Goal: Task Accomplishment & Management: Use online tool/utility

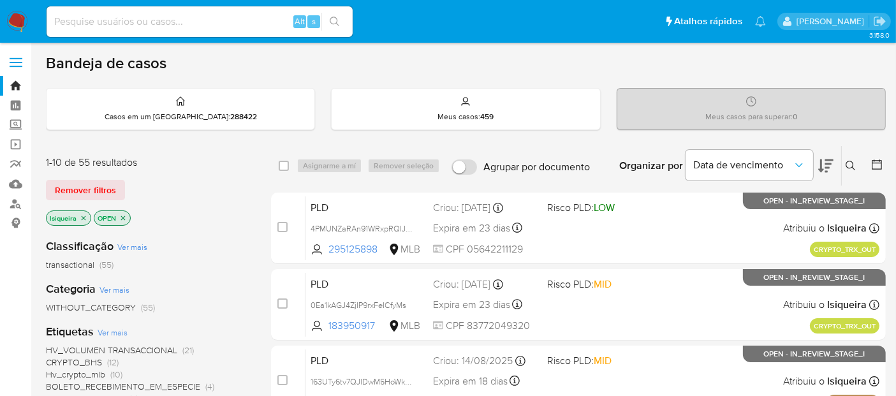
click at [16, 11] on img at bounding box center [17, 22] width 22 height 22
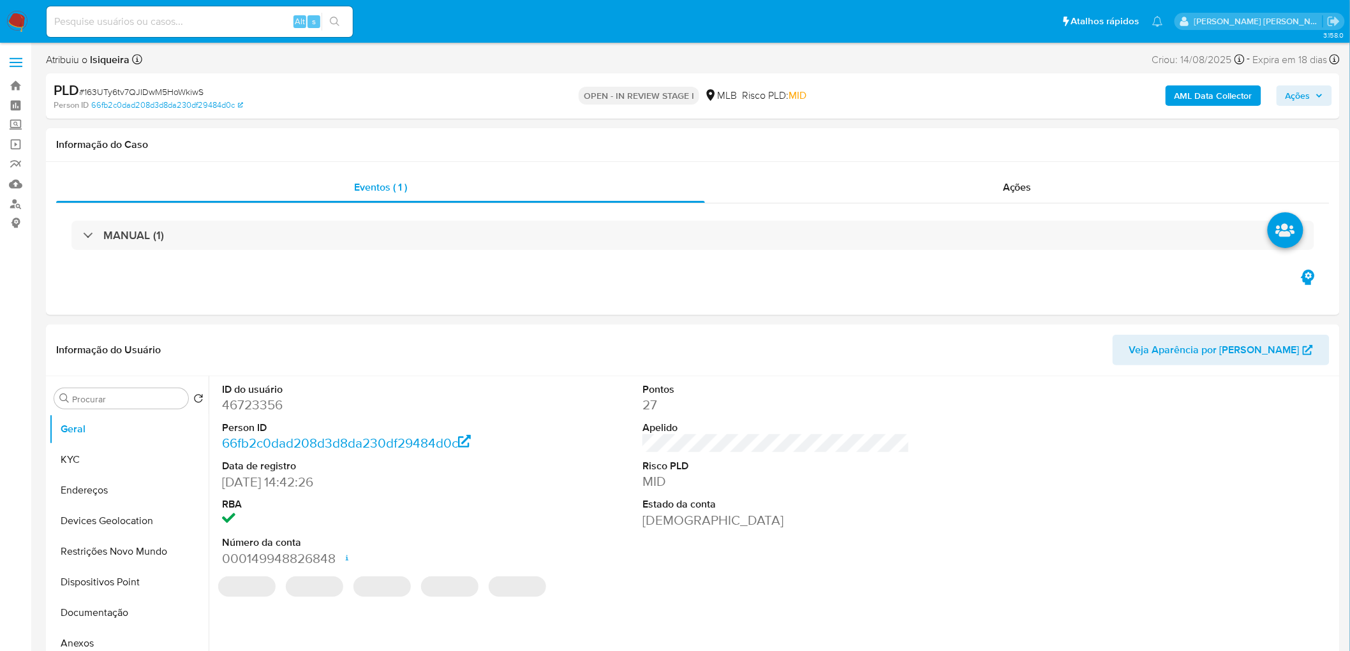
select select "10"
click at [103, 457] on button "KYC" at bounding box center [123, 460] width 149 height 31
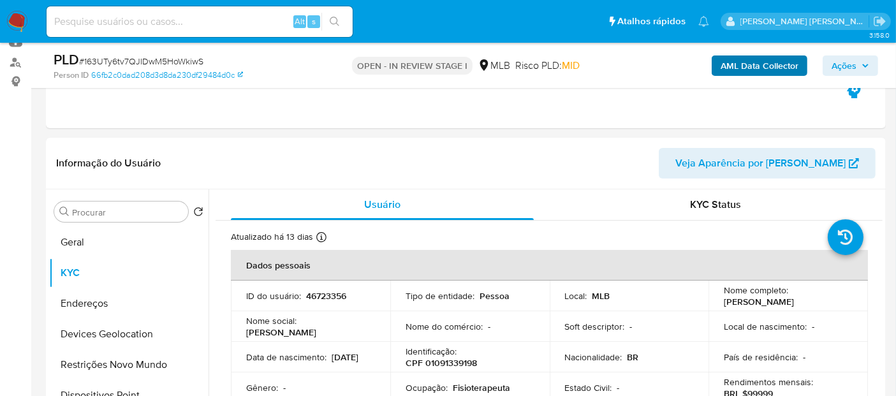
scroll to position [212, 0]
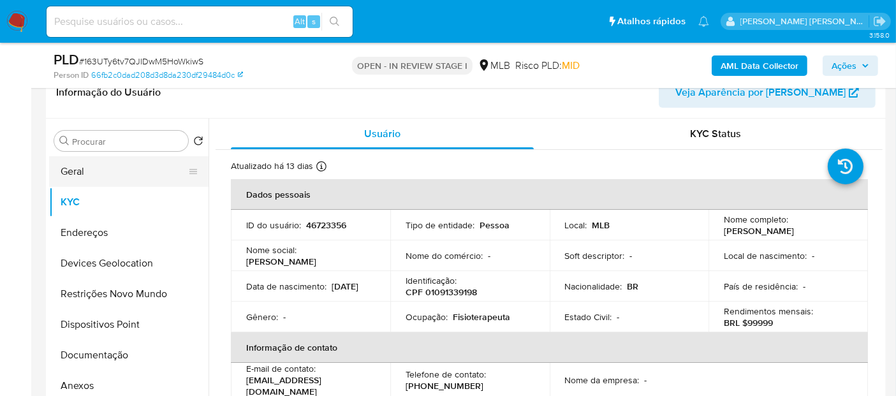
click at [112, 175] on button "Geral" at bounding box center [123, 171] width 149 height 31
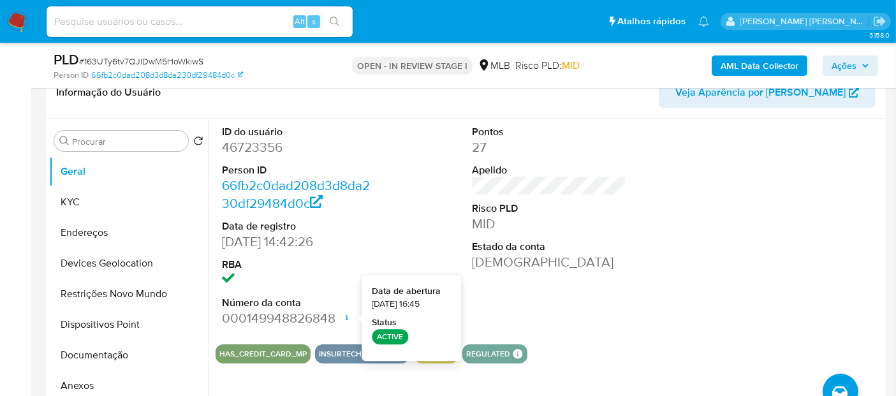
click at [685, 269] on div "ID do usuário 46723356 Person ID 66fb2c0dad208d3d8da230df29484d0c Data de regis…" at bounding box center [549, 227] width 667 height 216
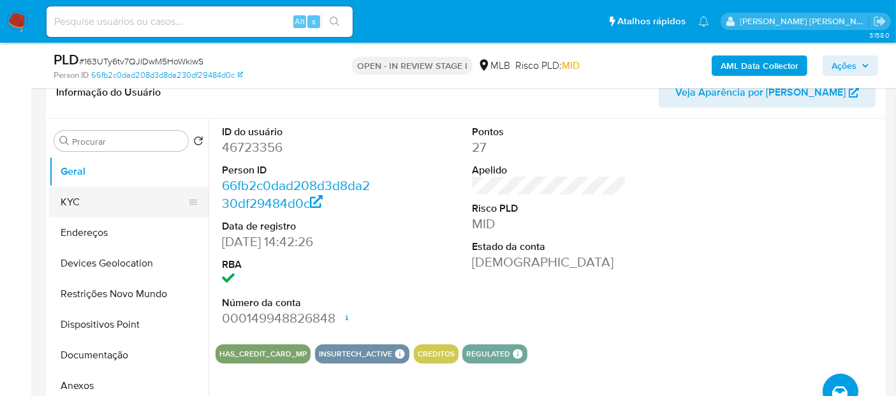
click at [91, 200] on button "KYC" at bounding box center [123, 202] width 149 height 31
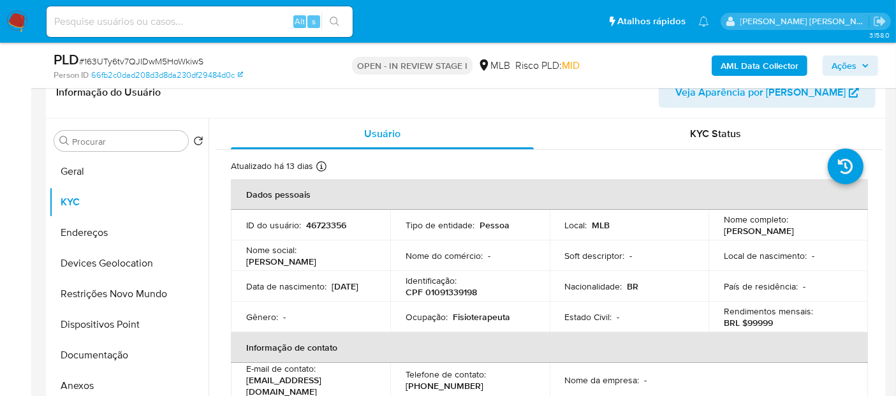
click at [470, 312] on p "Fisioterapeuta" at bounding box center [481, 316] width 57 height 11
copy p "Fisioterapeuta"
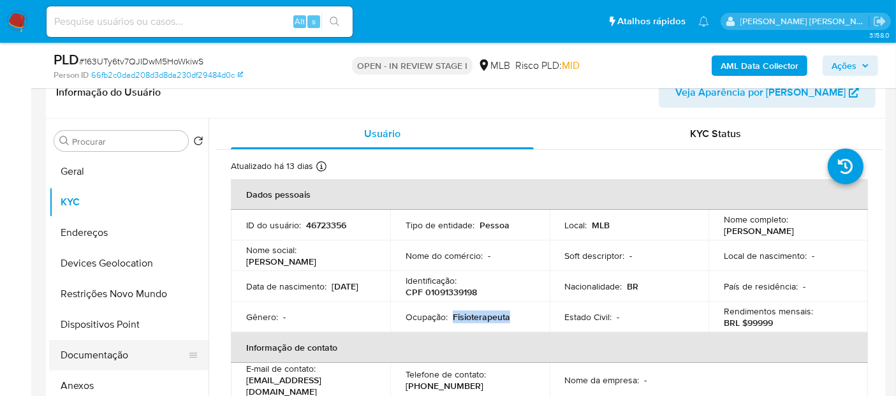
click at [110, 359] on button "Documentação" at bounding box center [123, 355] width 149 height 31
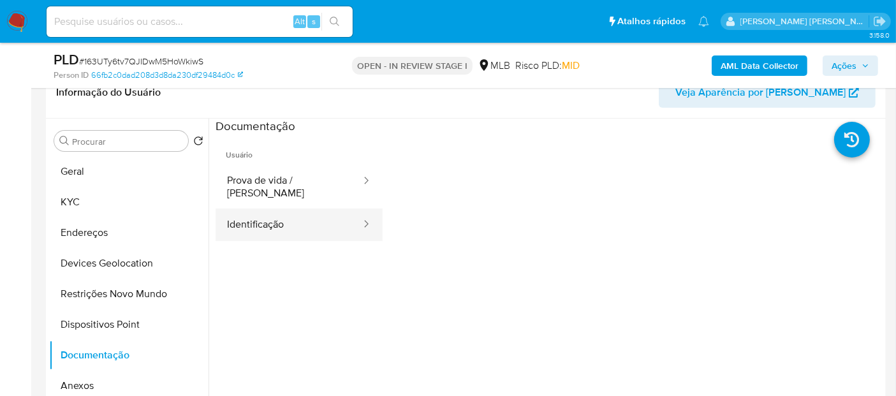
click at [297, 223] on button "Identificação" at bounding box center [289, 225] width 147 height 33
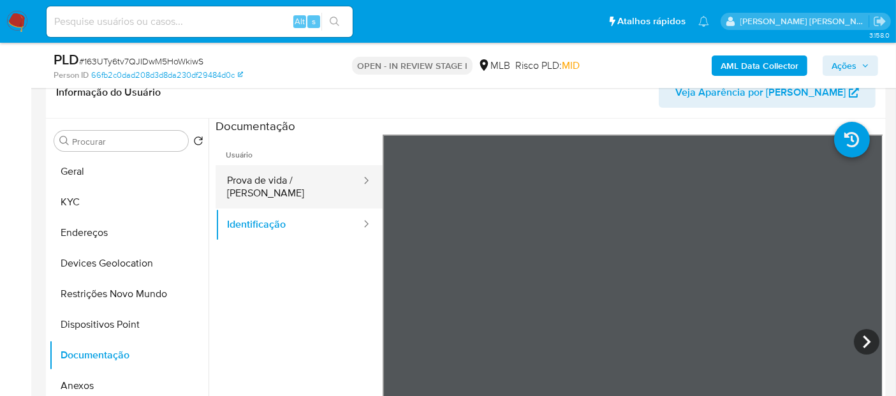
click at [285, 180] on button "Prova de vida / Selfie" at bounding box center [289, 186] width 147 height 43
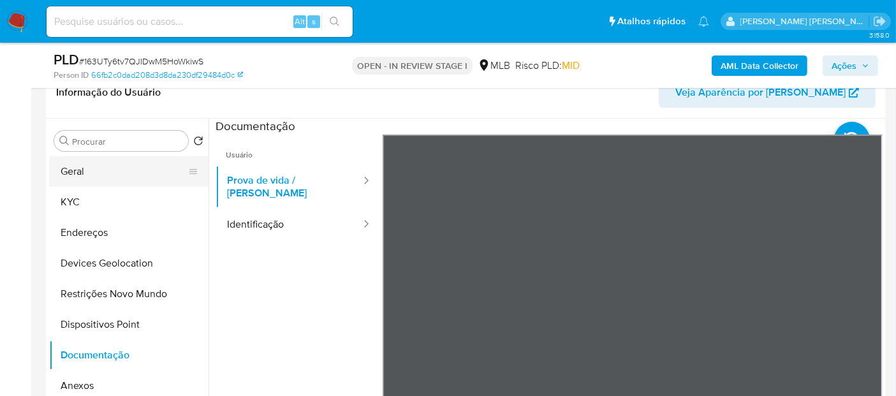
click at [124, 181] on button "Geral" at bounding box center [123, 171] width 149 height 31
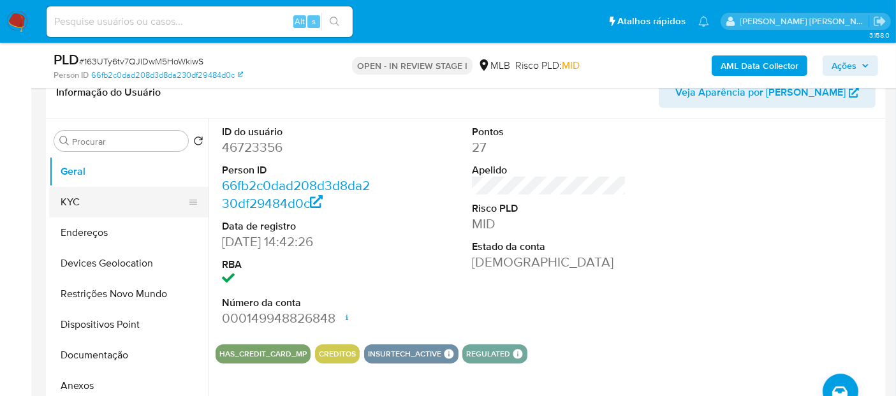
click at [133, 204] on button "KYC" at bounding box center [123, 202] width 149 height 31
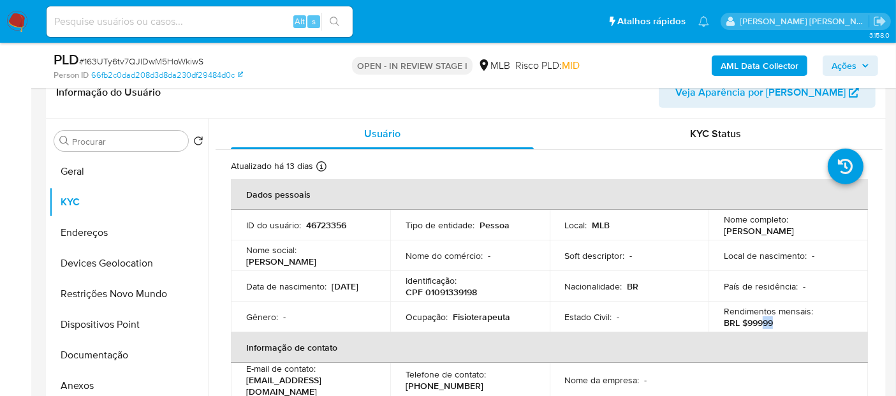
drag, startPoint x: 761, startPoint y: 325, endPoint x: 800, endPoint y: 329, distance: 39.7
click at [800, 329] on td "Rendimentos mensais : BRL $99999" at bounding box center [789, 317] width 160 height 31
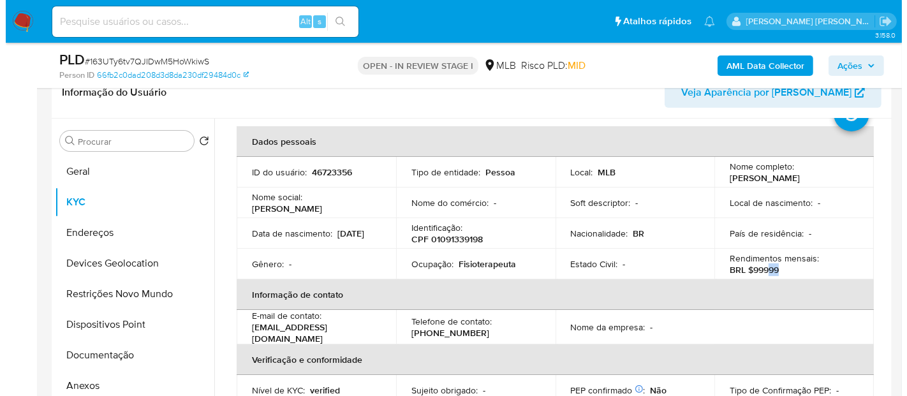
scroll to position [71, 0]
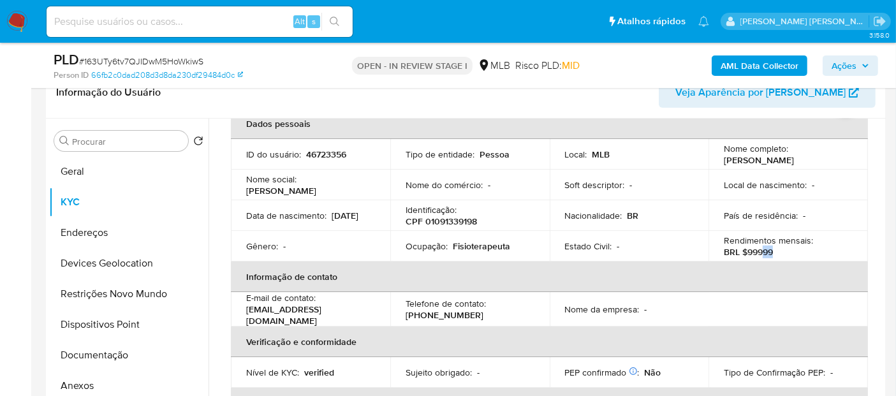
click at [762, 68] on b "AML Data Collector" at bounding box center [760, 66] width 78 height 20
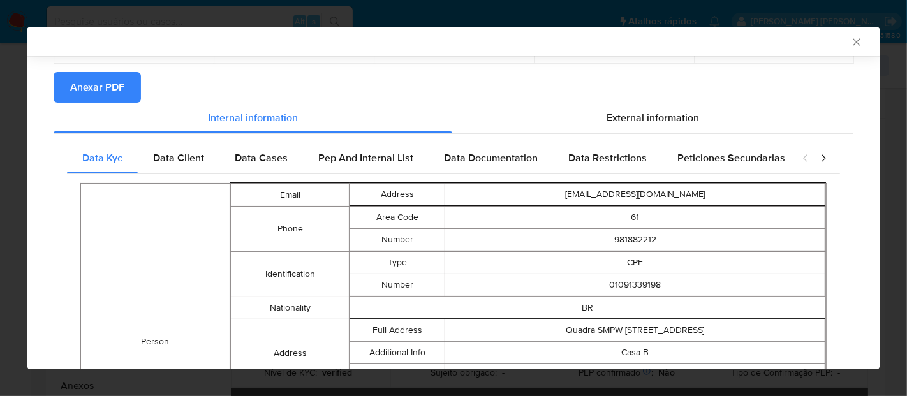
scroll to position [139, 0]
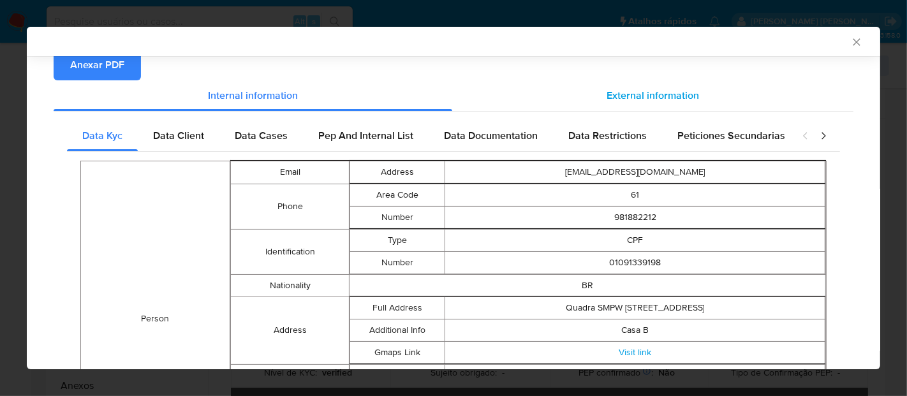
click at [672, 88] on span "External information" at bounding box center [653, 95] width 93 height 15
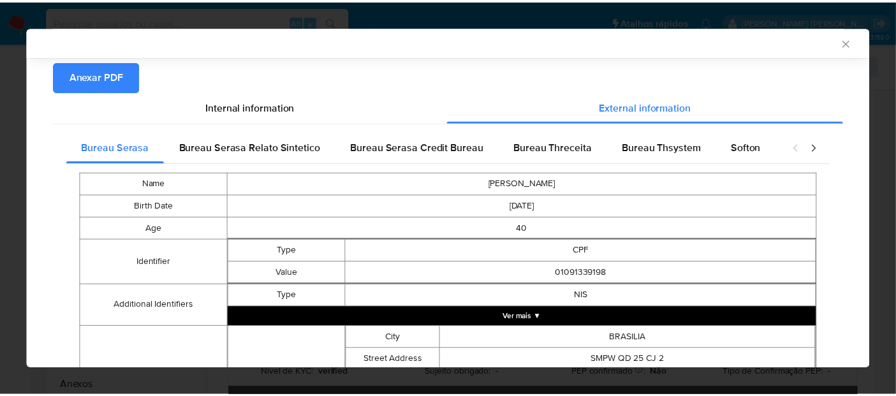
scroll to position [0, 0]
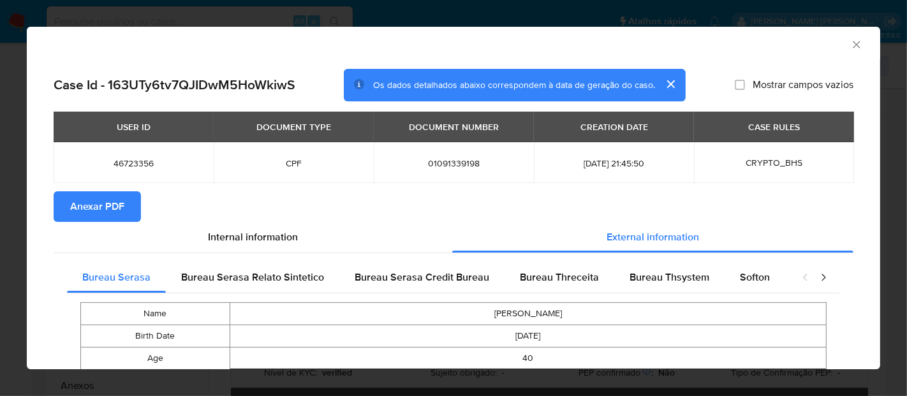
click at [116, 208] on span "Anexar PDF" at bounding box center [97, 207] width 54 height 28
click at [850, 46] on icon "Fechar a janela" at bounding box center [856, 44] width 13 height 13
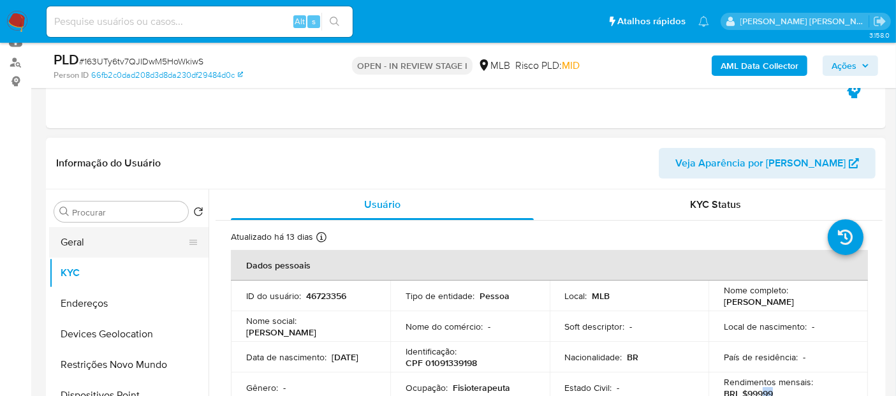
click at [109, 246] on button "Geral" at bounding box center [123, 242] width 149 height 31
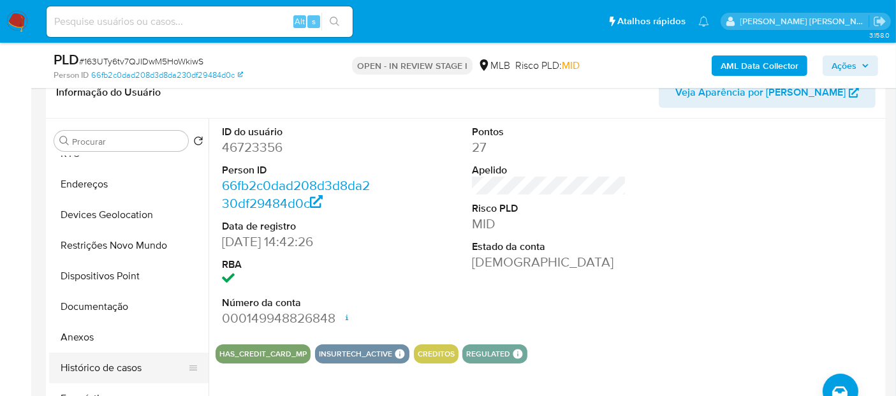
scroll to position [71, 0]
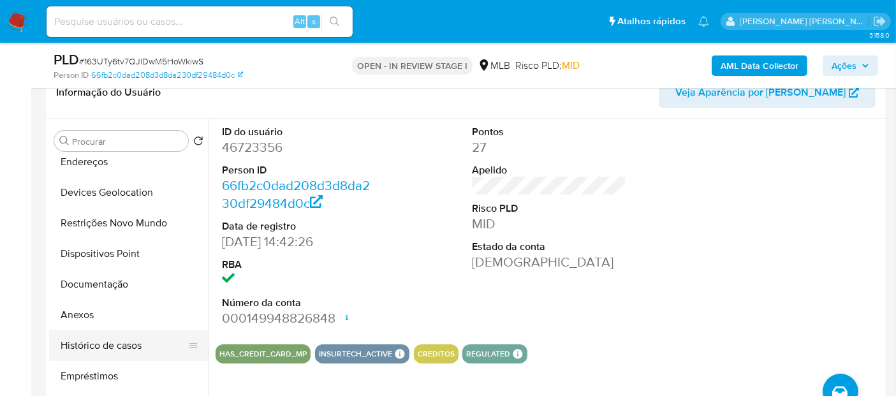
click at [111, 352] on button "Histórico de casos" at bounding box center [123, 345] width 149 height 31
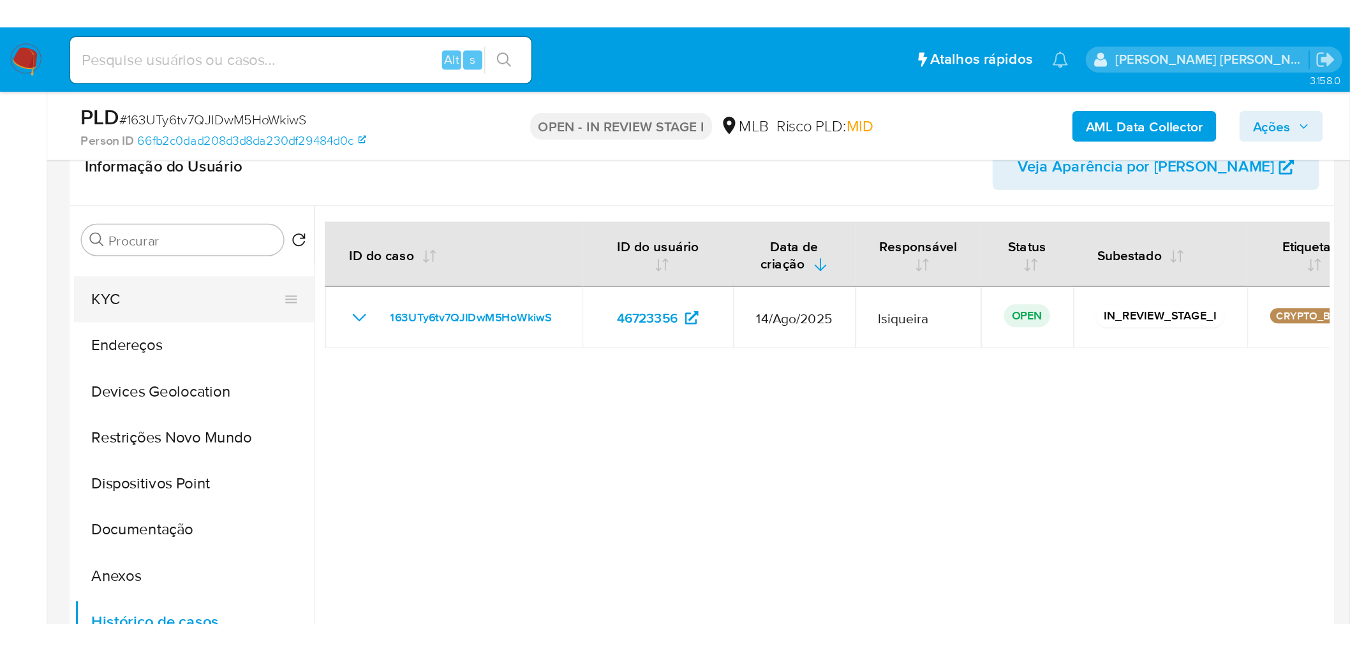
scroll to position [0, 0]
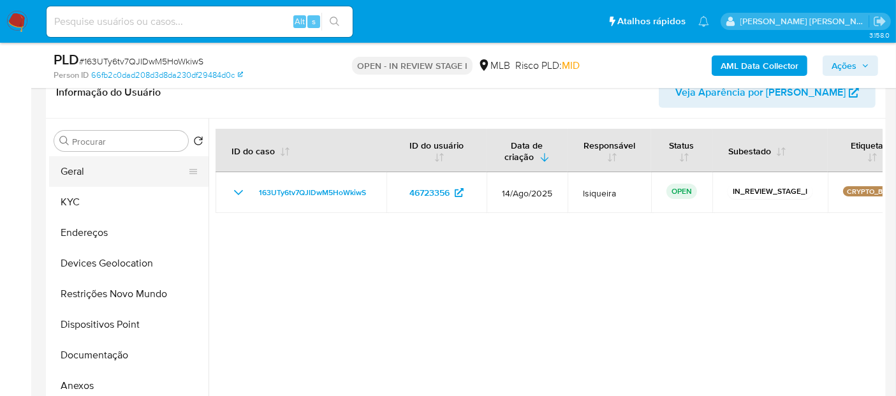
click at [118, 170] on button "Geral" at bounding box center [123, 171] width 149 height 31
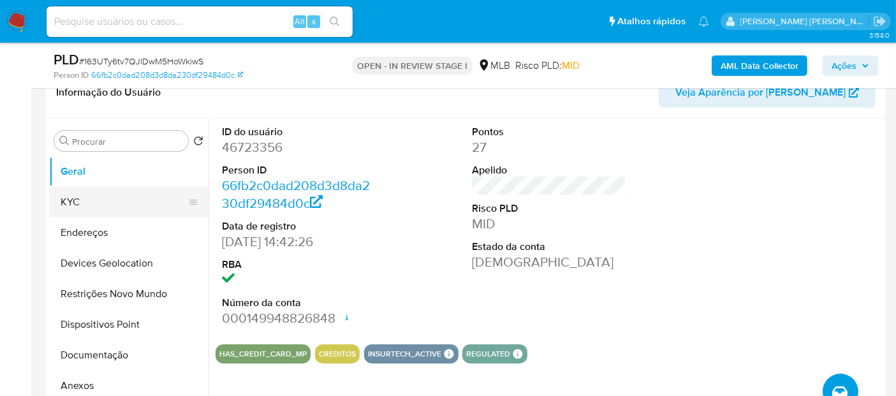
click at [123, 204] on button "KYC" at bounding box center [123, 202] width 149 height 31
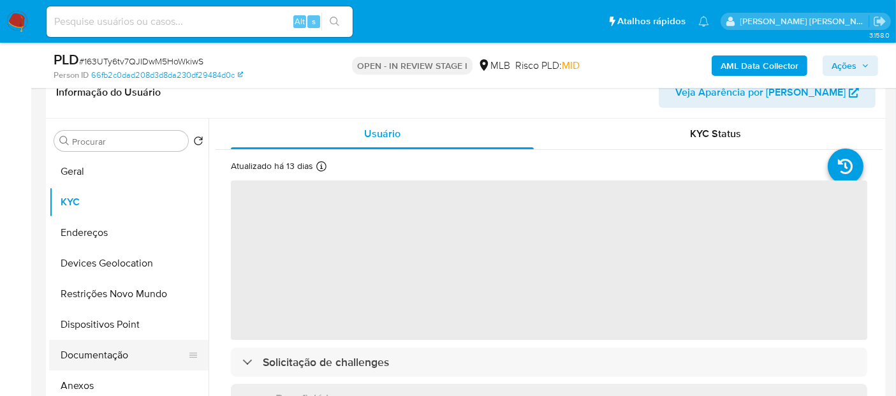
click at [109, 355] on button "Documentação" at bounding box center [123, 355] width 149 height 31
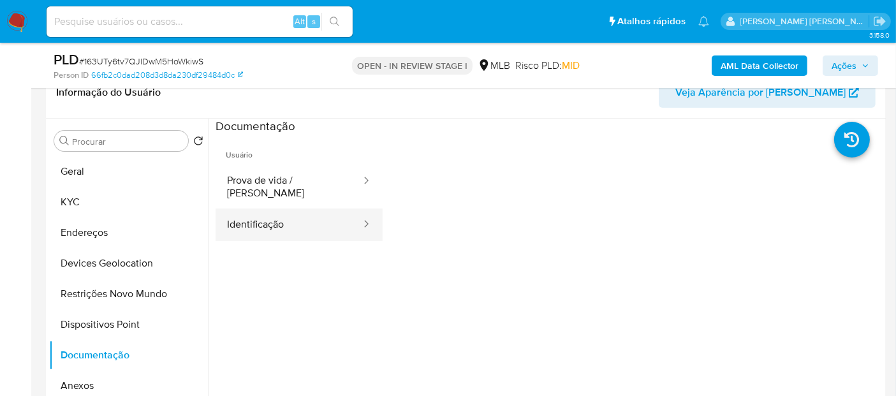
click at [302, 209] on button "Identificação" at bounding box center [289, 225] width 147 height 33
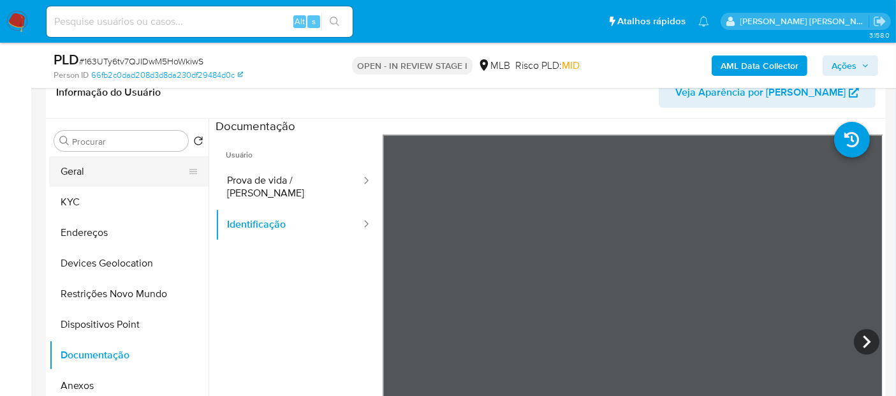
click at [105, 169] on button "Geral" at bounding box center [123, 171] width 149 height 31
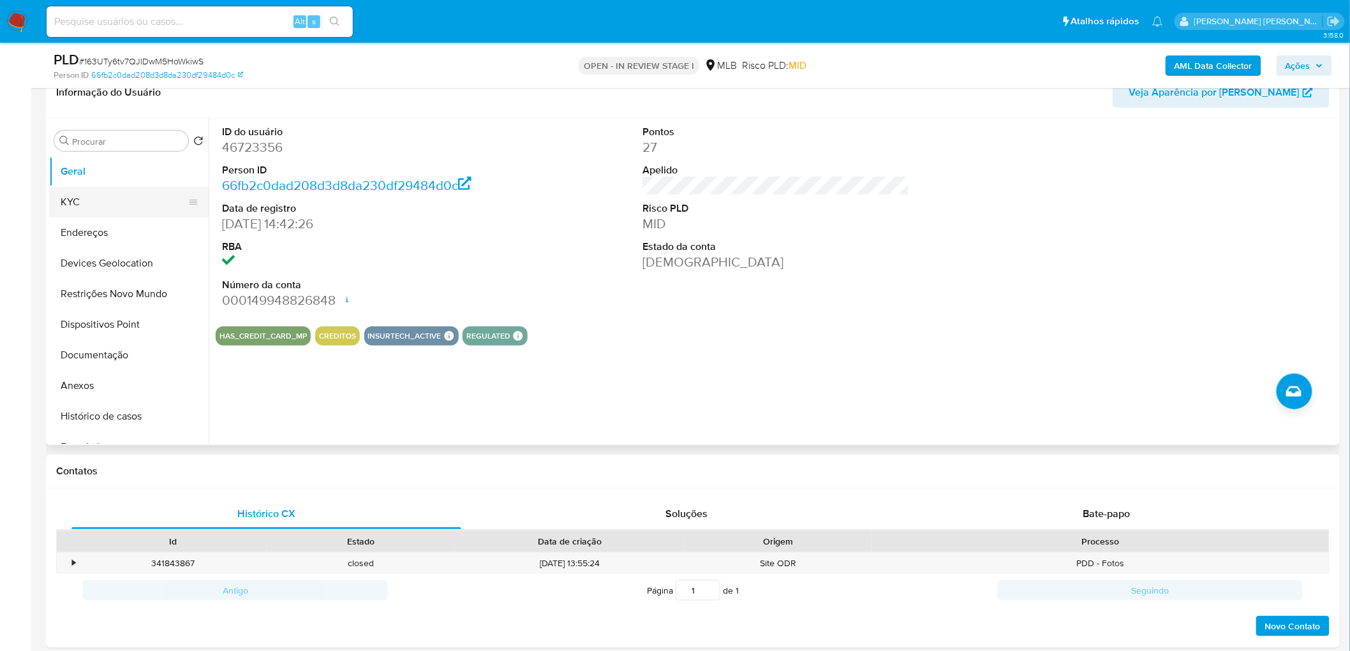
click at [88, 193] on button "KYC" at bounding box center [123, 202] width 149 height 31
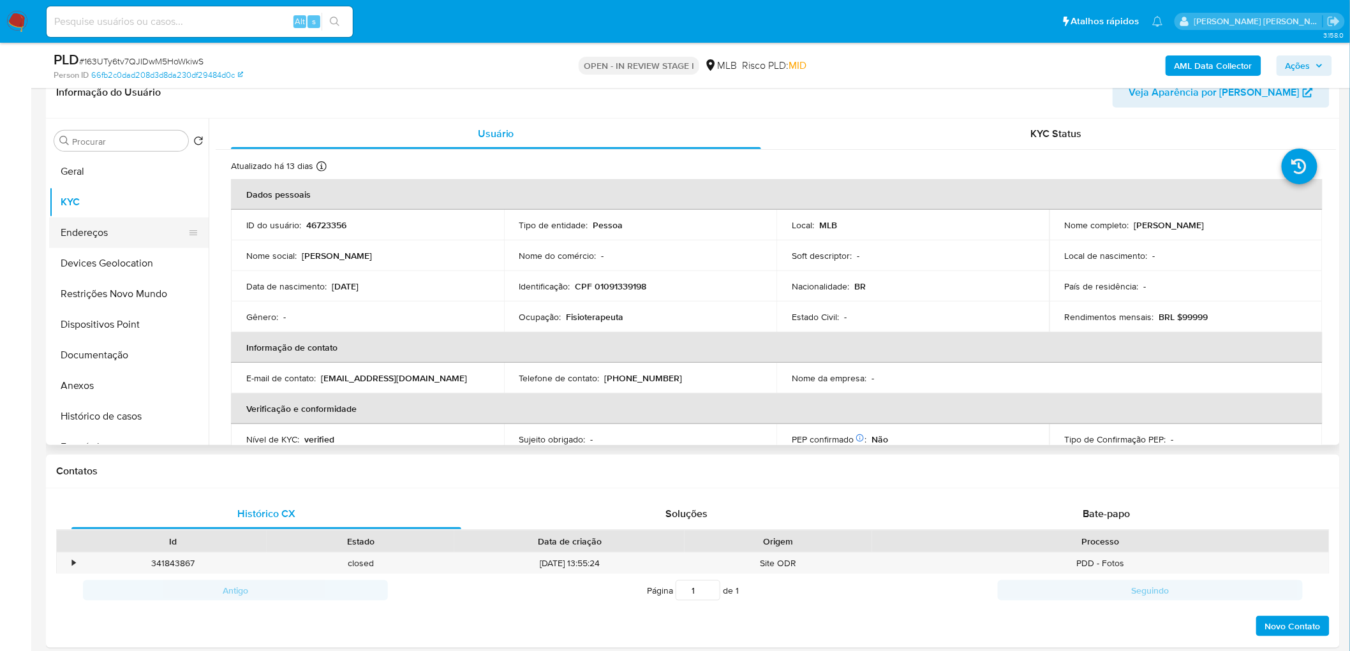
click at [87, 236] on button "Endereços" at bounding box center [123, 233] width 149 height 31
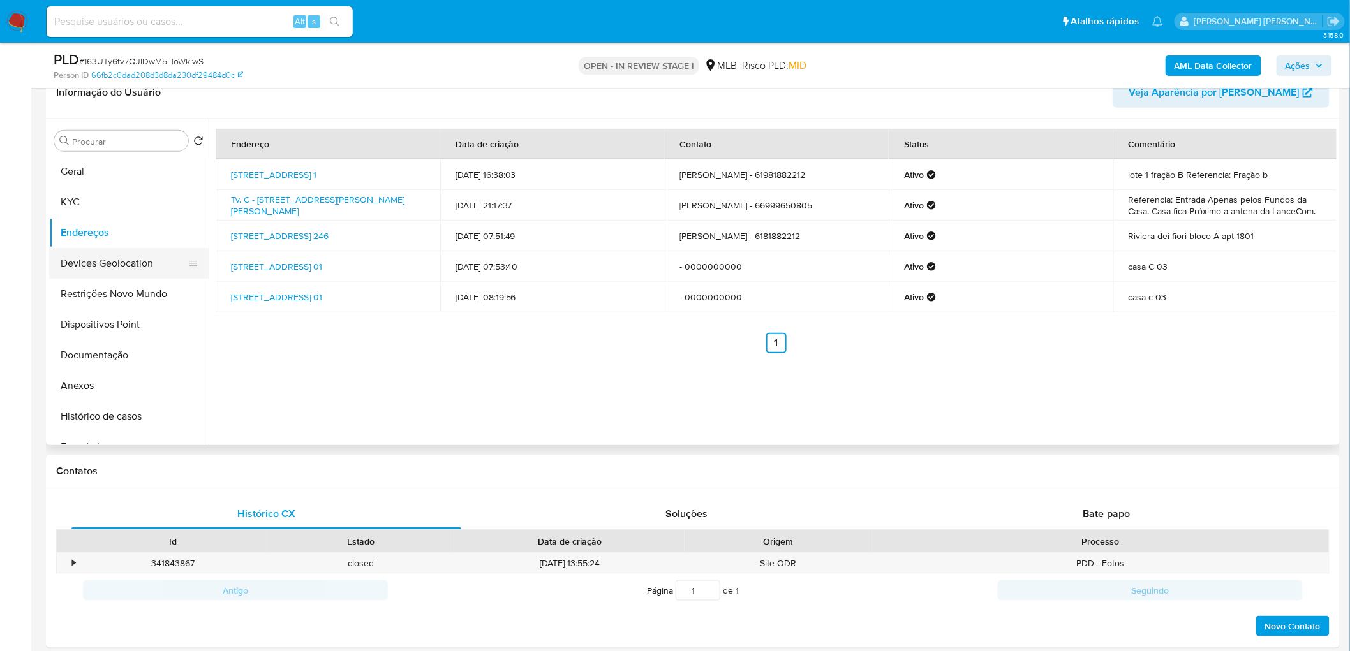
click at [91, 277] on button "Devices Geolocation" at bounding box center [123, 263] width 149 height 31
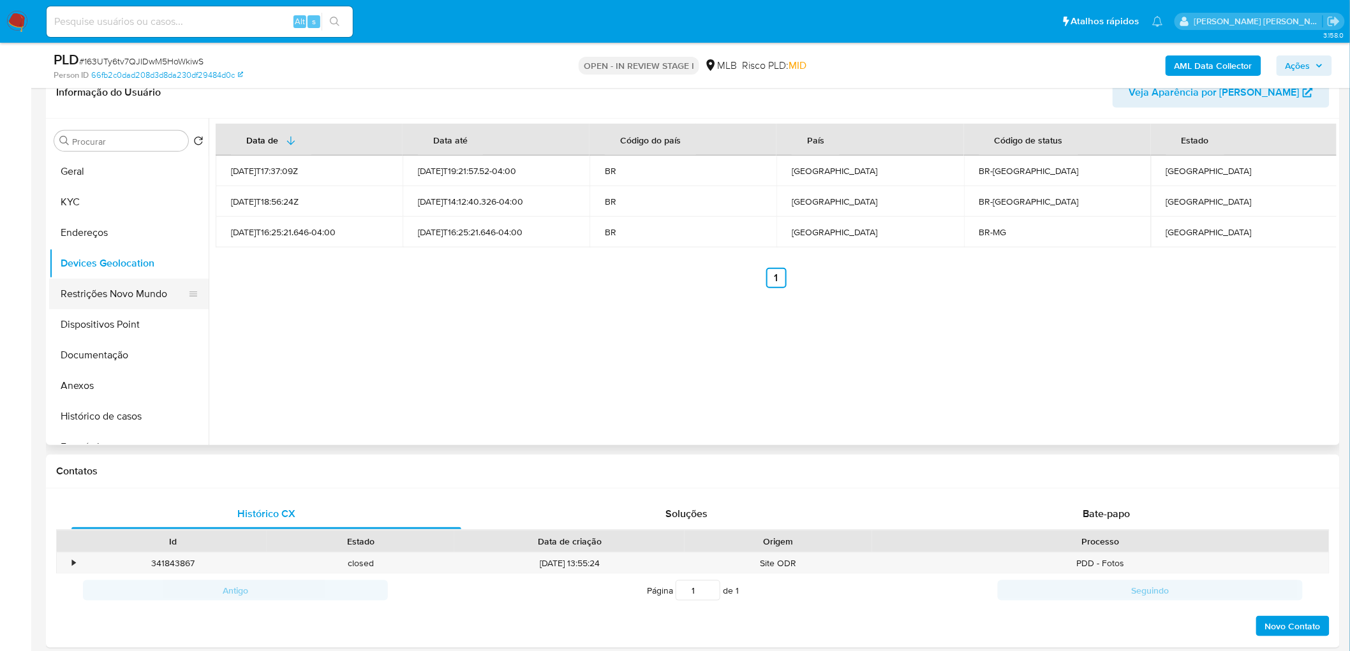
click at [87, 300] on button "Restrições Novo Mundo" at bounding box center [123, 294] width 149 height 31
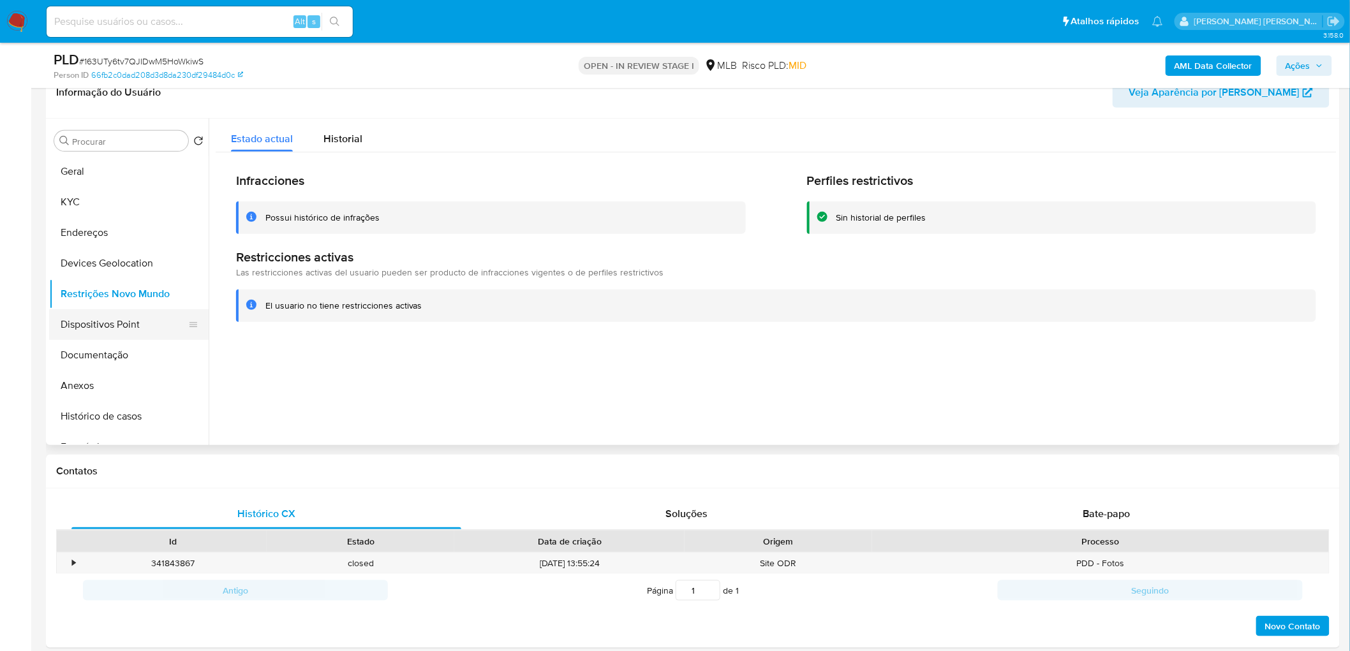
click at [125, 330] on button "Dispositivos Point" at bounding box center [123, 324] width 149 height 31
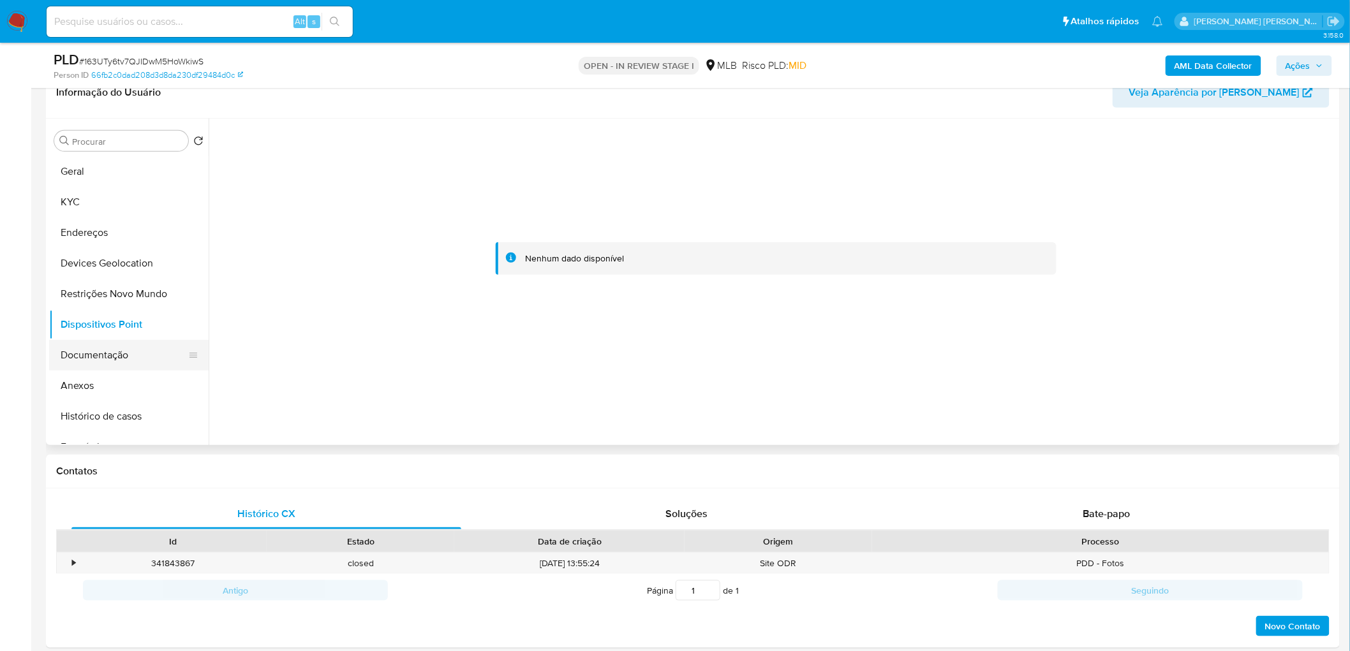
click at [119, 367] on button "Documentação" at bounding box center [123, 355] width 149 height 31
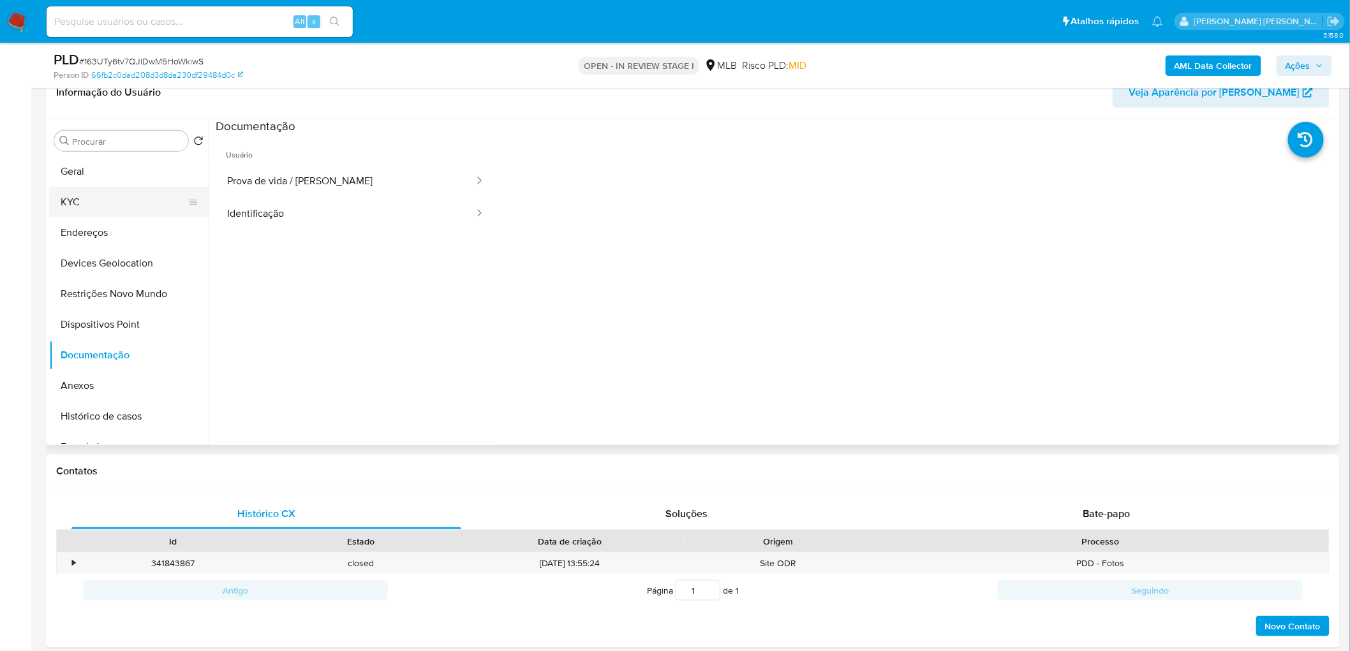
click at [96, 200] on button "KYC" at bounding box center [123, 202] width 149 height 31
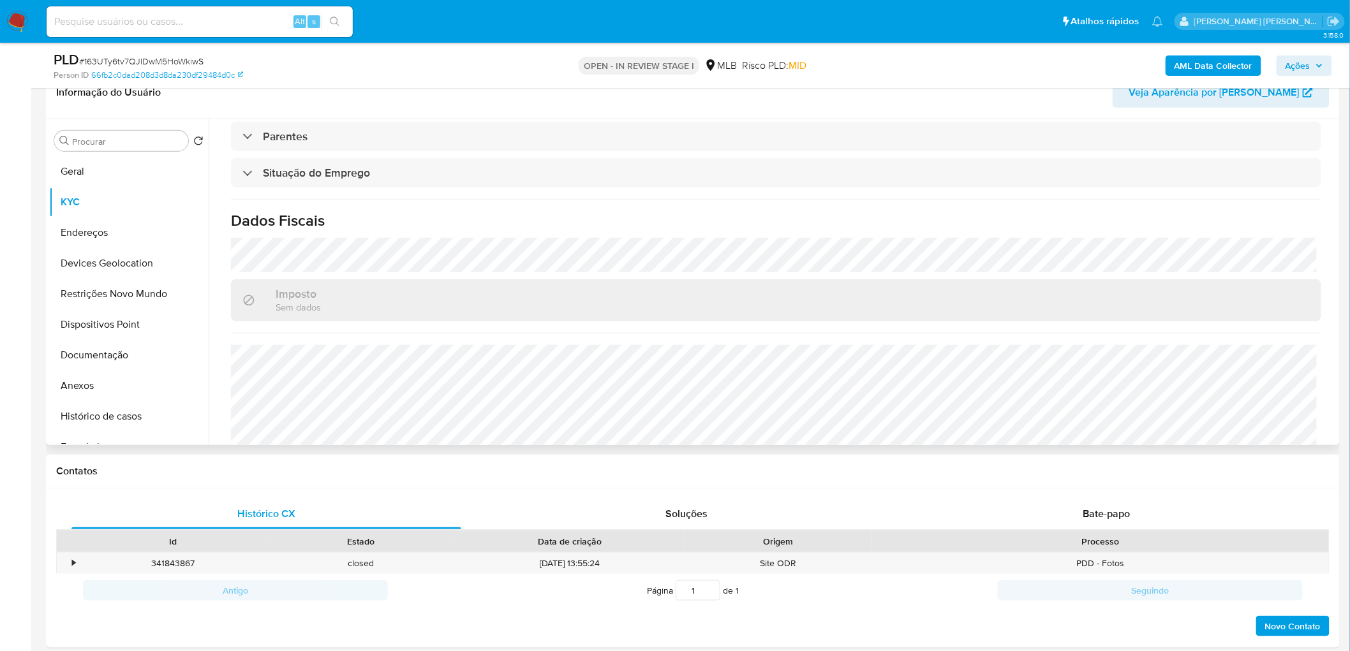
scroll to position [531, 0]
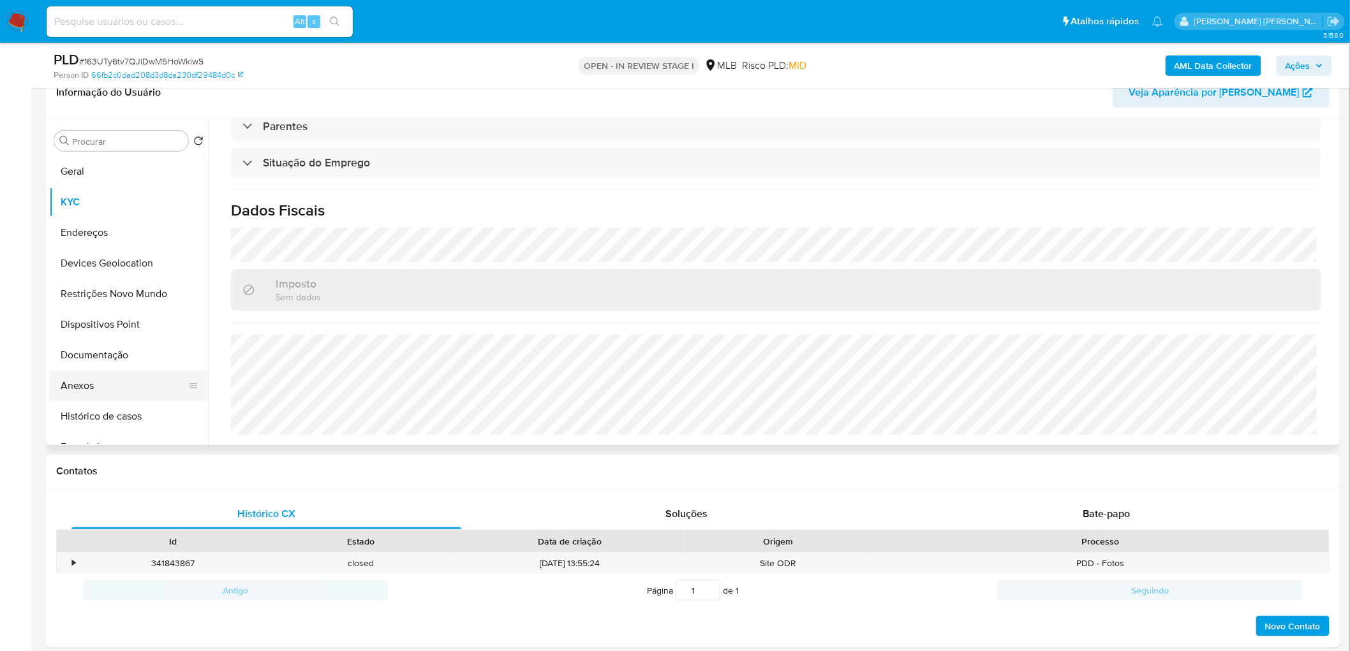
click at [118, 390] on button "Anexos" at bounding box center [123, 386] width 149 height 31
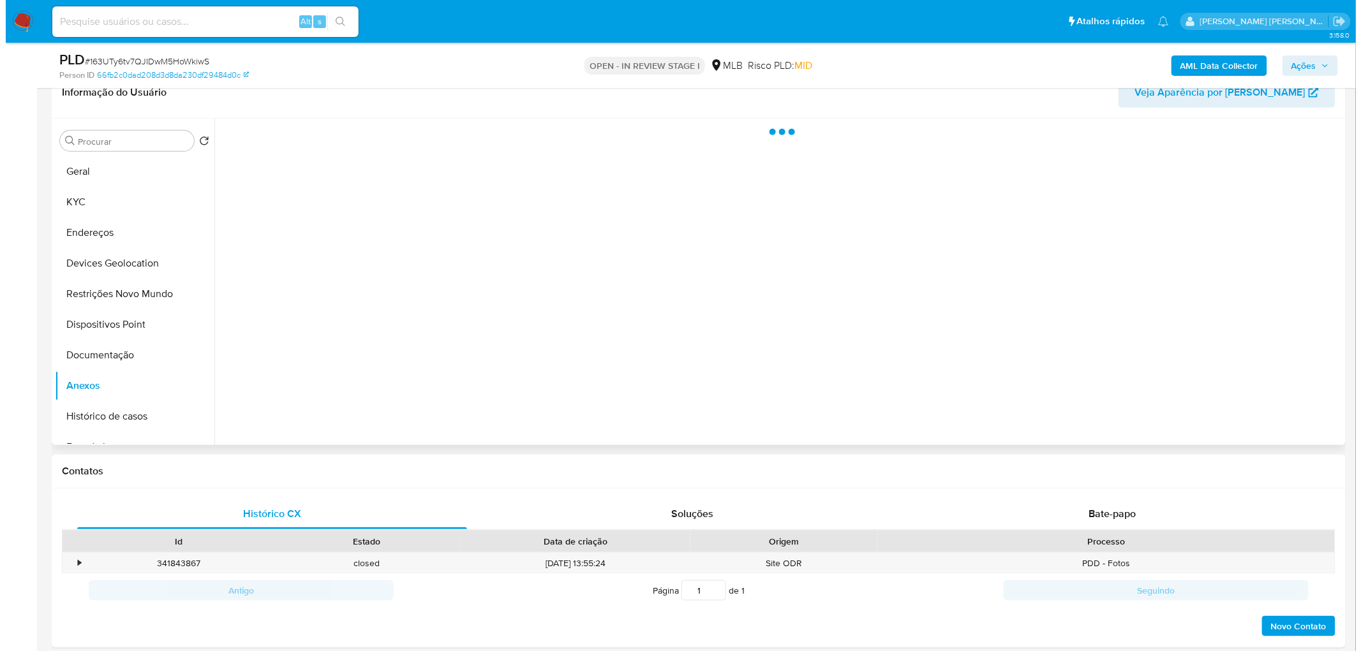
scroll to position [0, 0]
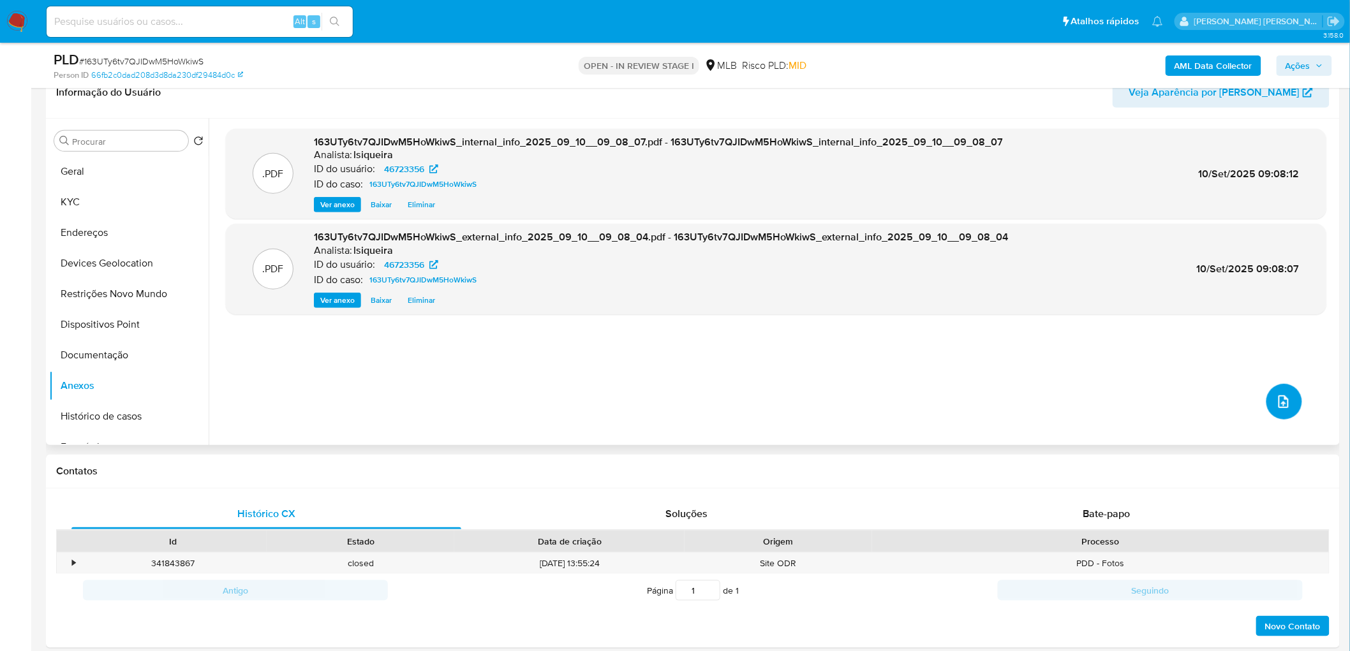
click at [1278, 399] on icon "upload-file" at bounding box center [1283, 401] width 15 height 15
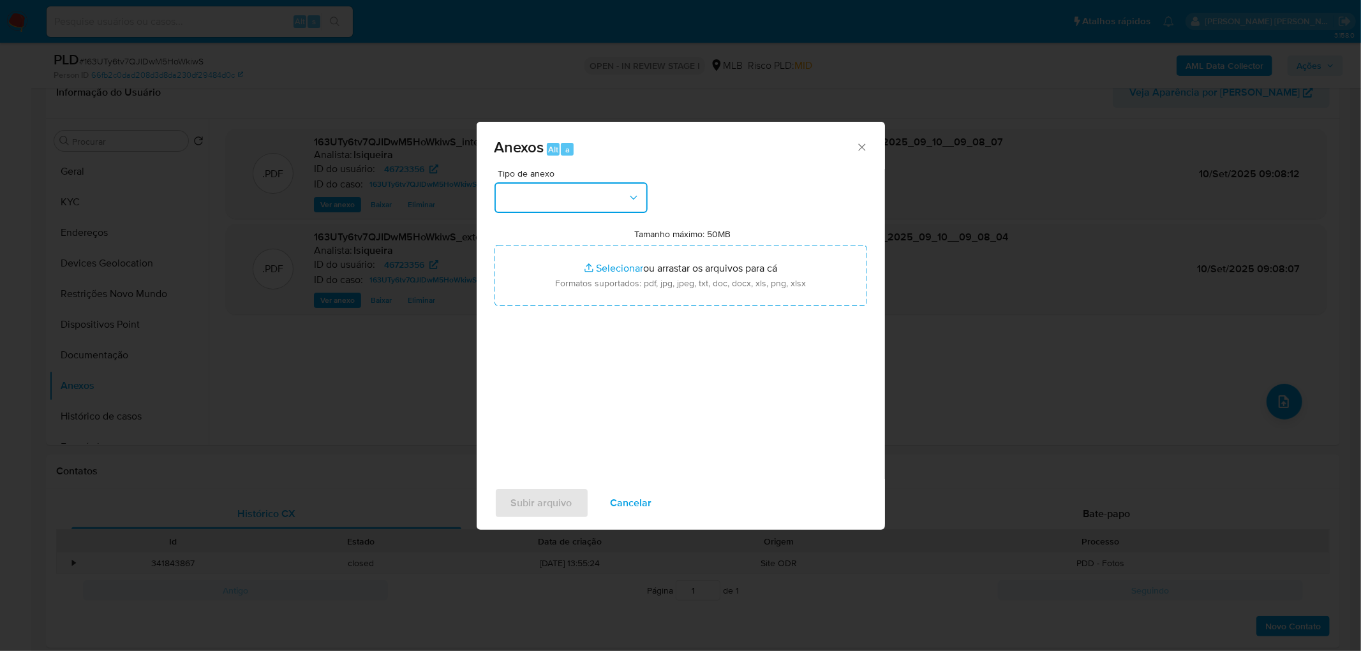
click at [574, 195] on button "button" at bounding box center [570, 197] width 153 height 31
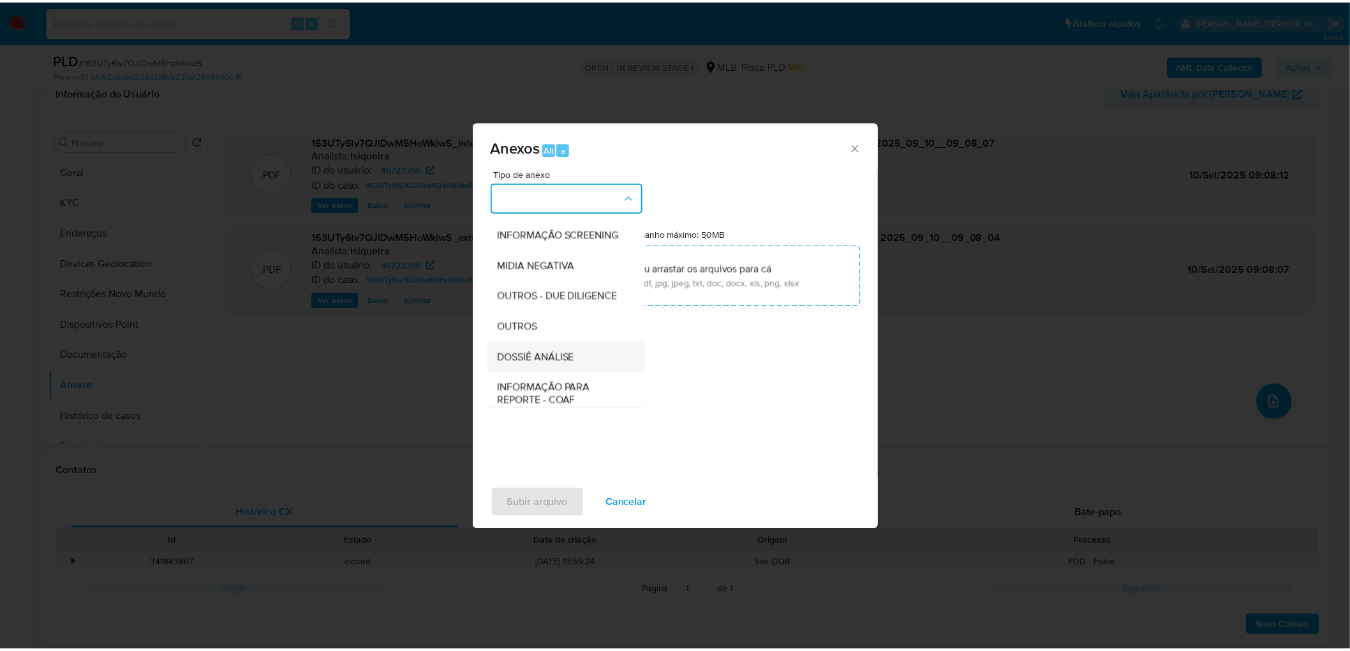
scroll to position [142, 0]
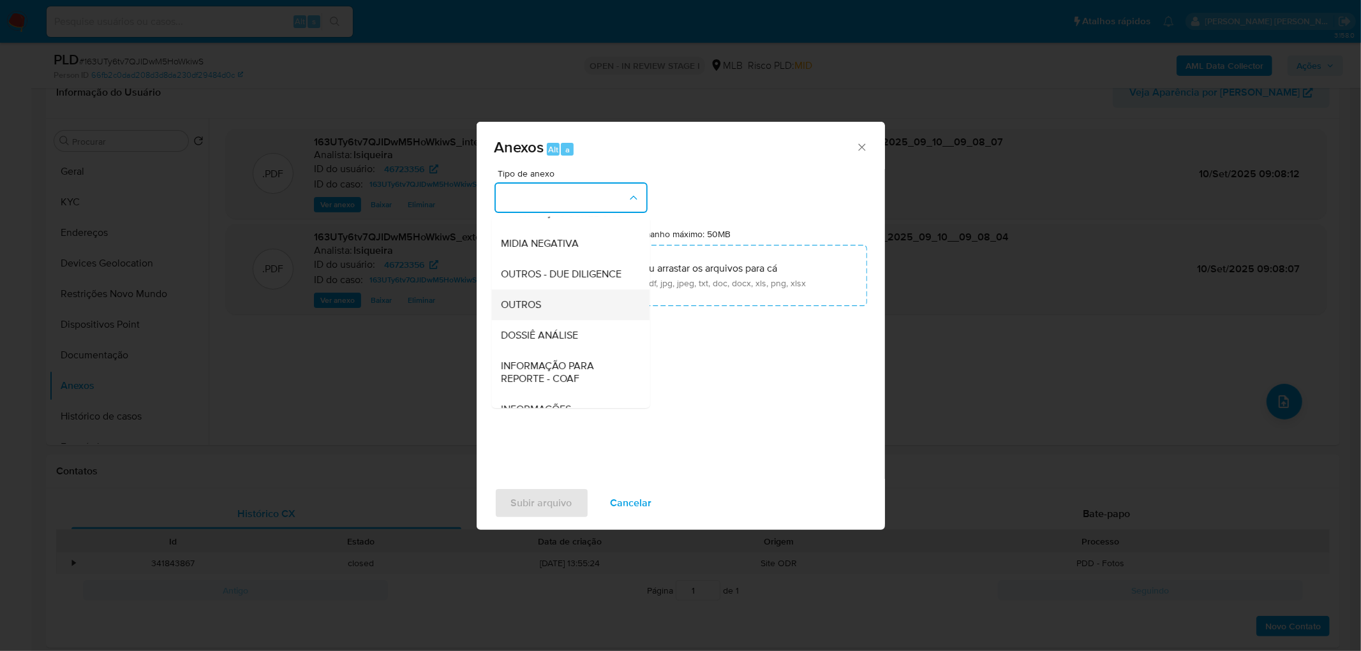
click at [536, 320] on div "OUTROS" at bounding box center [566, 305] width 130 height 31
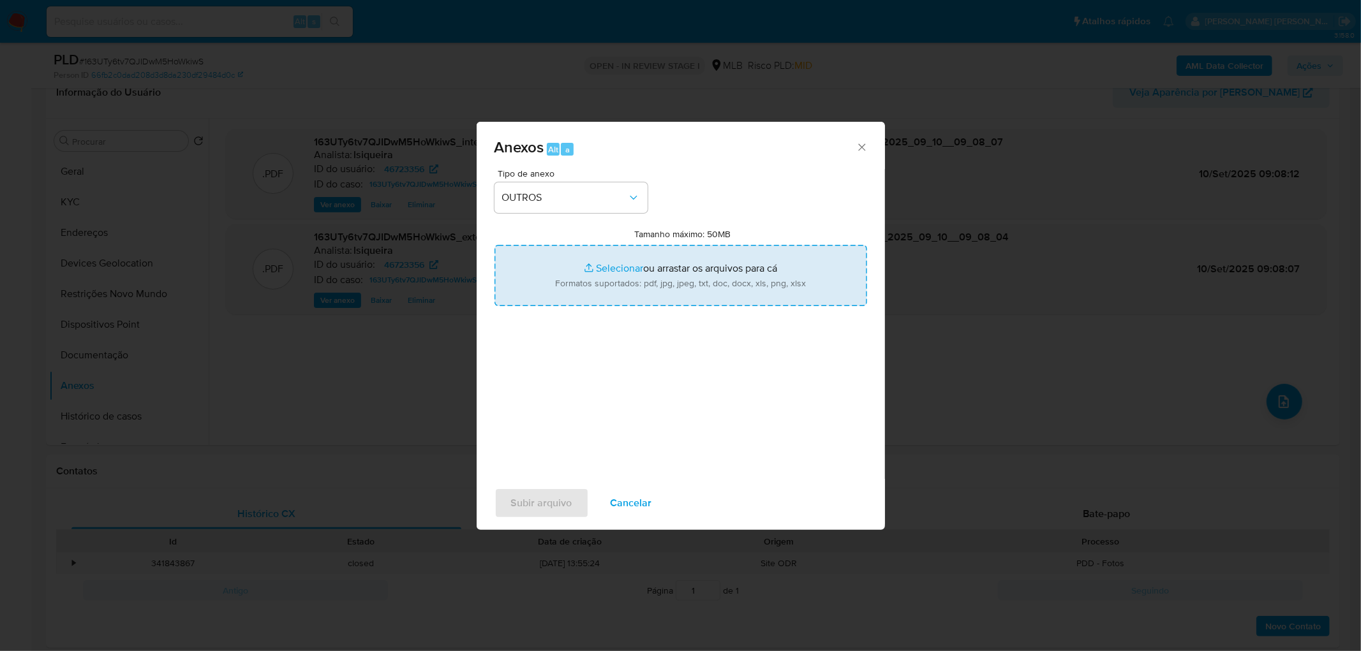
click at [661, 265] on input "Tamanho máximo: 50MB Selecionar arquivos" at bounding box center [680, 275] width 373 height 61
type input "C:\fakepath\Mulan 46723356_2025_09_09_17_43_06.xlsx"
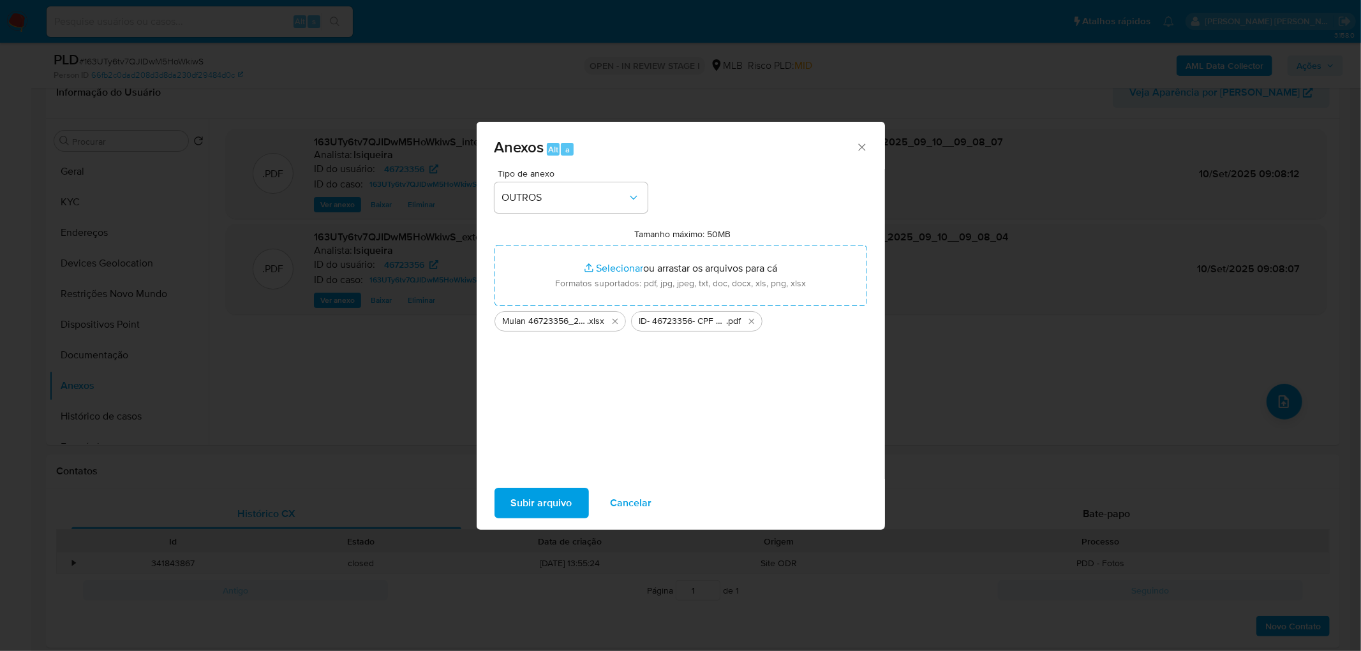
click at [532, 494] on span "Subir arquivo" at bounding box center [541, 503] width 61 height 28
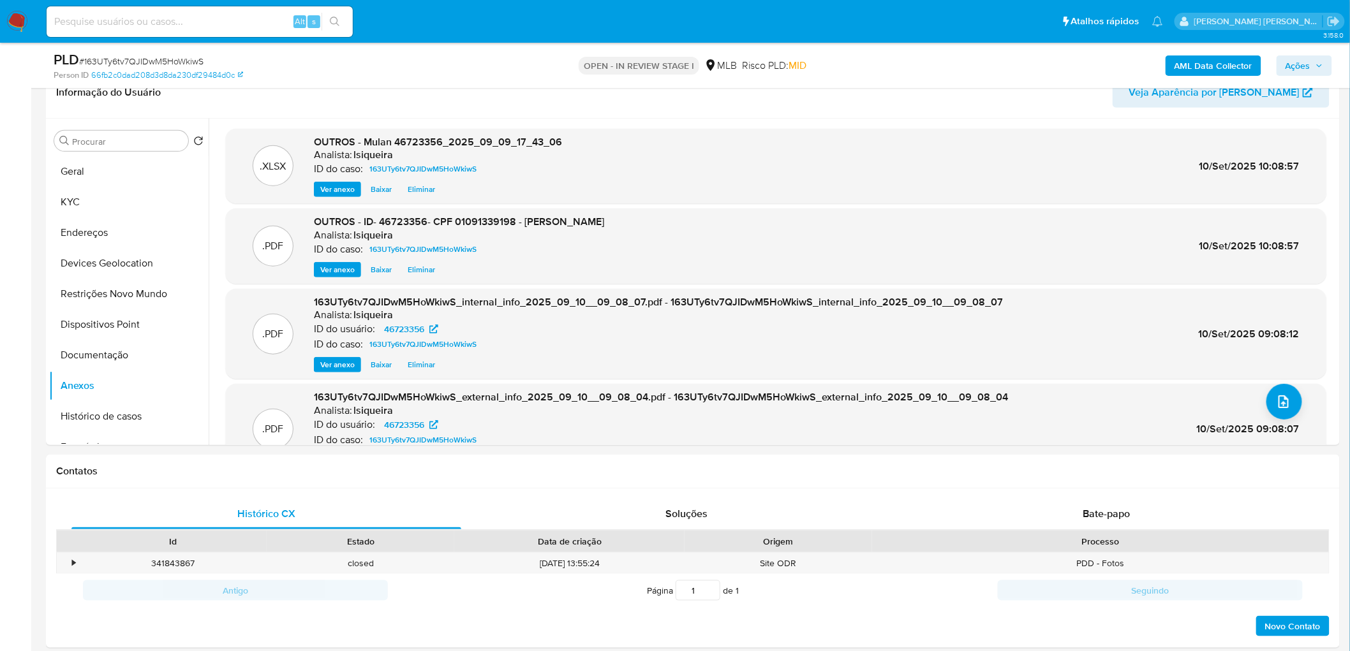
click at [1313, 67] on span "Ações" at bounding box center [1305, 66] width 38 height 18
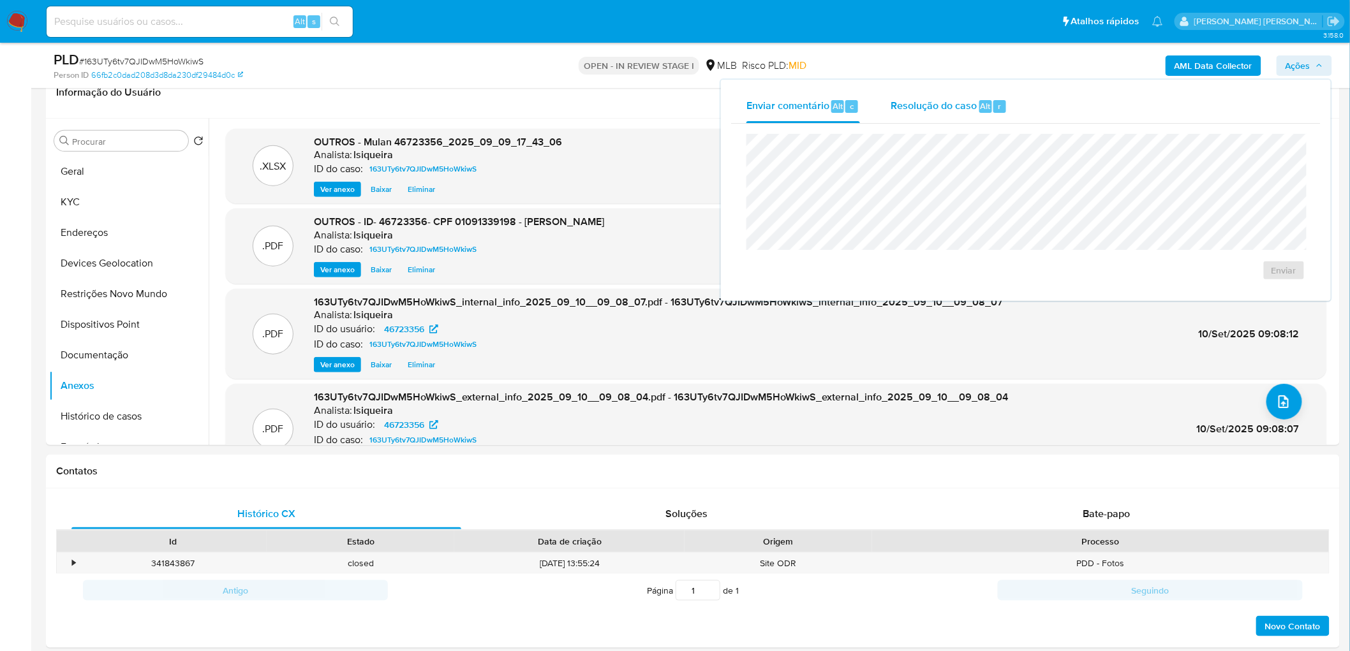
click at [921, 105] on span "Resolução do caso" at bounding box center [934, 105] width 86 height 15
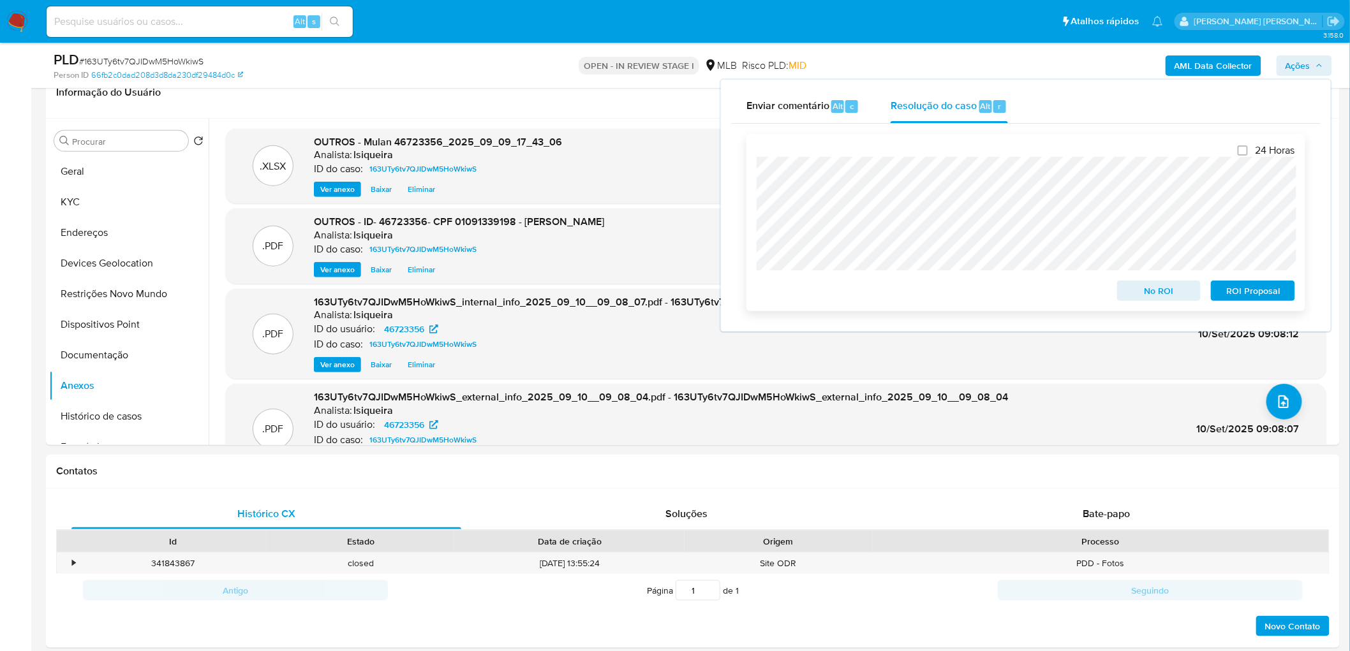
click at [1156, 288] on span "No ROI" at bounding box center [1159, 291] width 66 height 18
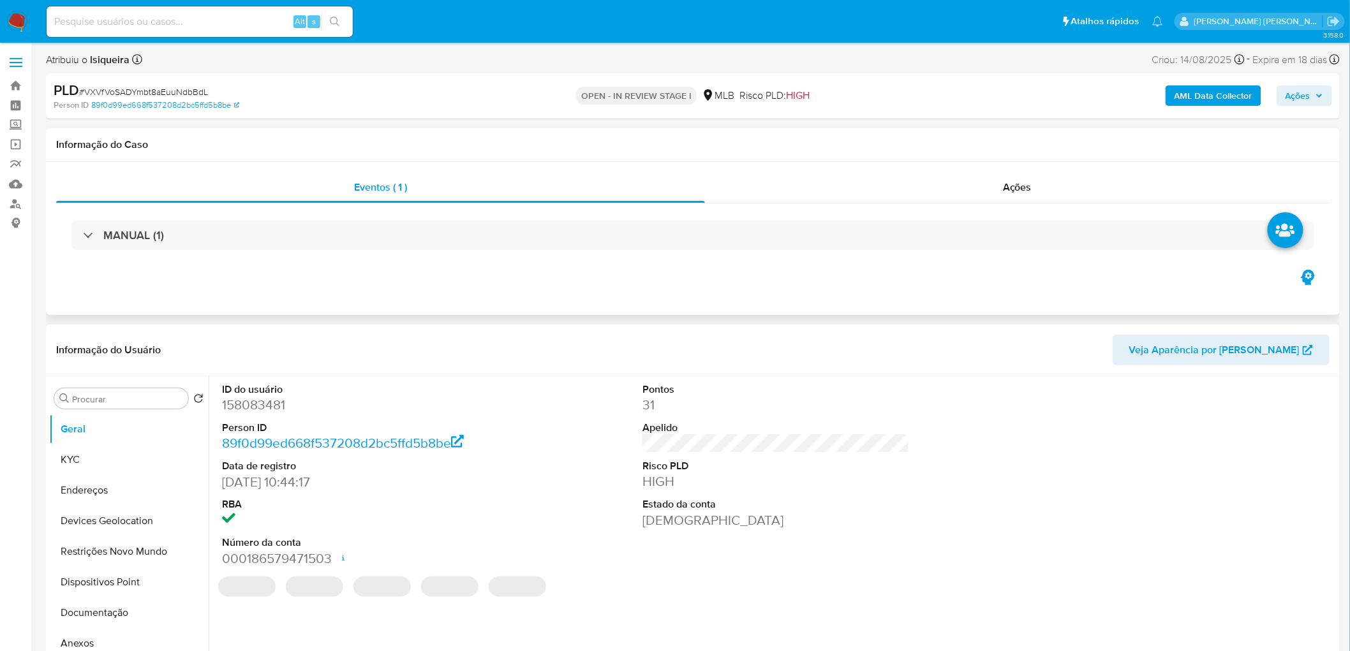
select select "10"
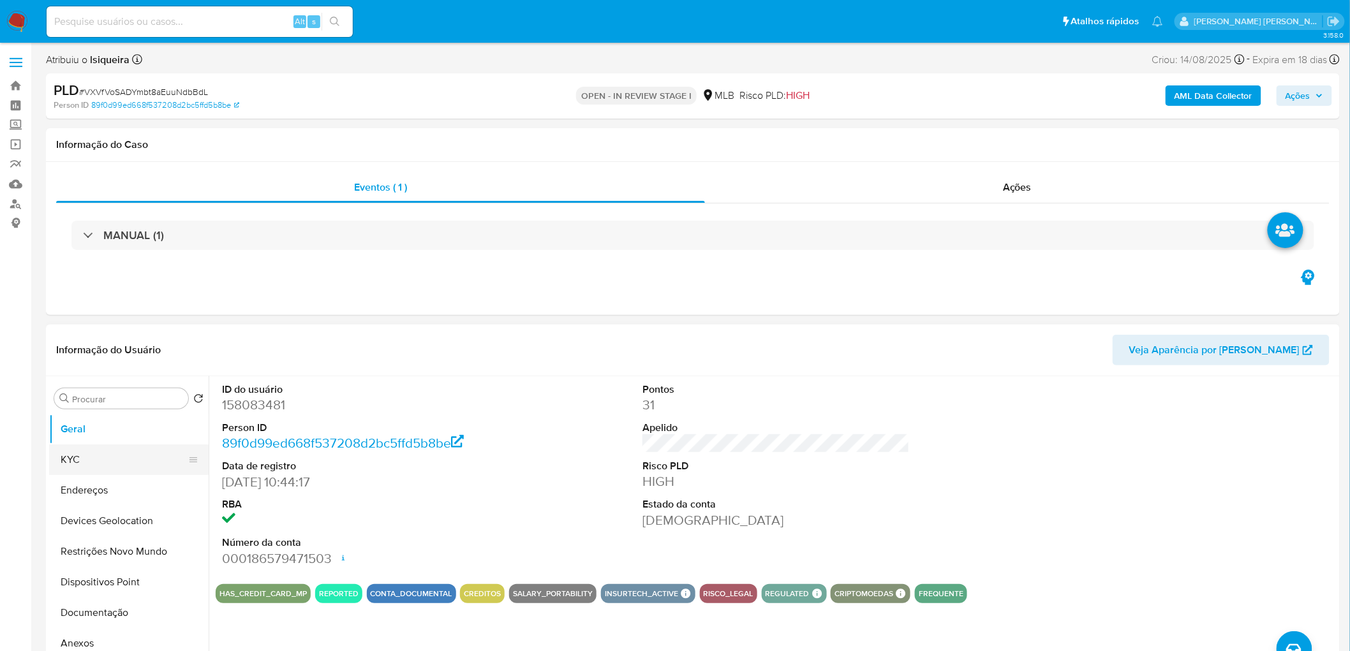
click at [90, 278] on button "KYC" at bounding box center [123, 460] width 149 height 31
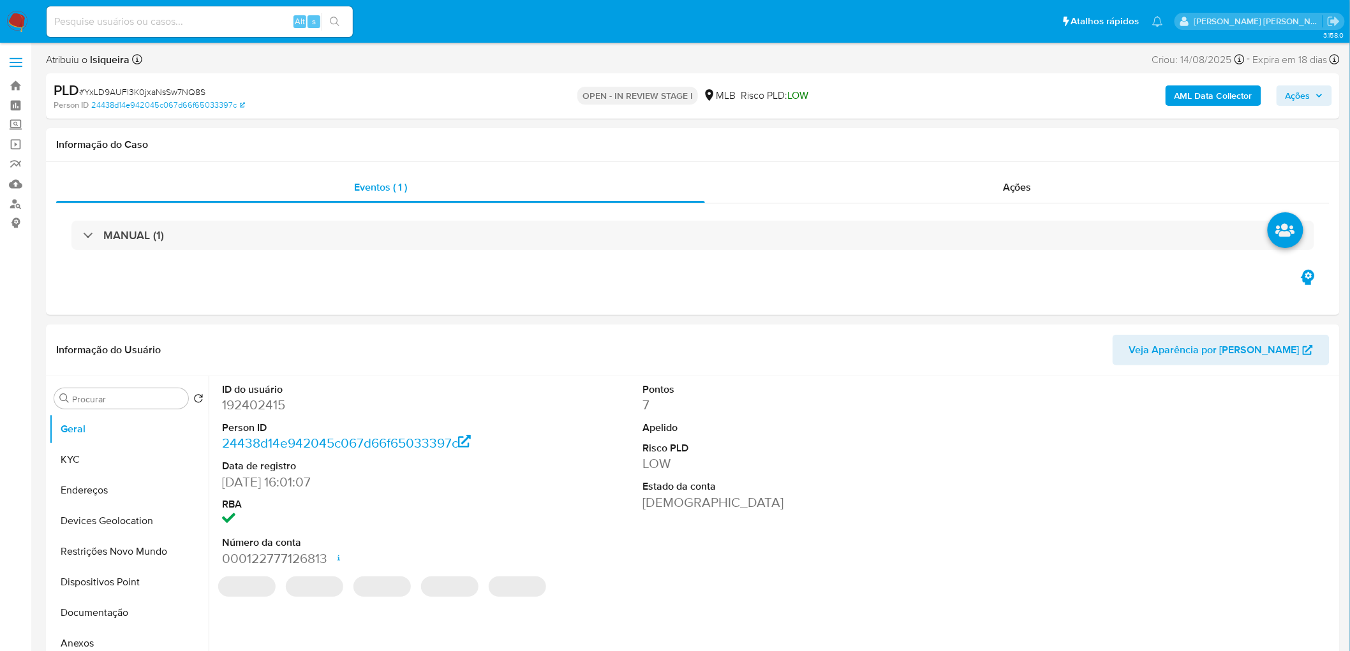
select select "10"
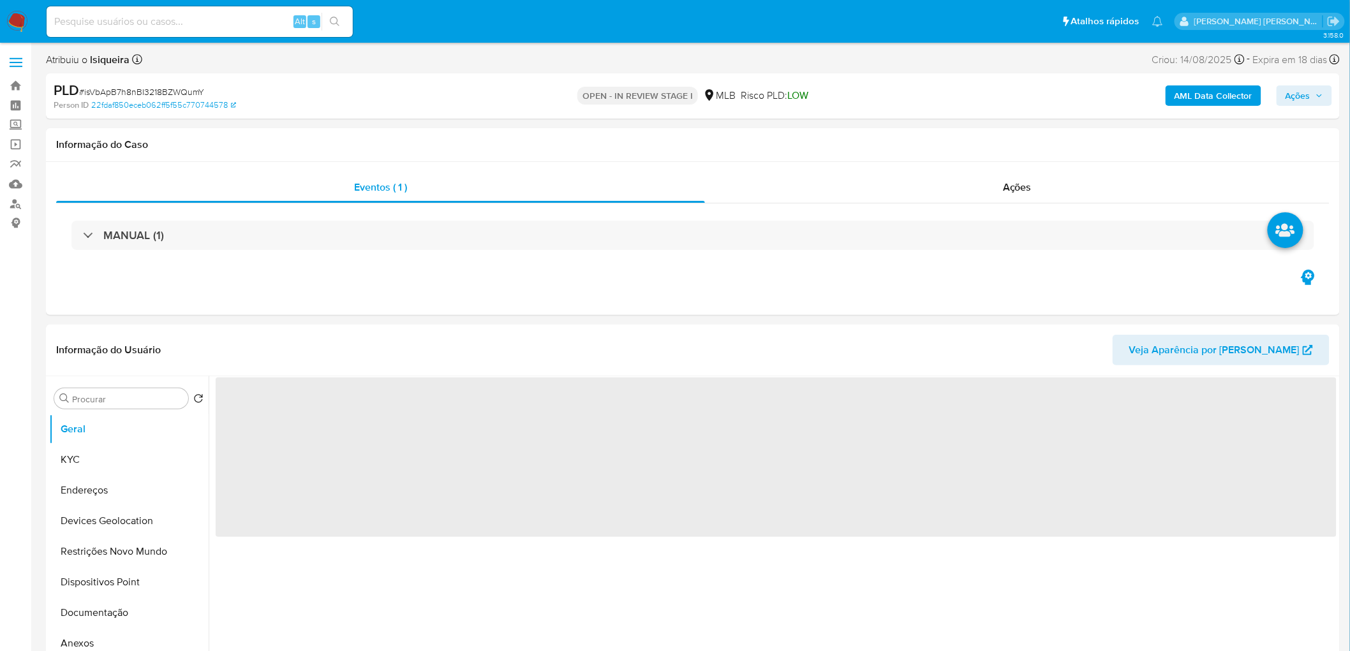
select select "10"
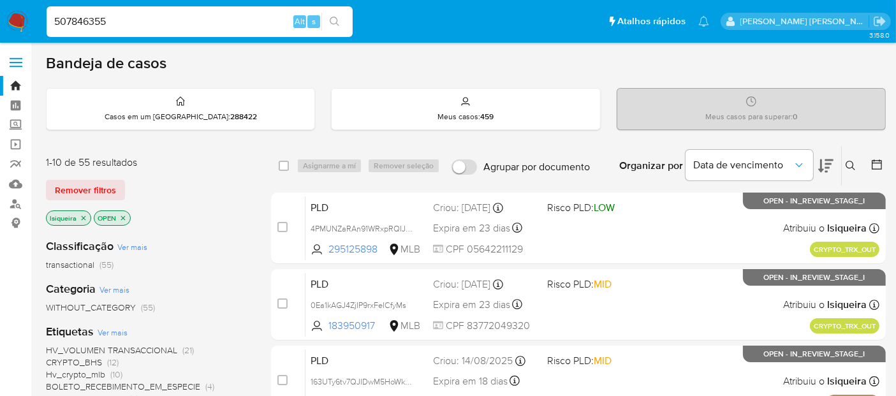
type input "507846355"
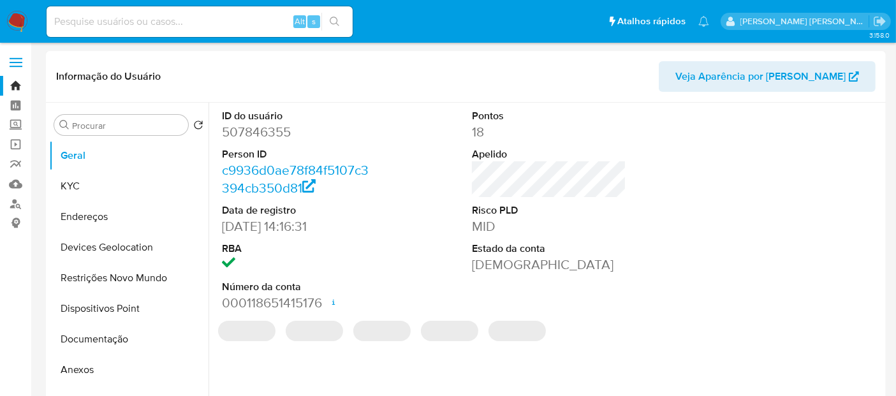
select select "10"
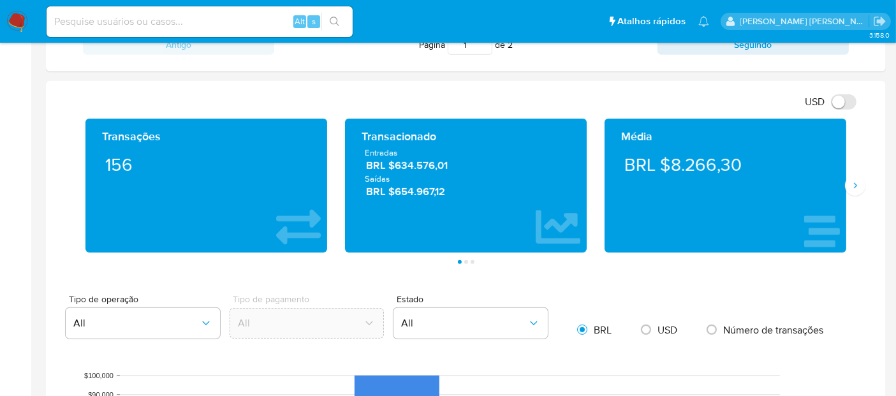
scroll to position [638, 0]
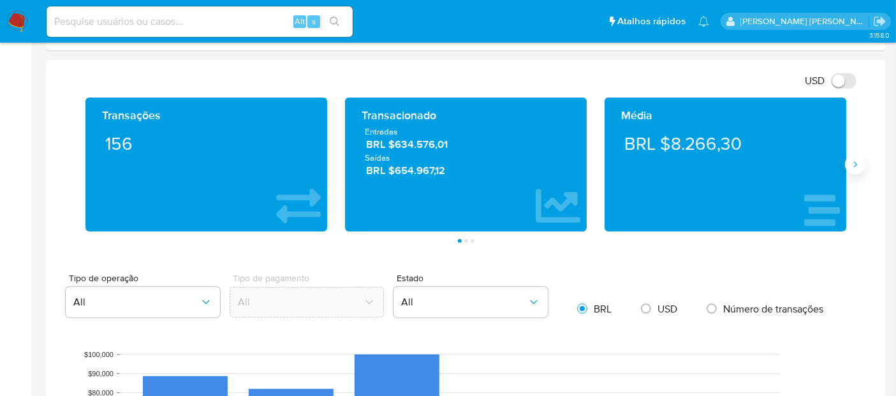
click at [852, 167] on icon "Siguiente" at bounding box center [855, 165] width 10 height 10
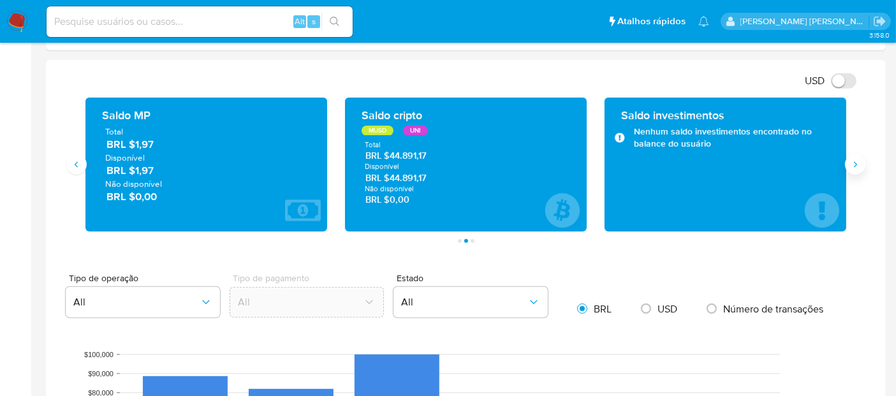
click at [853, 167] on icon "Siguiente" at bounding box center [855, 165] width 10 height 10
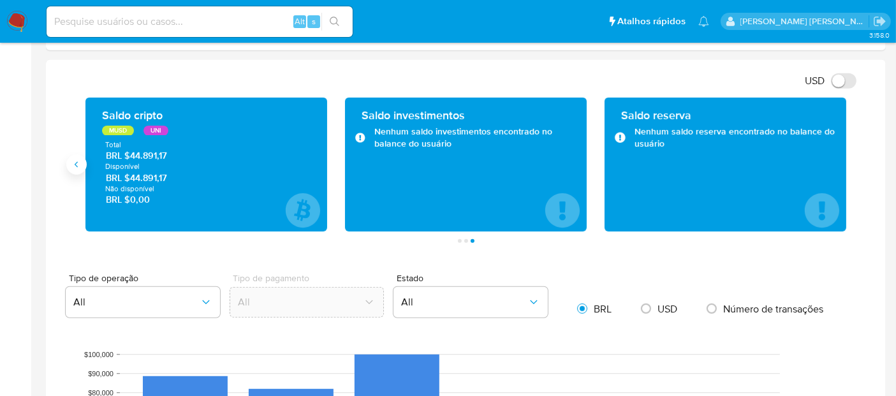
click at [77, 160] on icon "Anterior" at bounding box center [76, 165] width 10 height 10
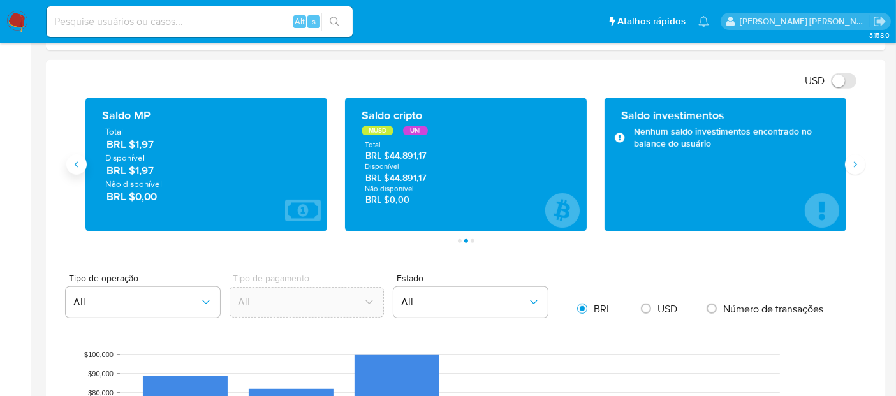
click at [77, 160] on icon "Anterior" at bounding box center [76, 165] width 10 height 10
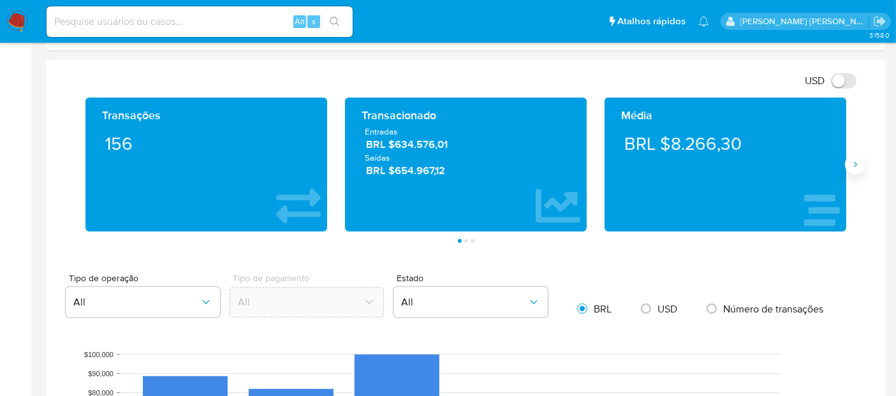
click at [856, 163] on icon "Siguiente" at bounding box center [855, 165] width 10 height 10
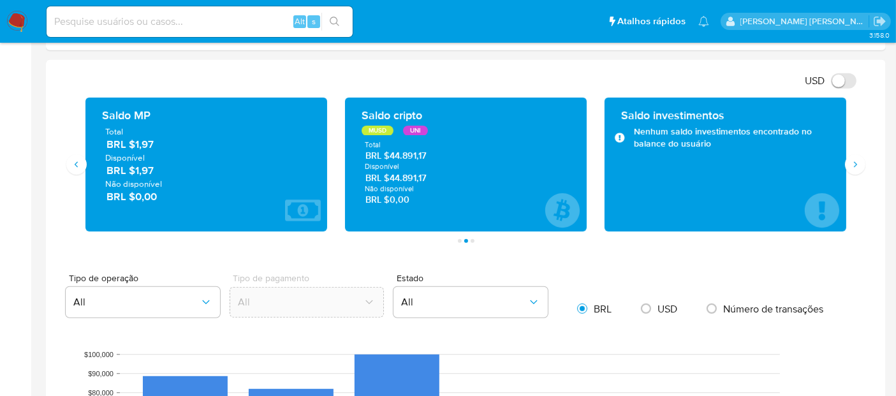
drag, startPoint x: 443, startPoint y: 178, endPoint x: 390, endPoint y: 181, distance: 53.7
click at [390, 181] on span "BRL $44.891,17" at bounding box center [467, 178] width 202 height 12
click at [11, 20] on img at bounding box center [17, 22] width 22 height 22
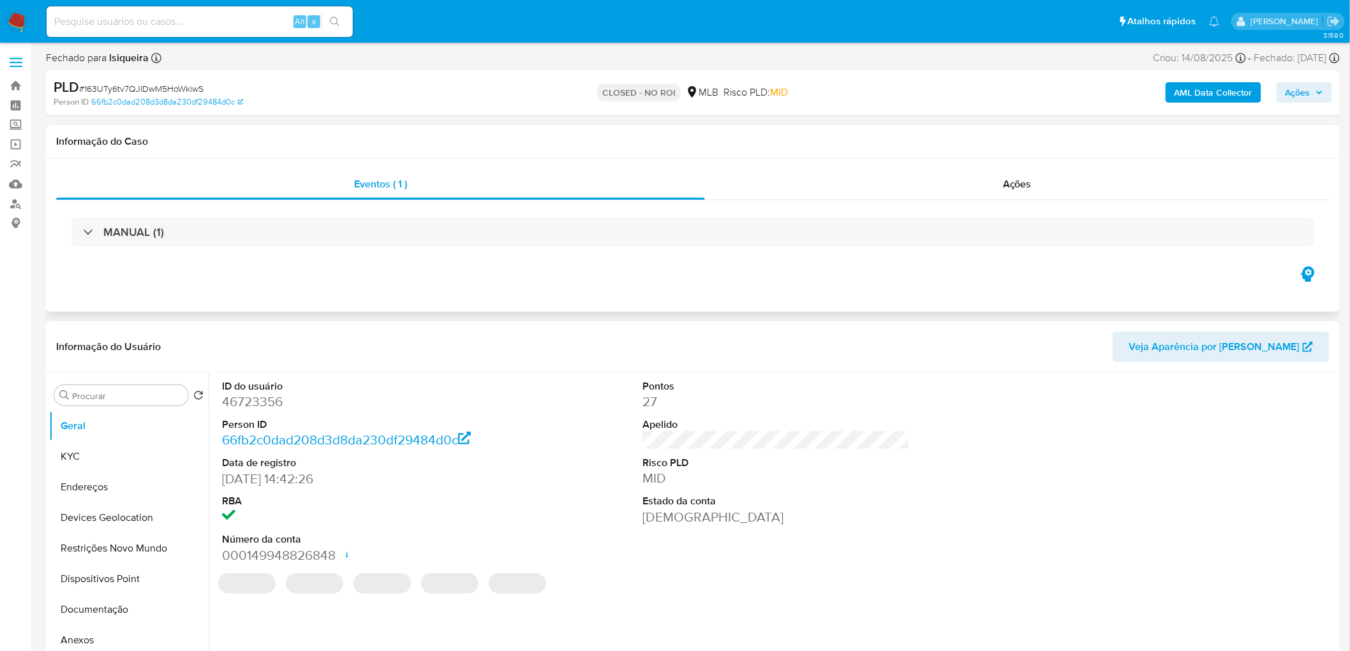
select select "10"
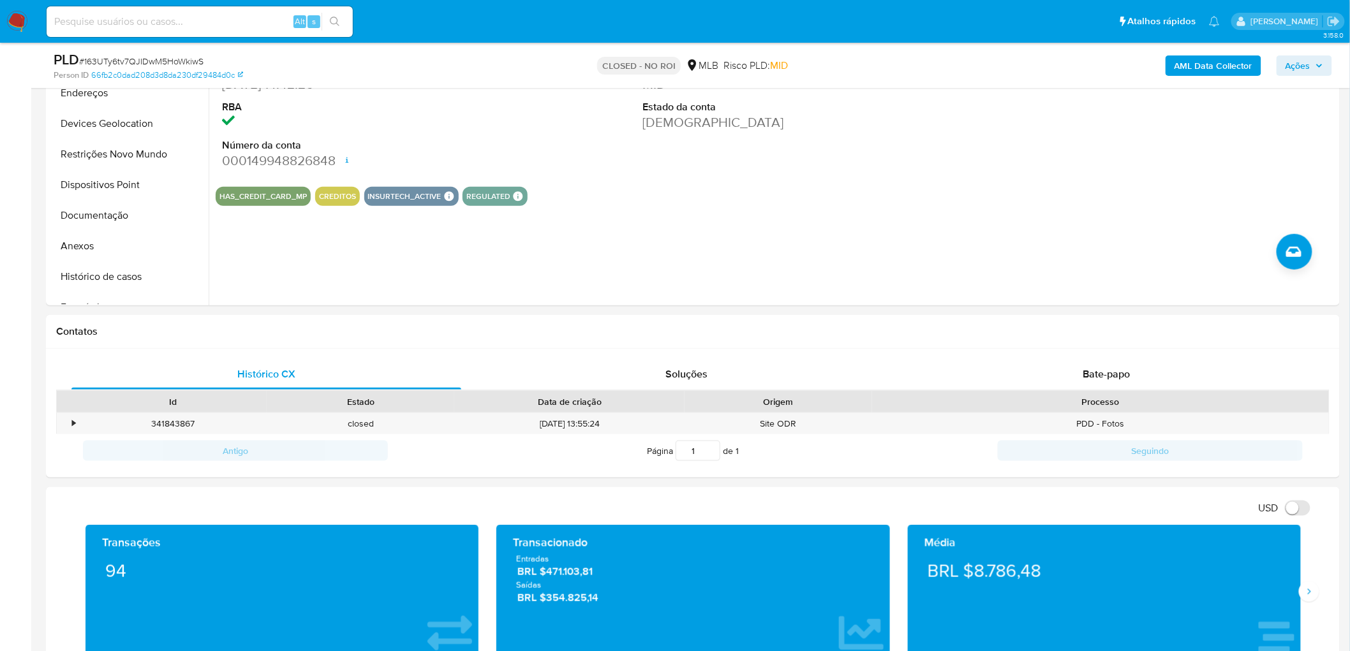
scroll to position [212, 0]
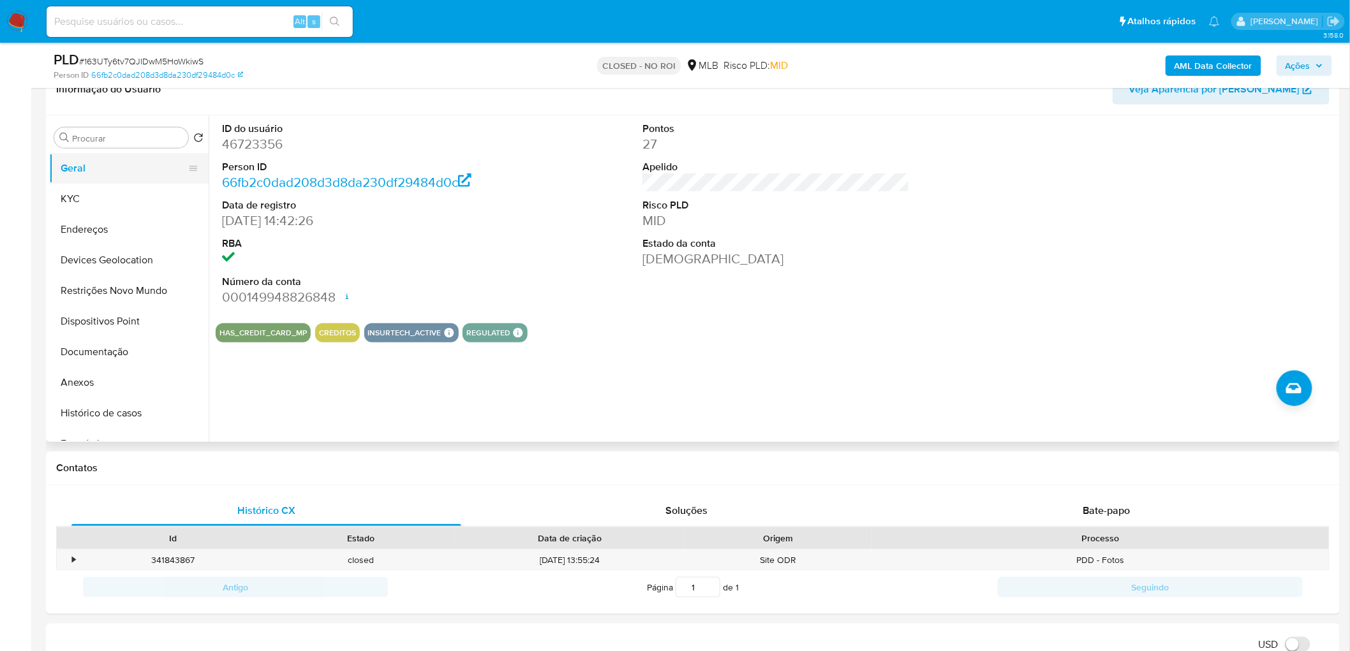
click at [111, 172] on button "Geral" at bounding box center [123, 168] width 149 height 31
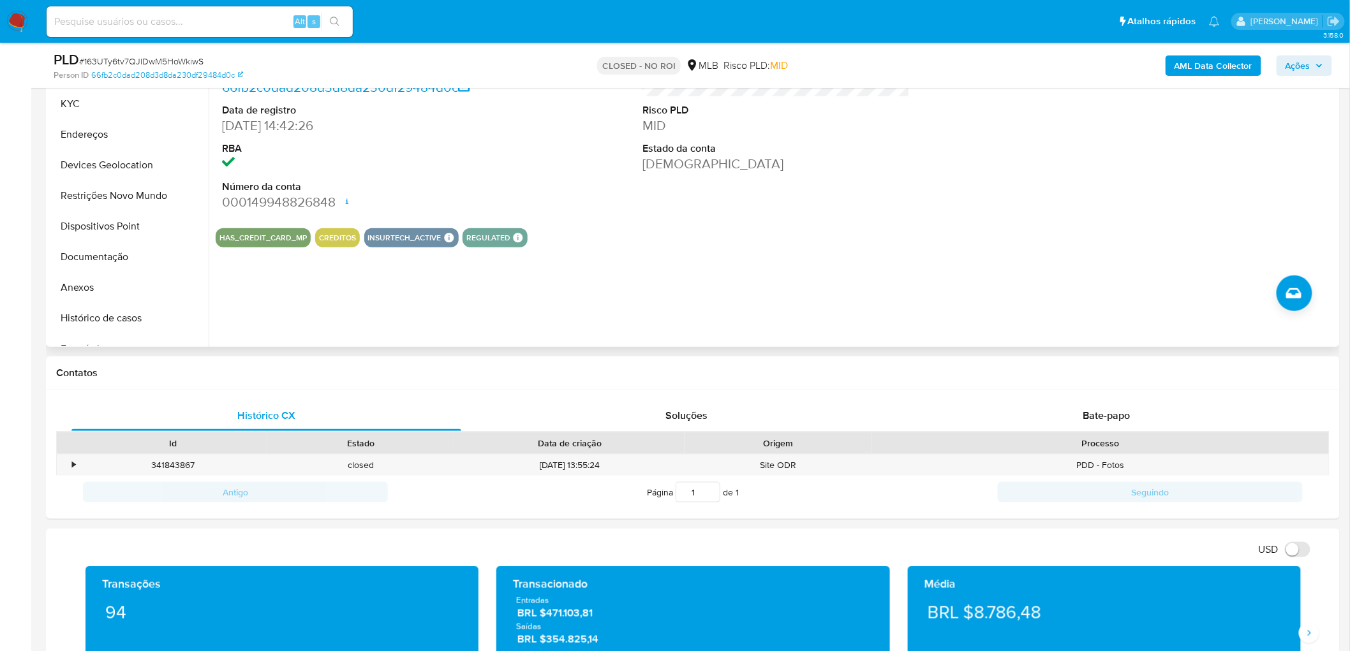
scroll to position [283, 0]
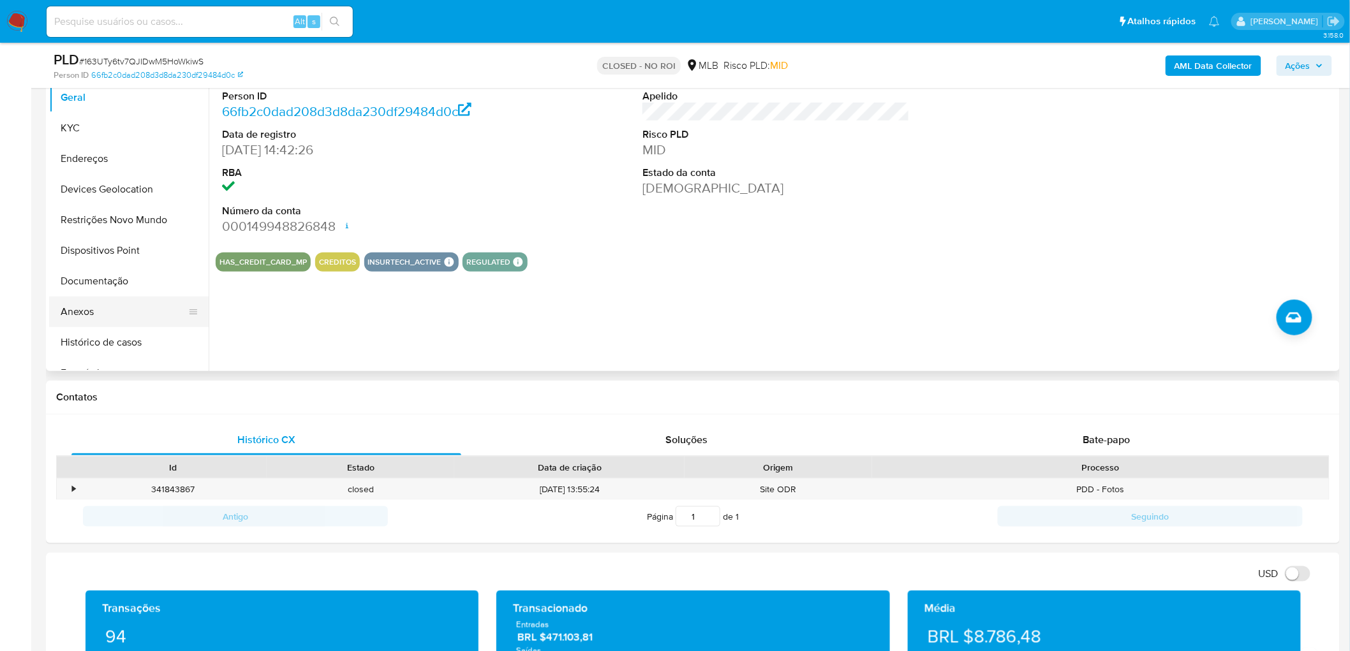
click at [102, 307] on button "Anexos" at bounding box center [123, 312] width 149 height 31
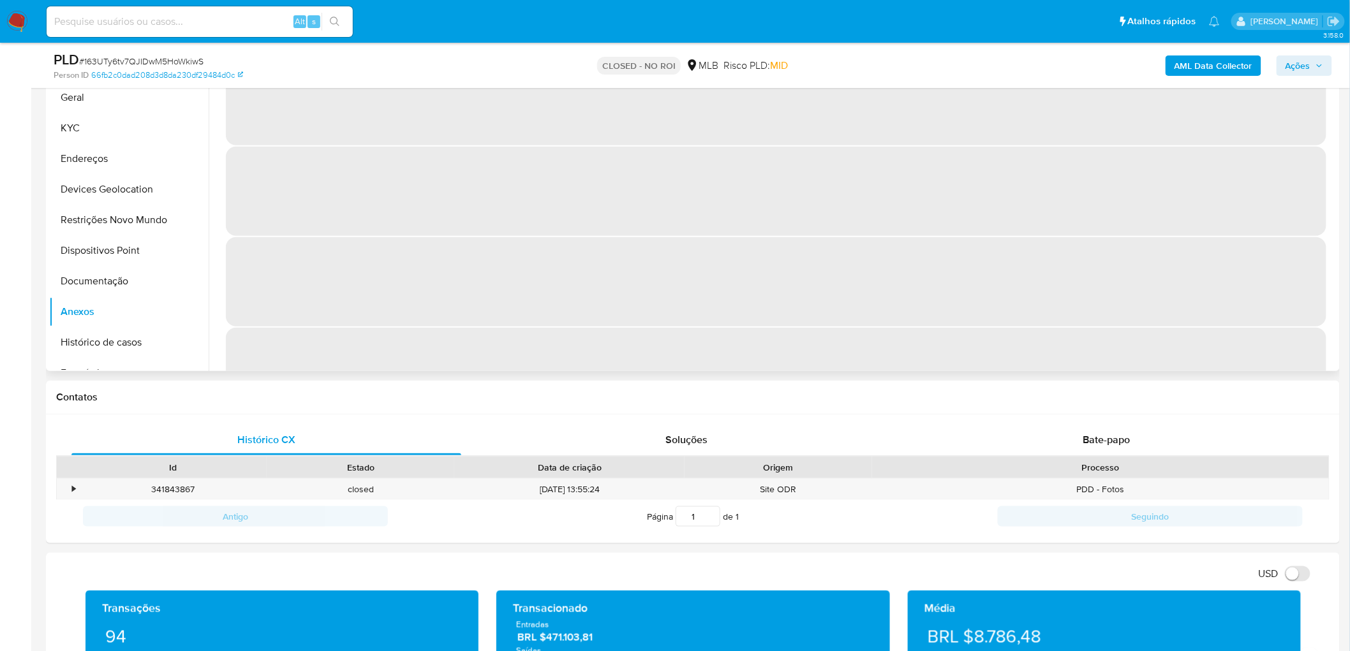
scroll to position [0, 0]
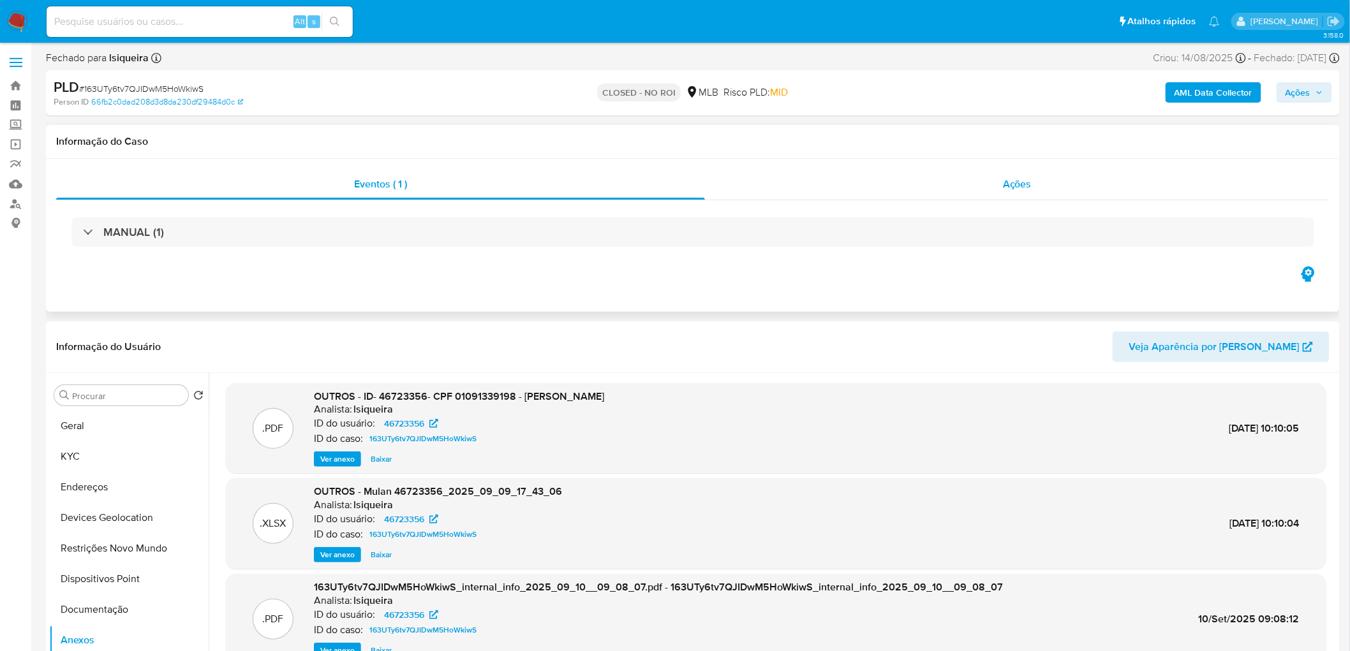
click at [1101, 191] on div "Ações" at bounding box center [1017, 184] width 625 height 31
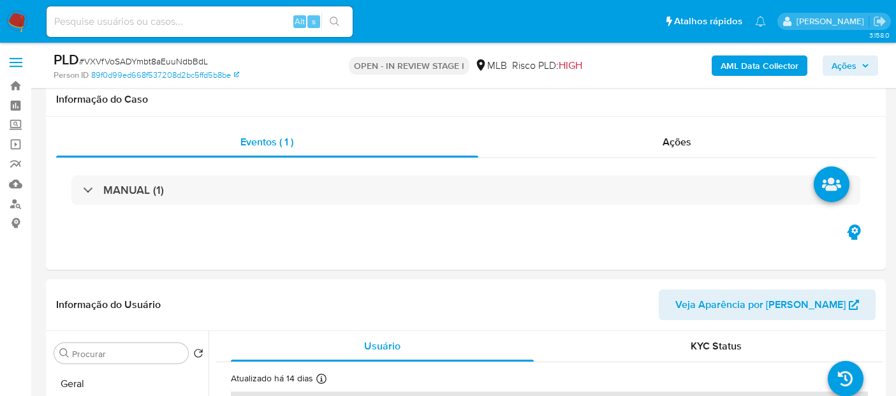
select select "10"
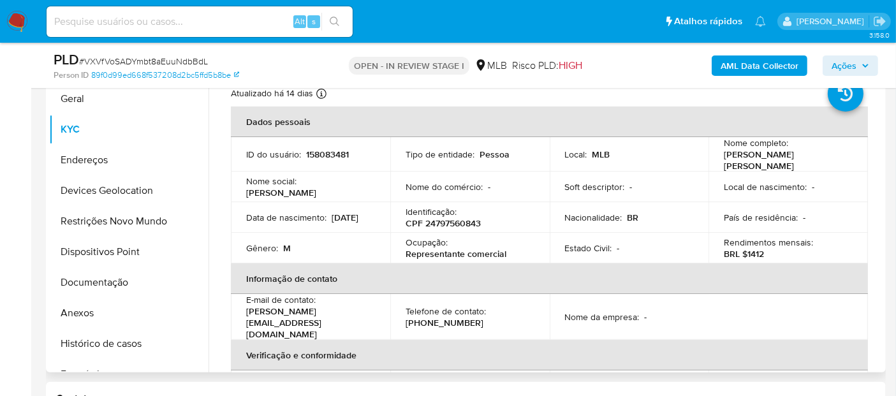
scroll to position [283, 0]
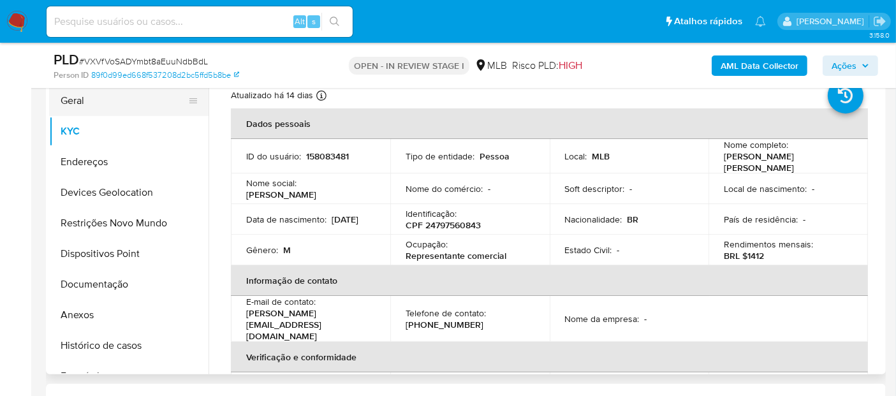
click at [102, 108] on button "Geral" at bounding box center [123, 100] width 149 height 31
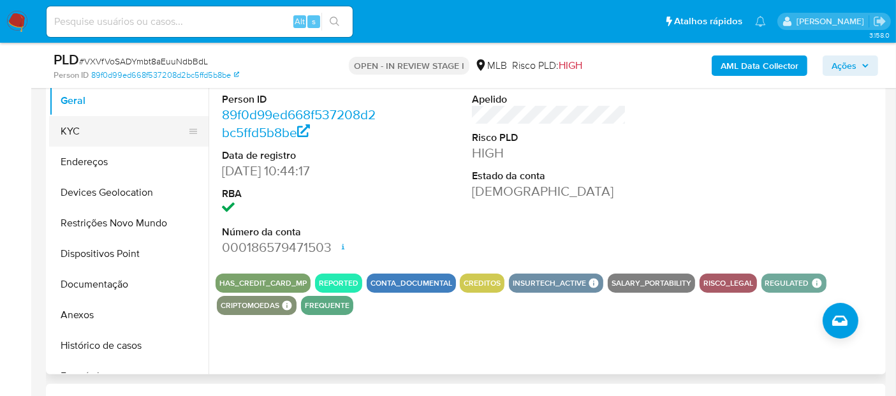
click at [115, 134] on button "KYC" at bounding box center [123, 131] width 149 height 31
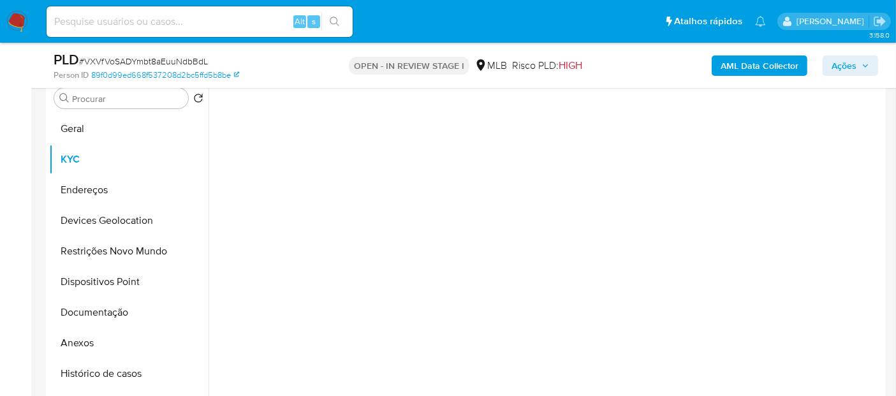
scroll to position [212, 0]
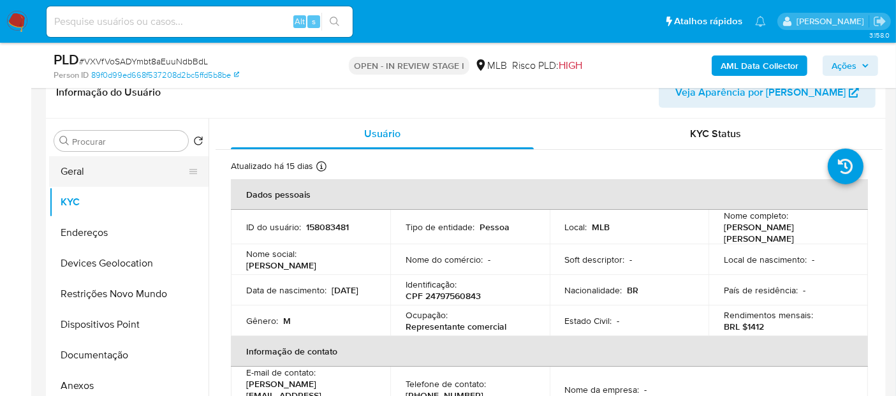
click at [100, 167] on button "Geral" at bounding box center [123, 171] width 149 height 31
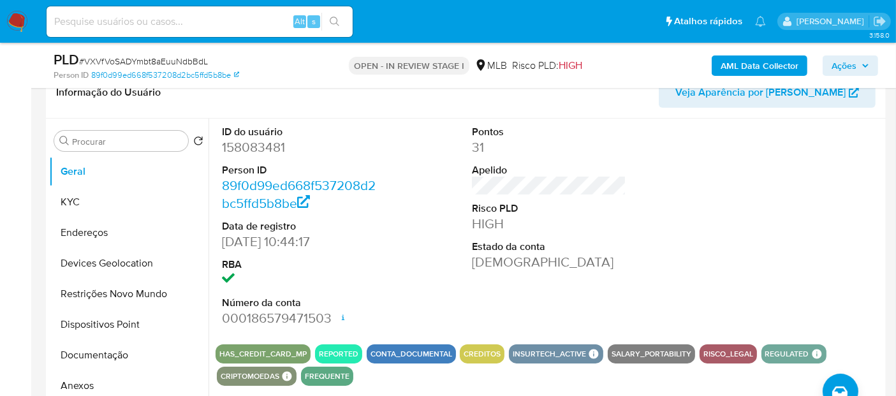
scroll to position [354, 0]
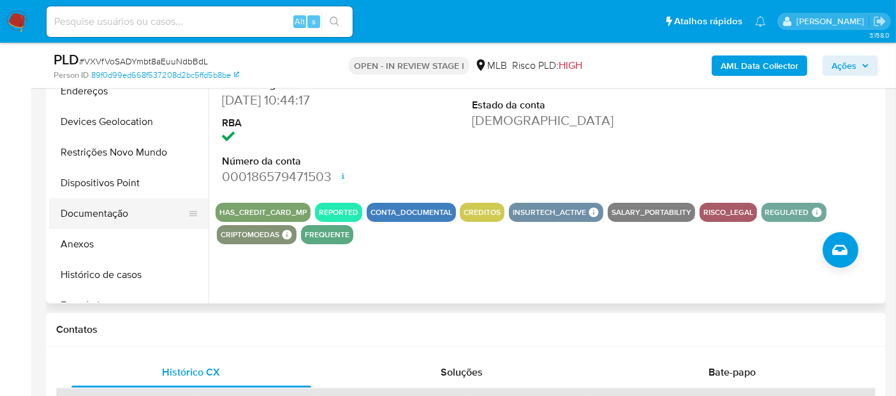
click at [131, 212] on button "Documentação" at bounding box center [123, 213] width 149 height 31
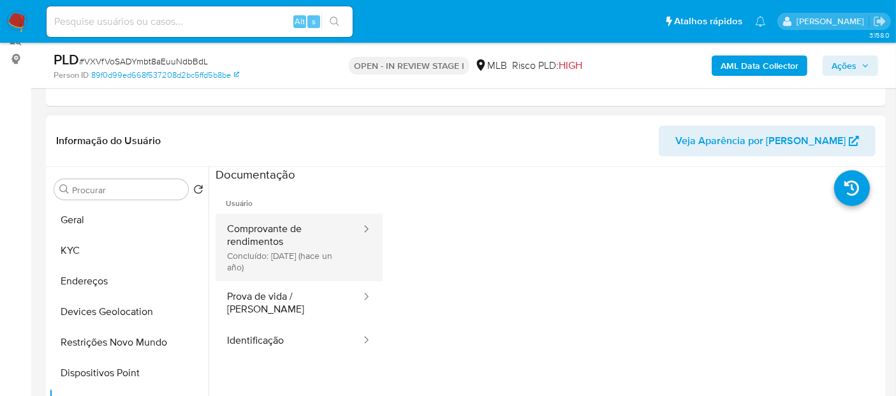
scroll to position [142, 0]
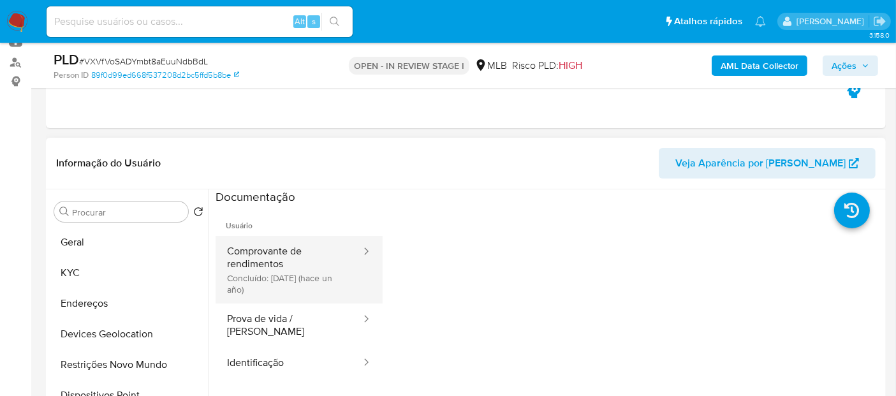
click at [260, 247] on button "Comprovante de rendimentos Concluído: 12/08/2024 (hace un año)" at bounding box center [289, 270] width 147 height 68
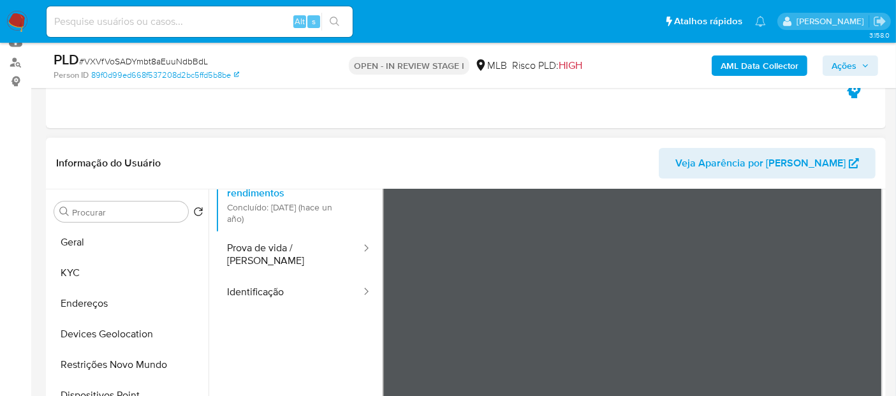
scroll to position [0, 0]
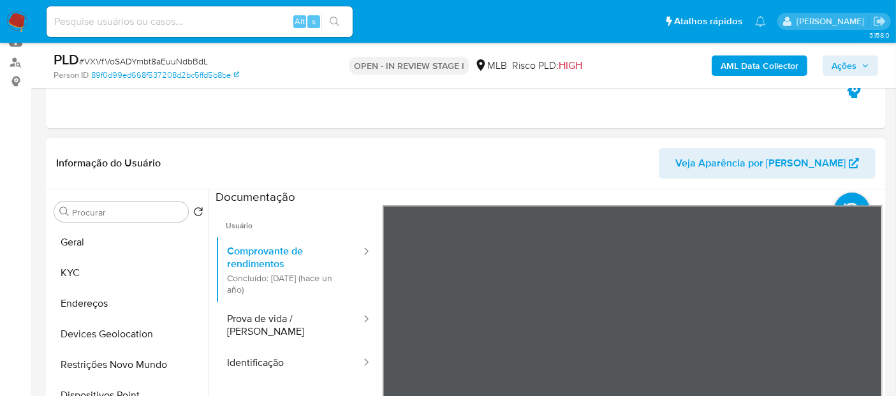
click at [315, 330] on button "Prova de vida / Selfie" at bounding box center [289, 325] width 147 height 43
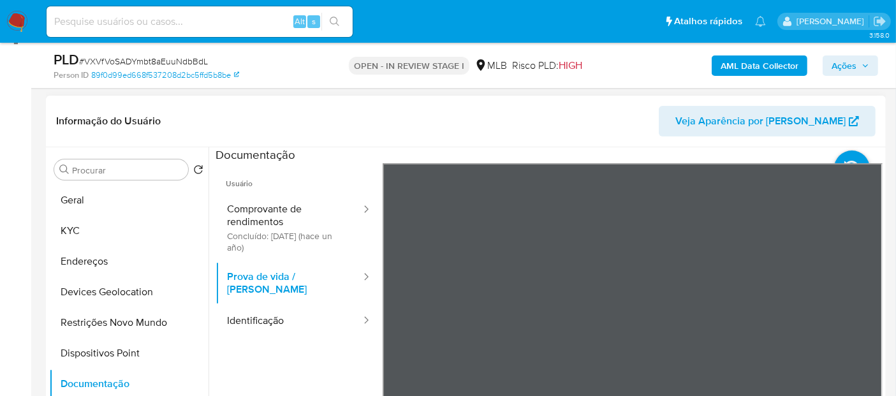
scroll to position [283, 0]
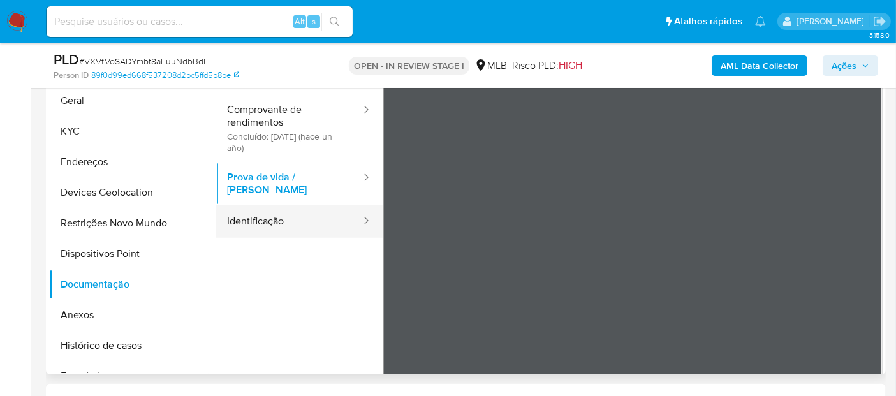
click at [293, 205] on button "Identificação" at bounding box center [289, 221] width 147 height 33
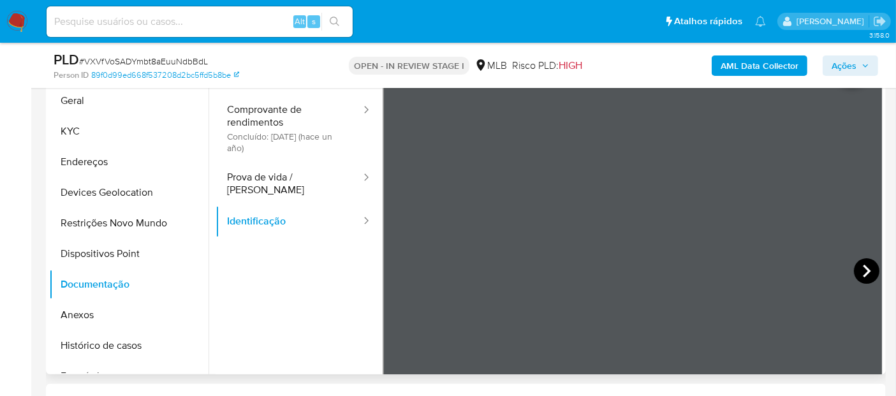
click at [863, 272] on icon at bounding box center [867, 271] width 8 height 13
click at [398, 264] on icon at bounding box center [399, 271] width 26 height 26
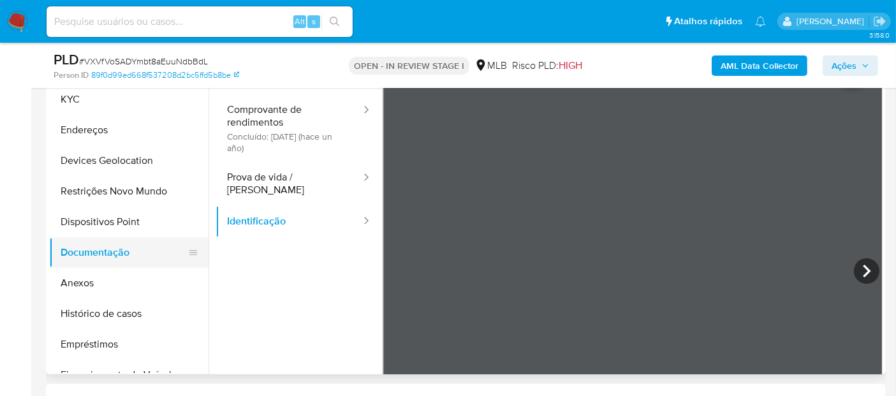
scroll to position [0, 0]
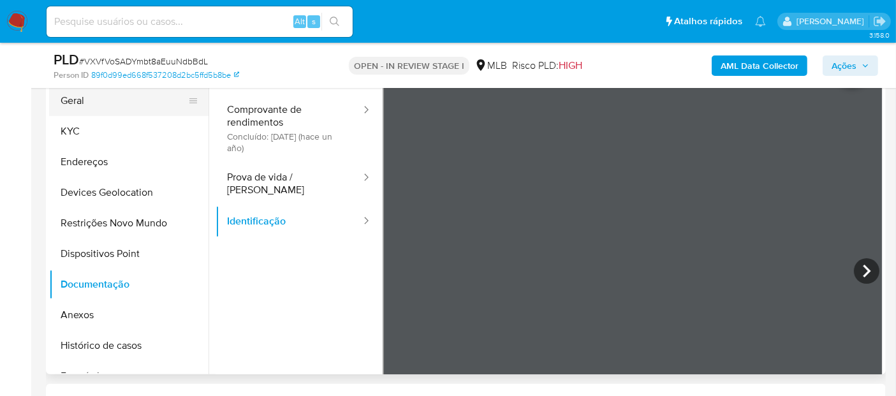
click at [135, 98] on button "Geral" at bounding box center [123, 100] width 149 height 31
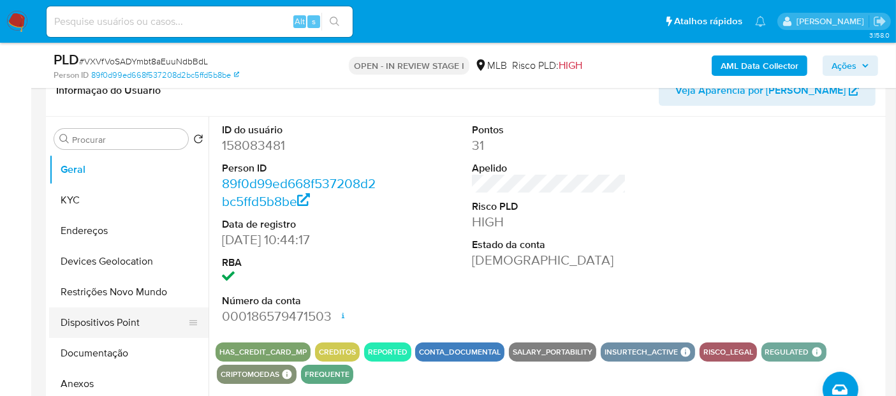
scroll to position [212, 0]
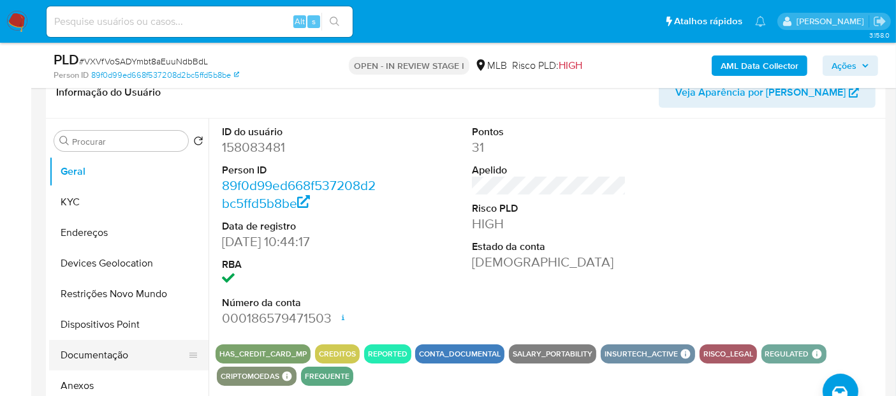
click at [103, 353] on button "Documentação" at bounding box center [123, 355] width 149 height 31
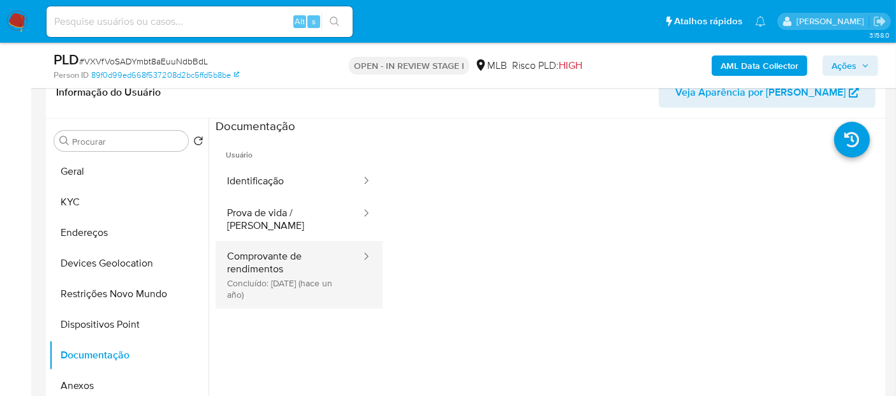
click at [265, 276] on button "Comprovante de rendimentos Concluído: 12/08/2024 (hace un año)" at bounding box center [289, 275] width 147 height 68
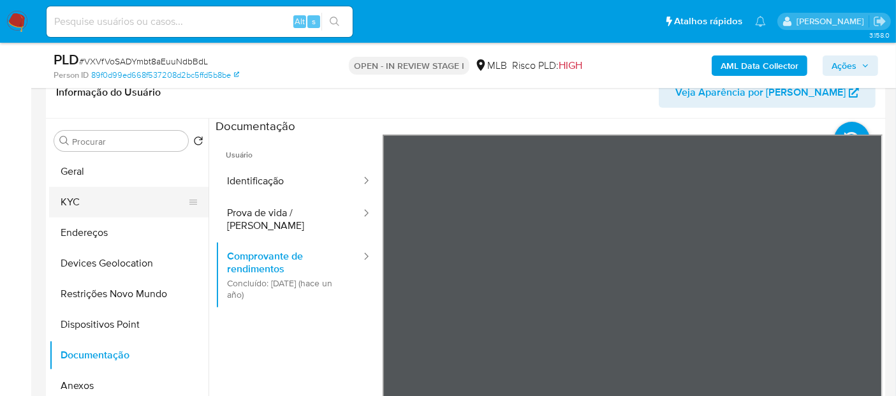
click at [103, 205] on button "KYC" at bounding box center [123, 202] width 149 height 31
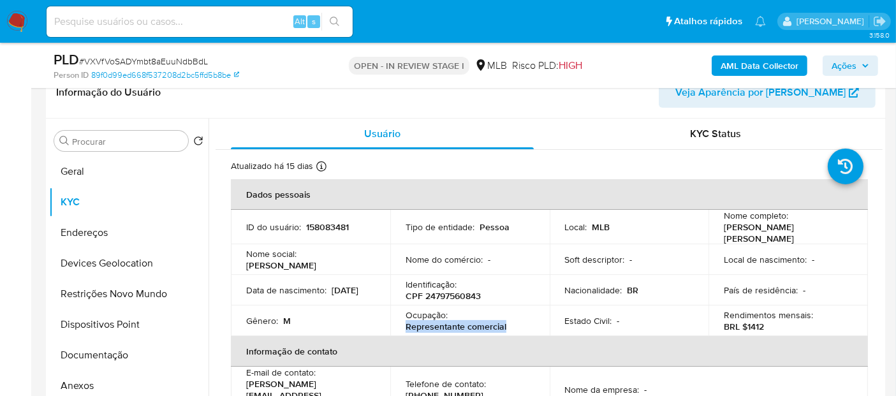
drag, startPoint x: 524, startPoint y: 320, endPoint x: 399, endPoint y: 320, distance: 125.7
click at [399, 320] on td "Ocupação : Representante comercial" at bounding box center [470, 321] width 160 height 31
copy p "Representante comercial"
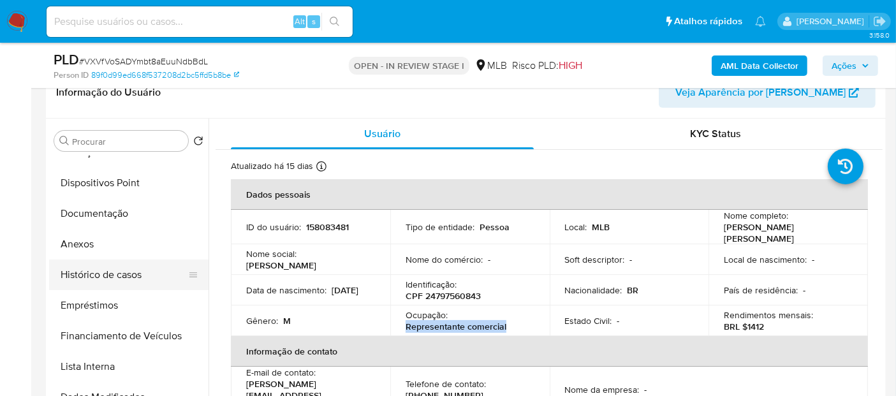
click at [124, 278] on button "Histórico de casos" at bounding box center [123, 275] width 149 height 31
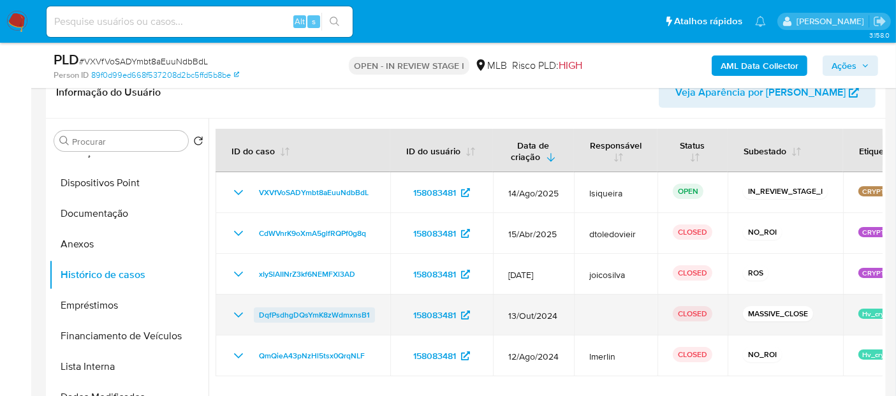
scroll to position [283, 0]
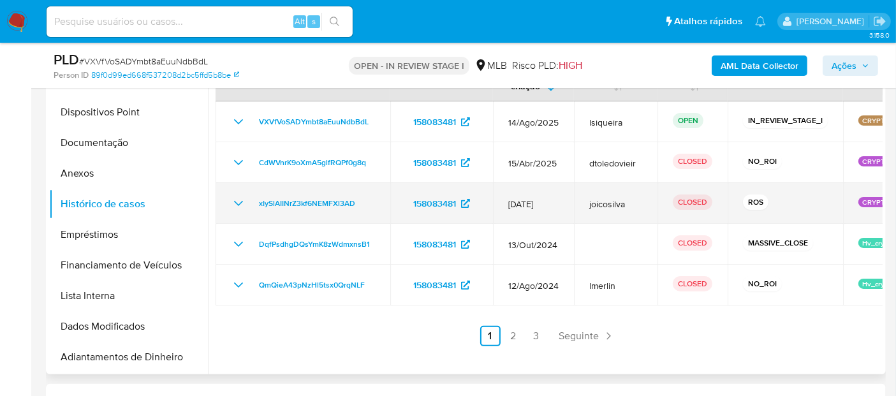
click at [229, 192] on td "xIySlAIINrZ3kf6NEMFXl3AD" at bounding box center [303, 203] width 175 height 41
click at [230, 202] on td "xIySlAIINrZ3kf6NEMFXl3AD" at bounding box center [303, 203] width 175 height 41
click at [242, 198] on icon "Mostrar/Ocultar" at bounding box center [238, 203] width 15 height 15
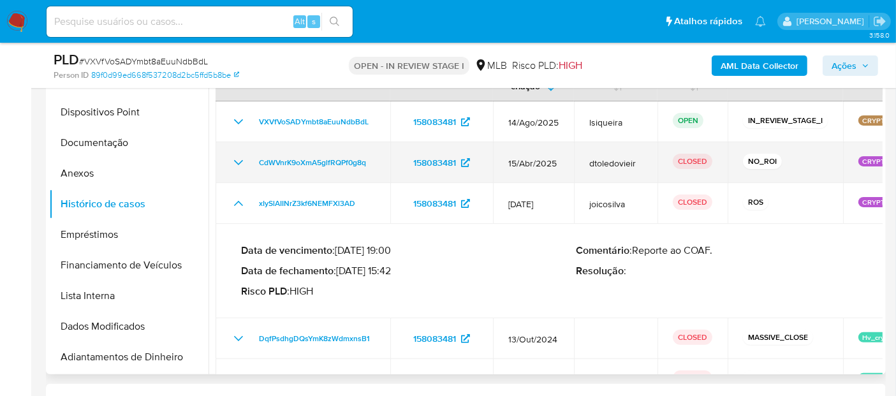
click at [233, 163] on icon "Mostrar/Ocultar" at bounding box center [238, 162] width 15 height 15
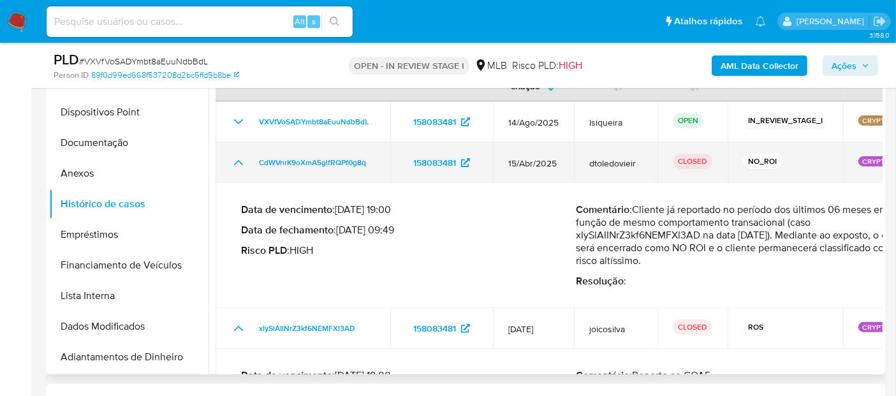
click at [233, 163] on icon "Mostrar/Ocultar" at bounding box center [238, 162] width 15 height 15
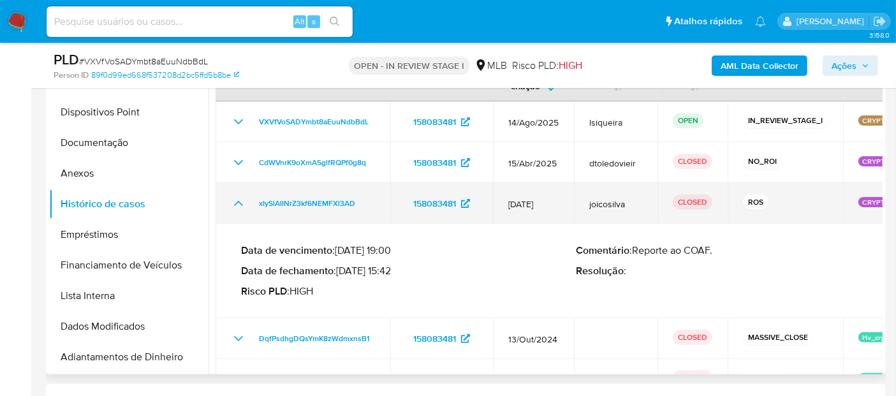
click at [237, 212] on td "xIySlAIINrZ3kf6NEMFXl3AD" at bounding box center [303, 203] width 175 height 41
click at [237, 202] on icon "Mostrar/Ocultar" at bounding box center [238, 203] width 15 height 15
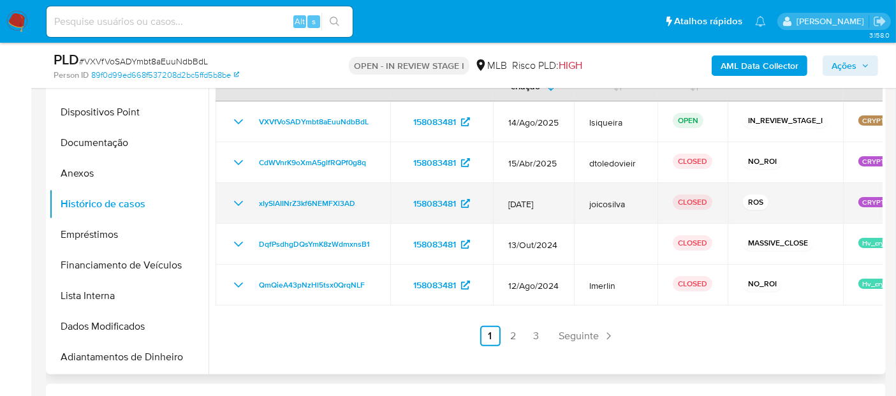
click at [234, 203] on icon "Mostrar/Ocultar" at bounding box center [238, 203] width 15 height 15
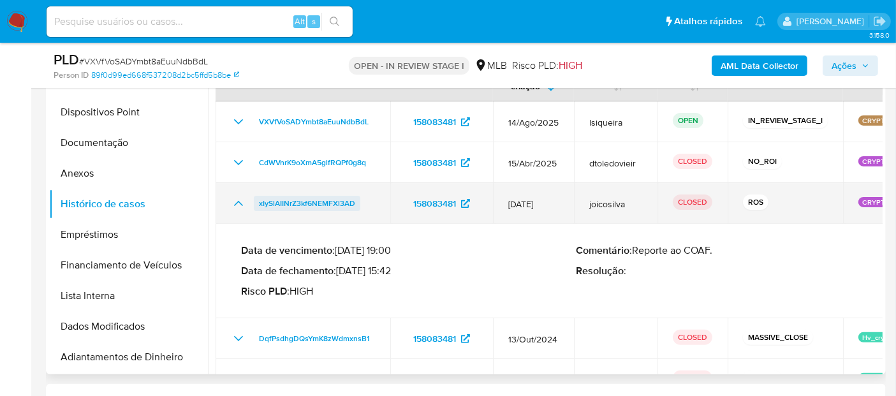
drag, startPoint x: 371, startPoint y: 207, endPoint x: 258, endPoint y: 201, distance: 113.1
click at [258, 201] on div "xIySlAIINrZ3kf6NEMFXl3AD" at bounding box center [303, 203] width 144 height 15
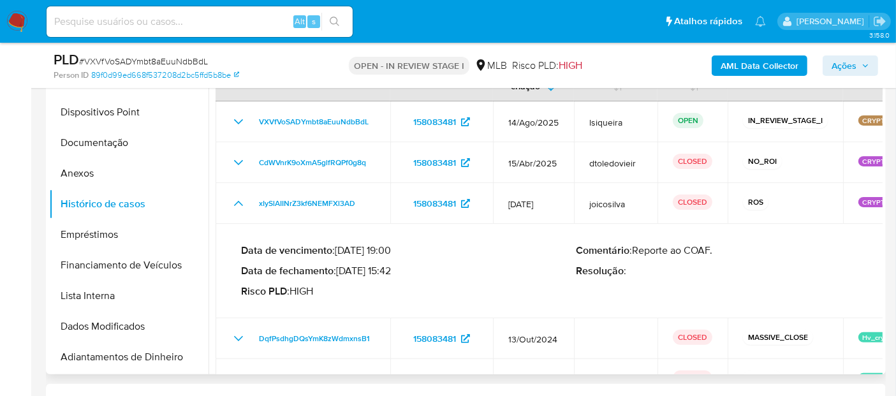
drag, startPoint x: 393, startPoint y: 272, endPoint x: 342, endPoint y: 272, distance: 51.0
click at [342, 272] on p "Data de fechamento : 03/04/2025 15:42" at bounding box center [408, 271] width 335 height 13
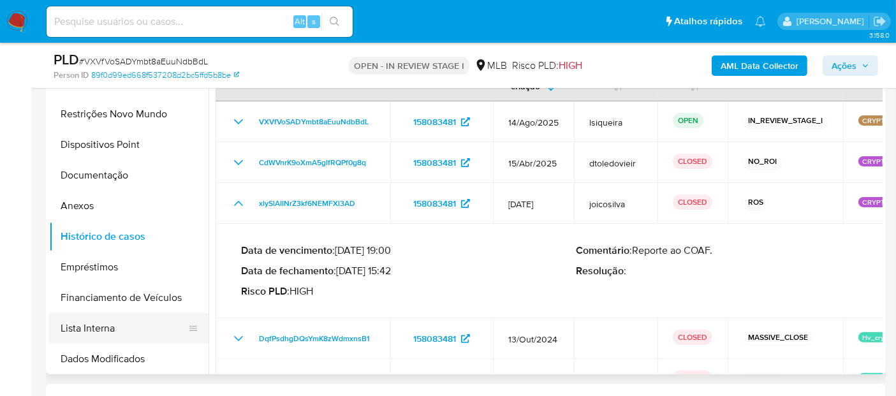
scroll to position [0, 0]
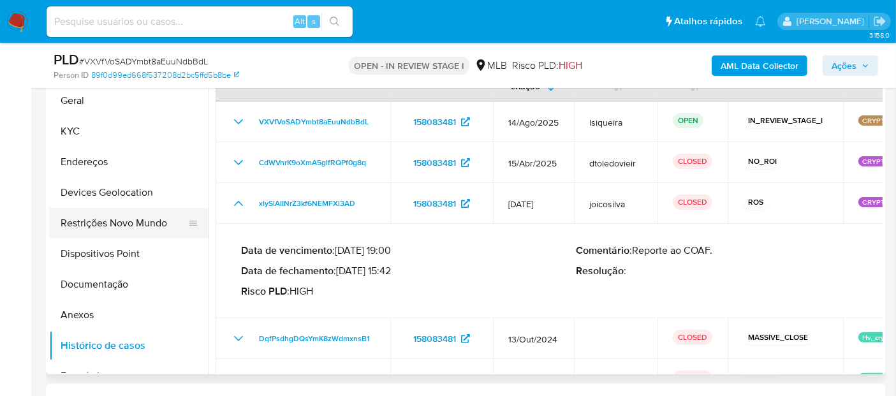
click at [130, 221] on button "Restrições Novo Mundo" at bounding box center [123, 223] width 149 height 31
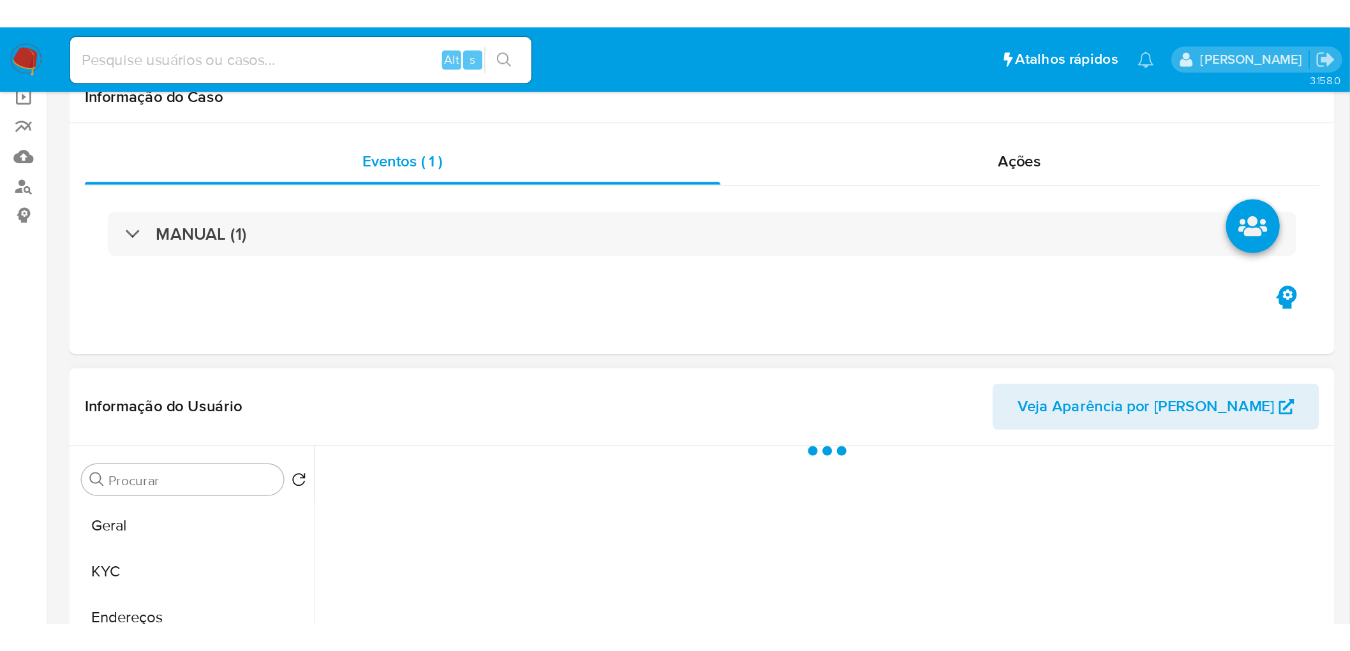
scroll to position [212, 0]
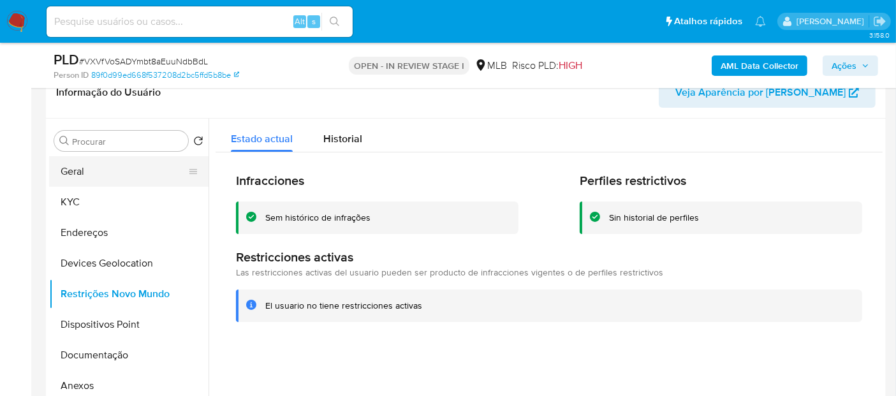
click at [76, 172] on button "Geral" at bounding box center [123, 171] width 149 height 31
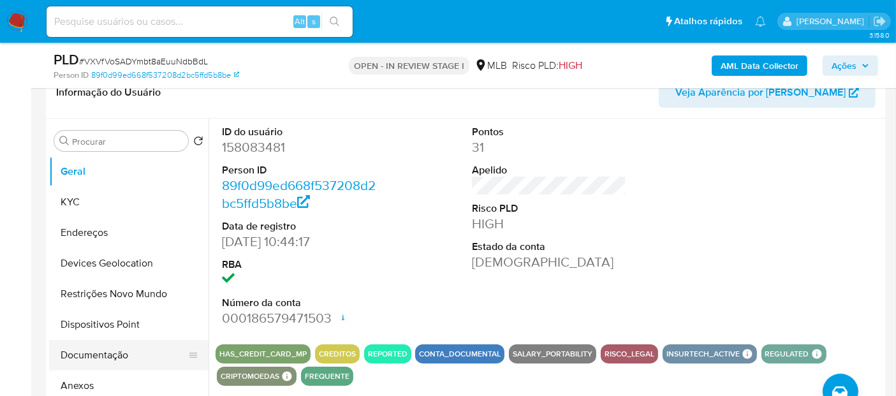
click at [110, 359] on button "Documentação" at bounding box center [123, 355] width 149 height 31
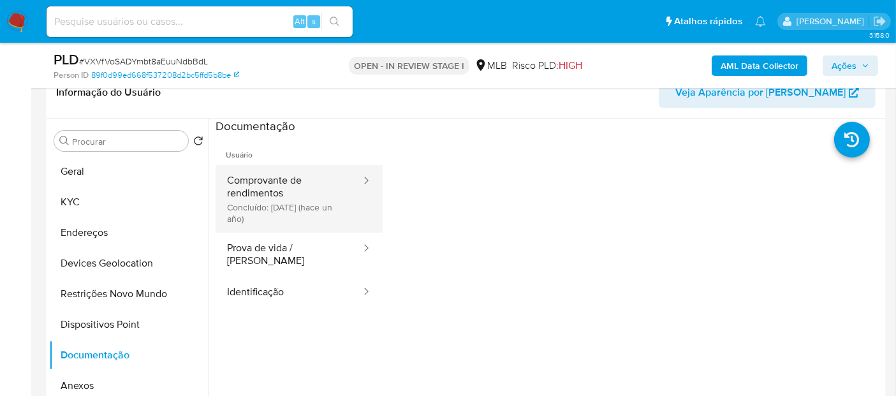
click at [265, 219] on button "Comprovante de rendimentos Concluído: 12/08/2024 (hace un año)" at bounding box center [289, 199] width 147 height 68
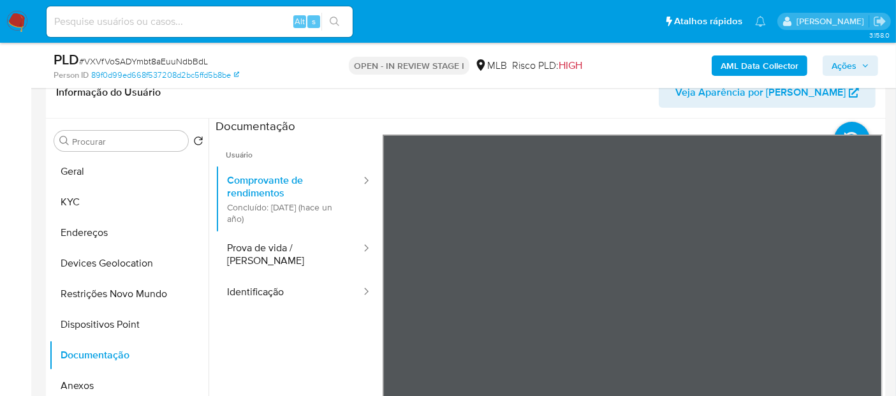
click at [761, 61] on b "AML Data Collector" at bounding box center [760, 66] width 78 height 20
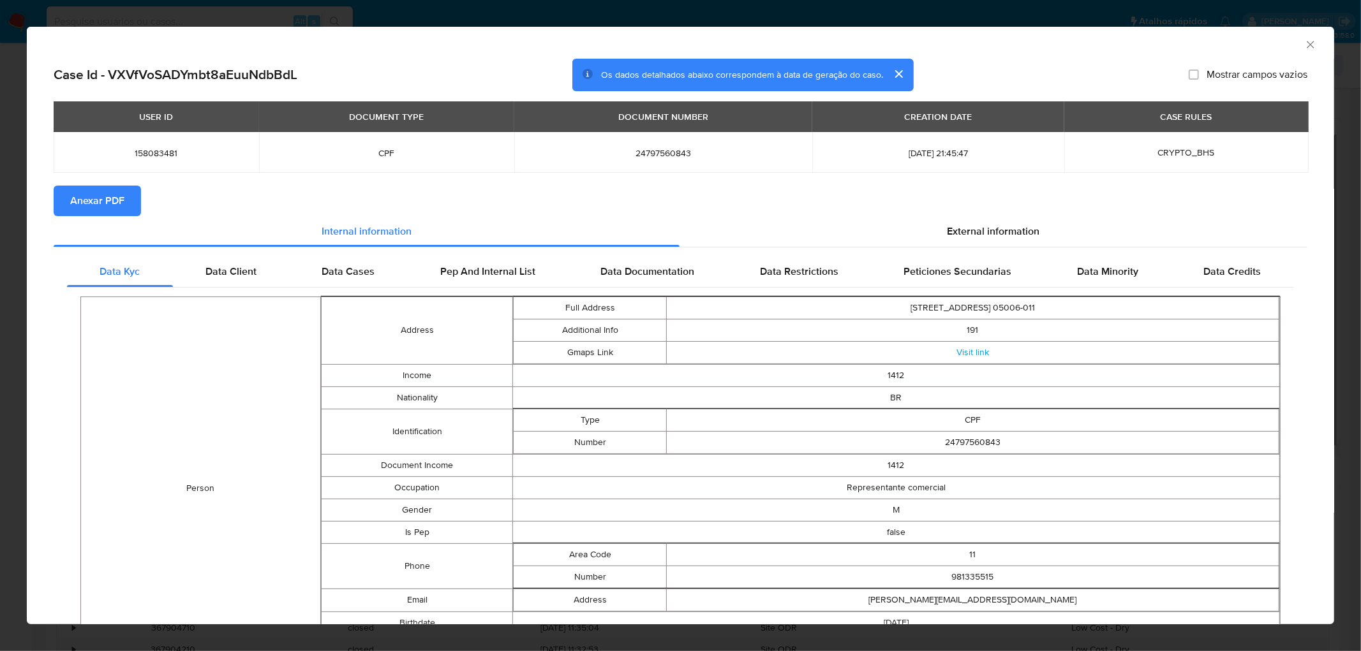
click at [116, 201] on span "Anexar PDF" at bounding box center [97, 201] width 54 height 28
click at [896, 42] on icon "Fechar a janela" at bounding box center [1310, 44] width 13 height 13
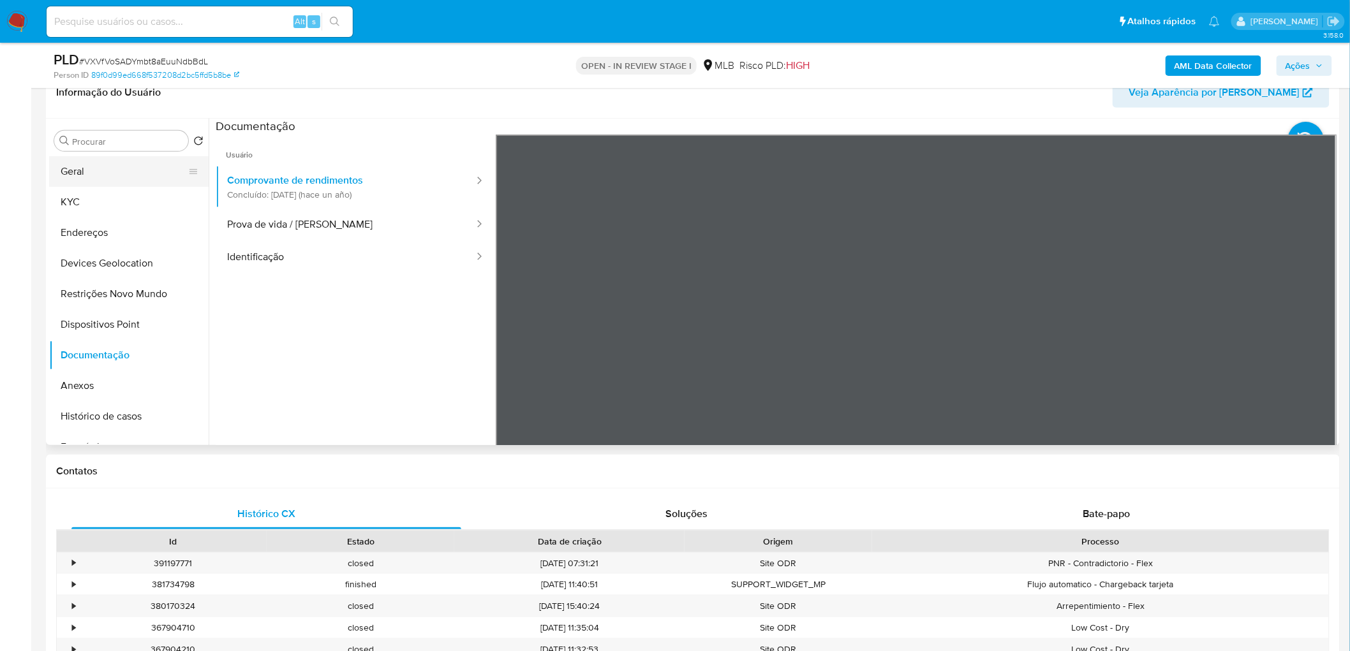
click at [109, 179] on button "Geral" at bounding box center [123, 171] width 149 height 31
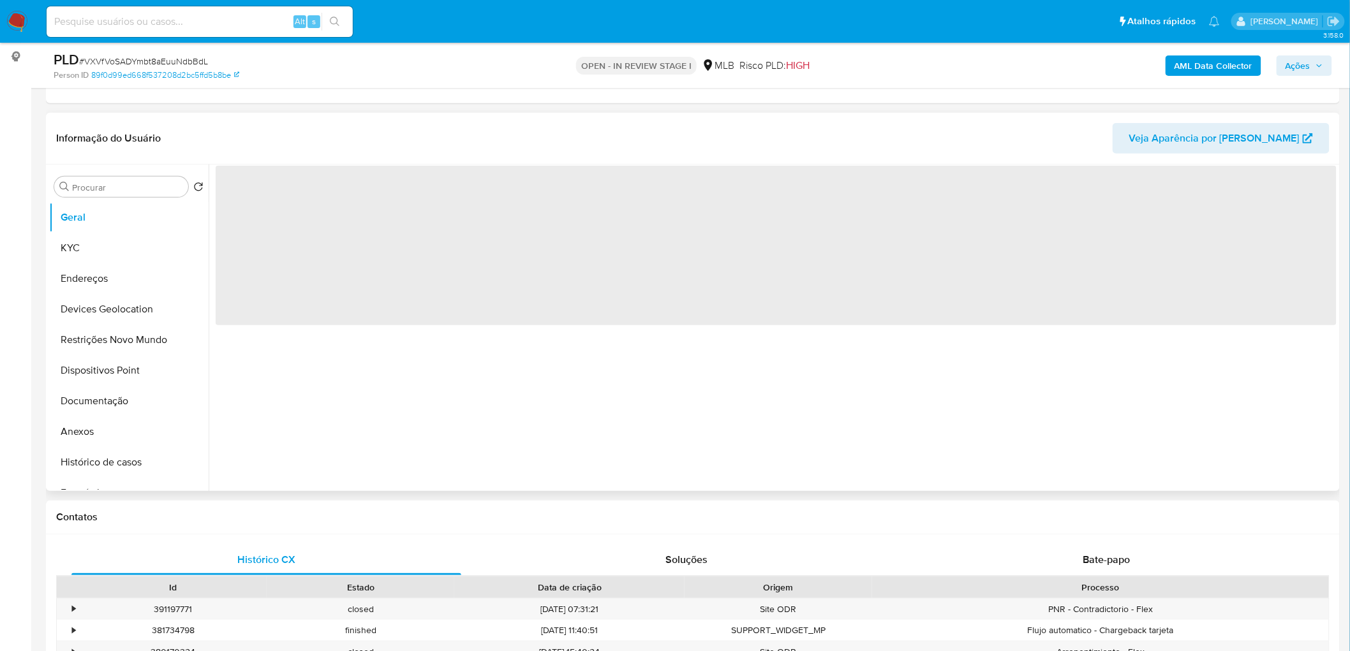
scroll to position [142, 0]
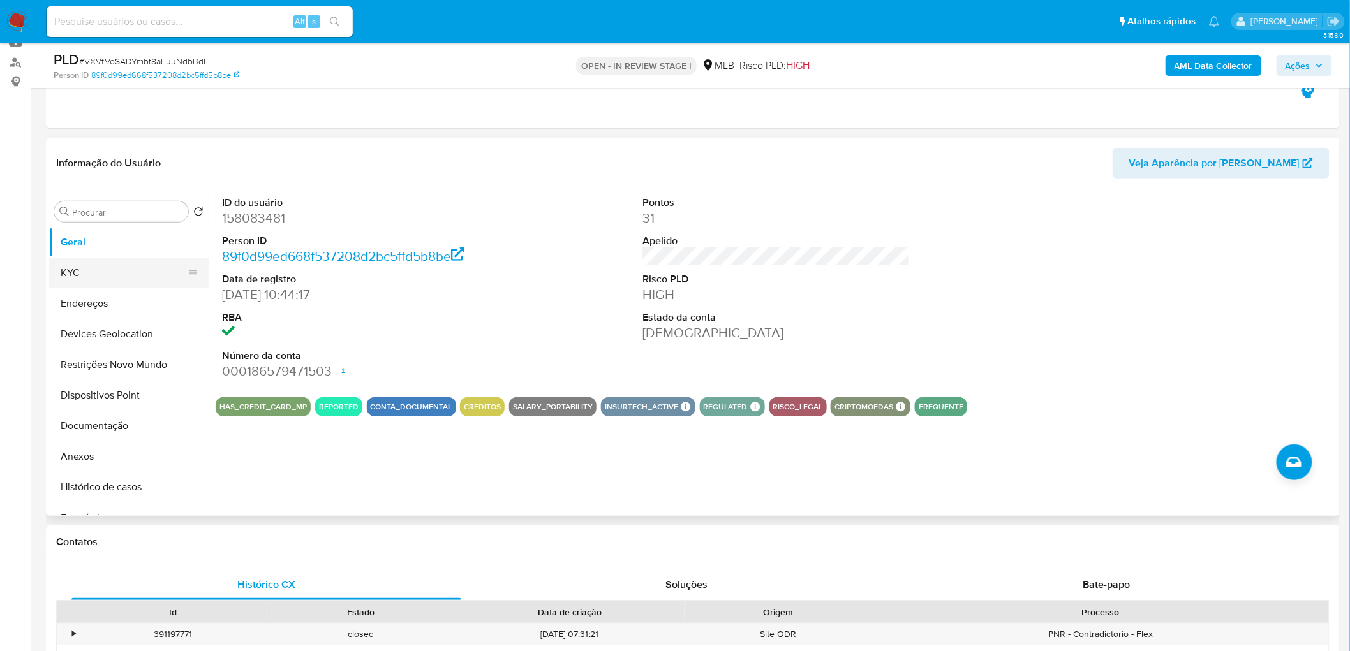
click at [107, 268] on button "KYC" at bounding box center [123, 273] width 149 height 31
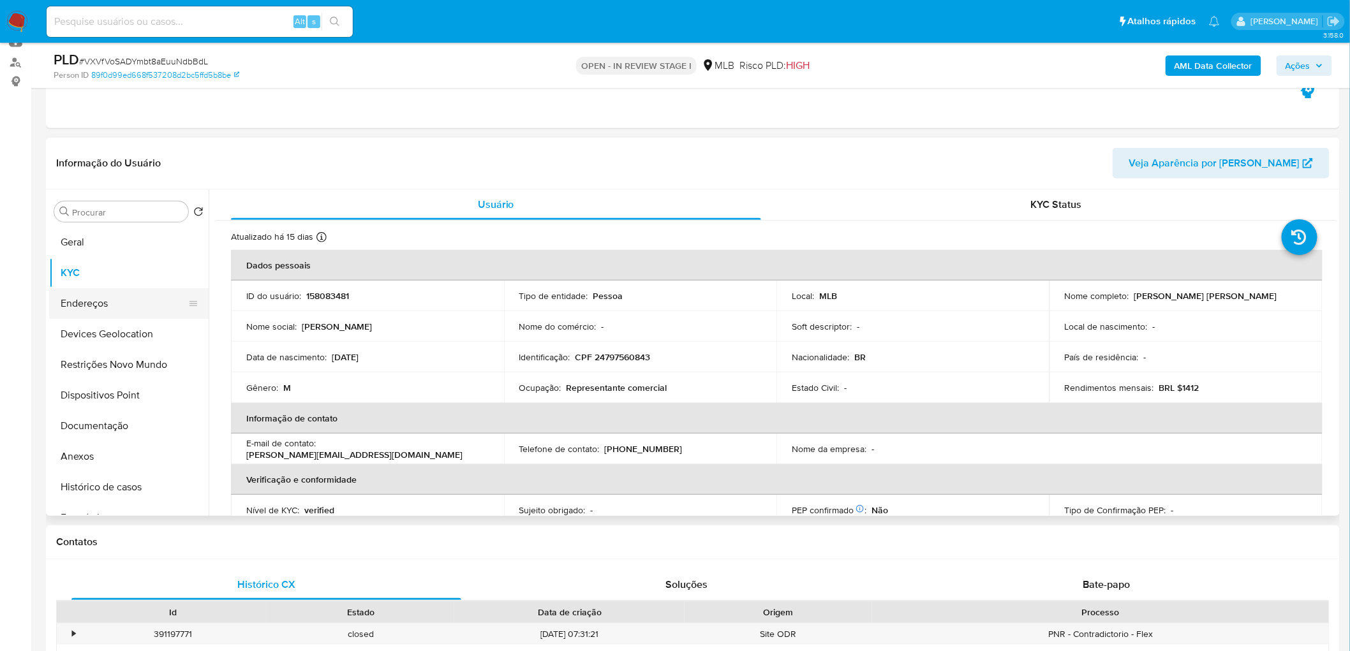
click at [101, 298] on button "Endereços" at bounding box center [123, 303] width 149 height 31
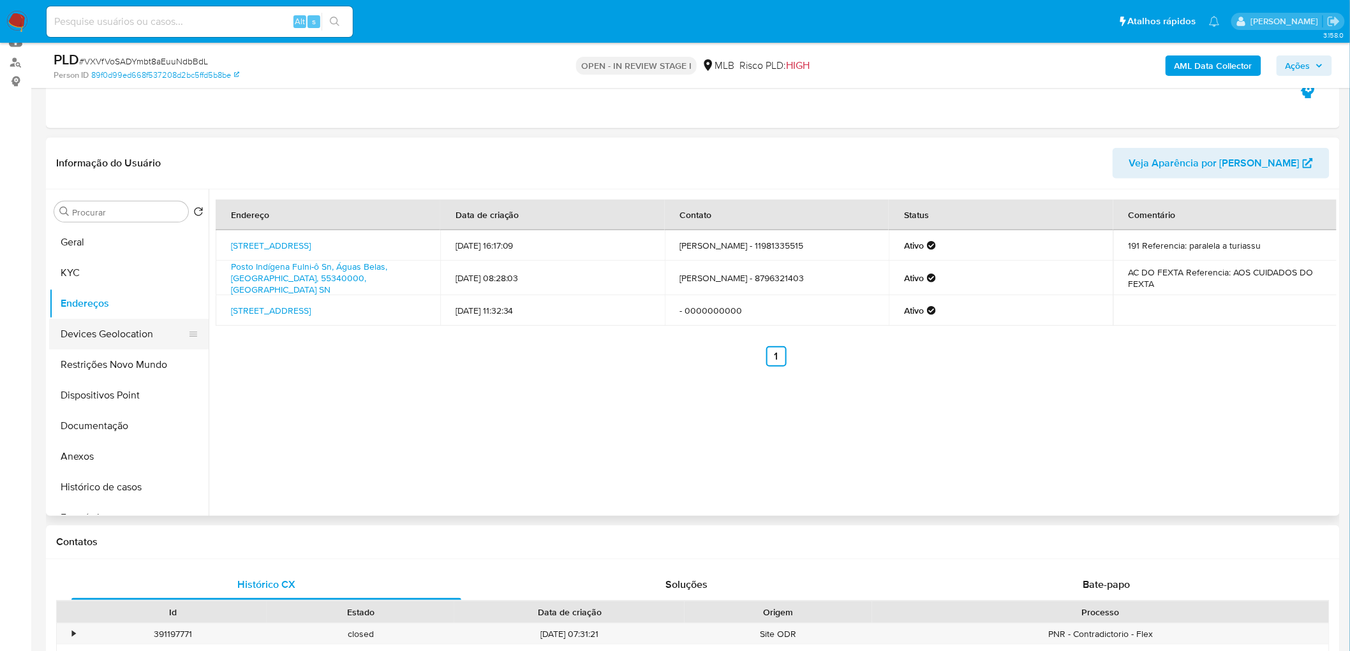
click at [78, 341] on button "Devices Geolocation" at bounding box center [123, 334] width 149 height 31
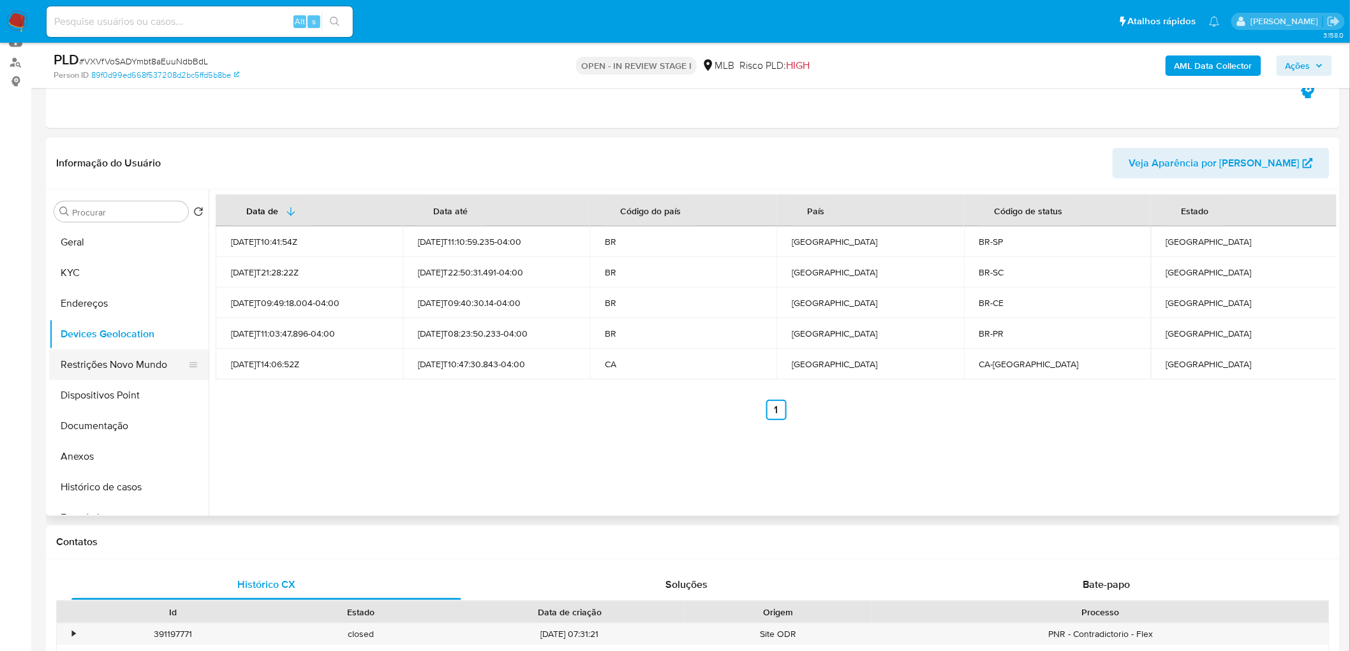
click at [108, 356] on button "Restrições Novo Mundo" at bounding box center [123, 365] width 149 height 31
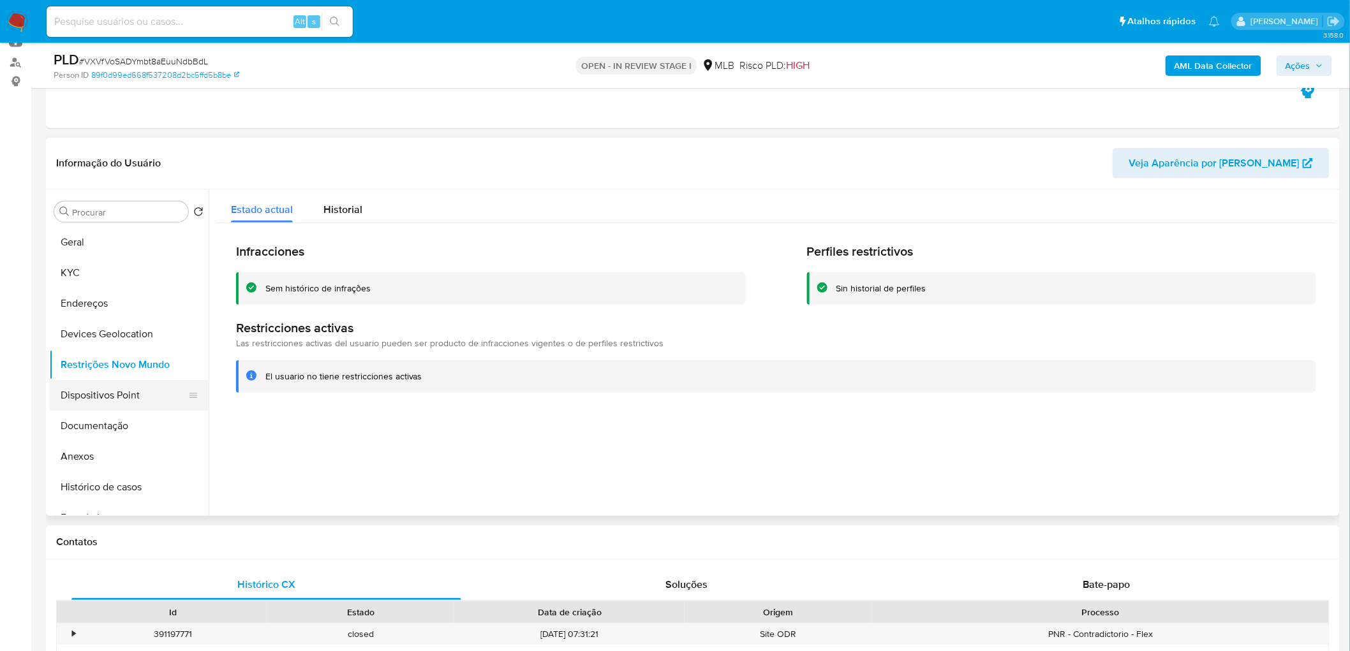
click at [105, 393] on button "Dispositivos Point" at bounding box center [123, 395] width 149 height 31
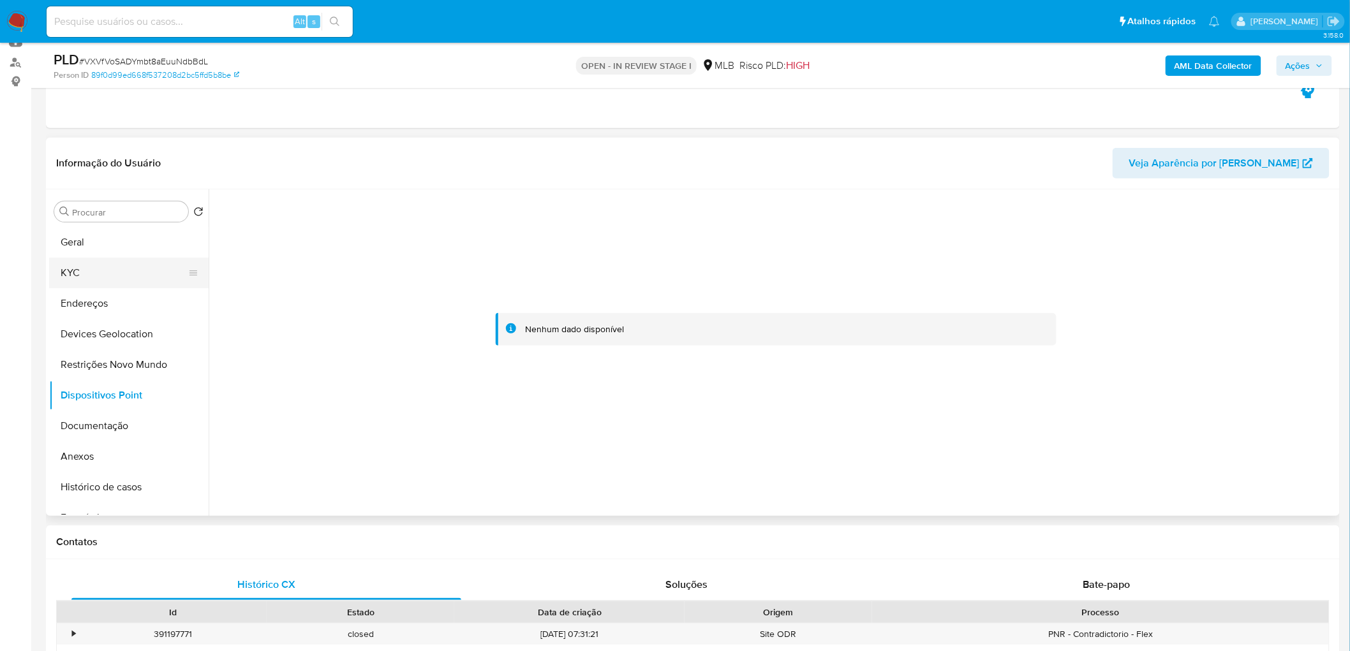
click at [110, 273] on button "KYC" at bounding box center [123, 273] width 149 height 31
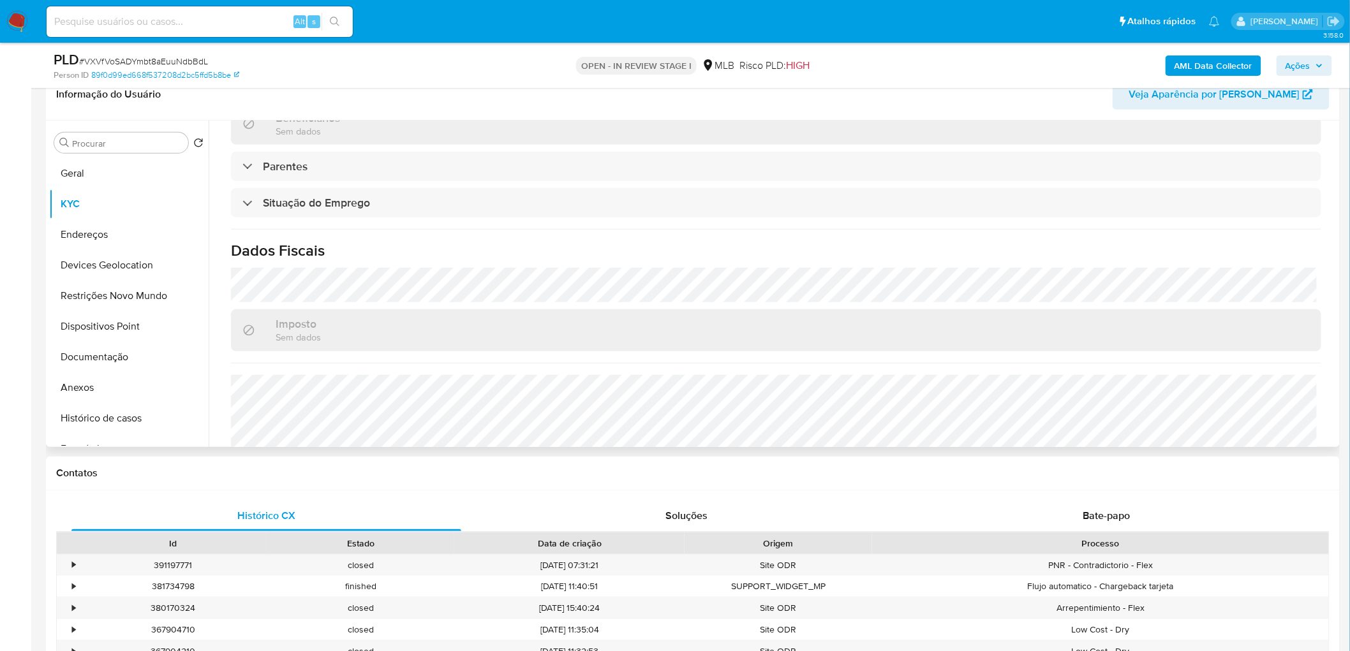
scroll to position [531, 0]
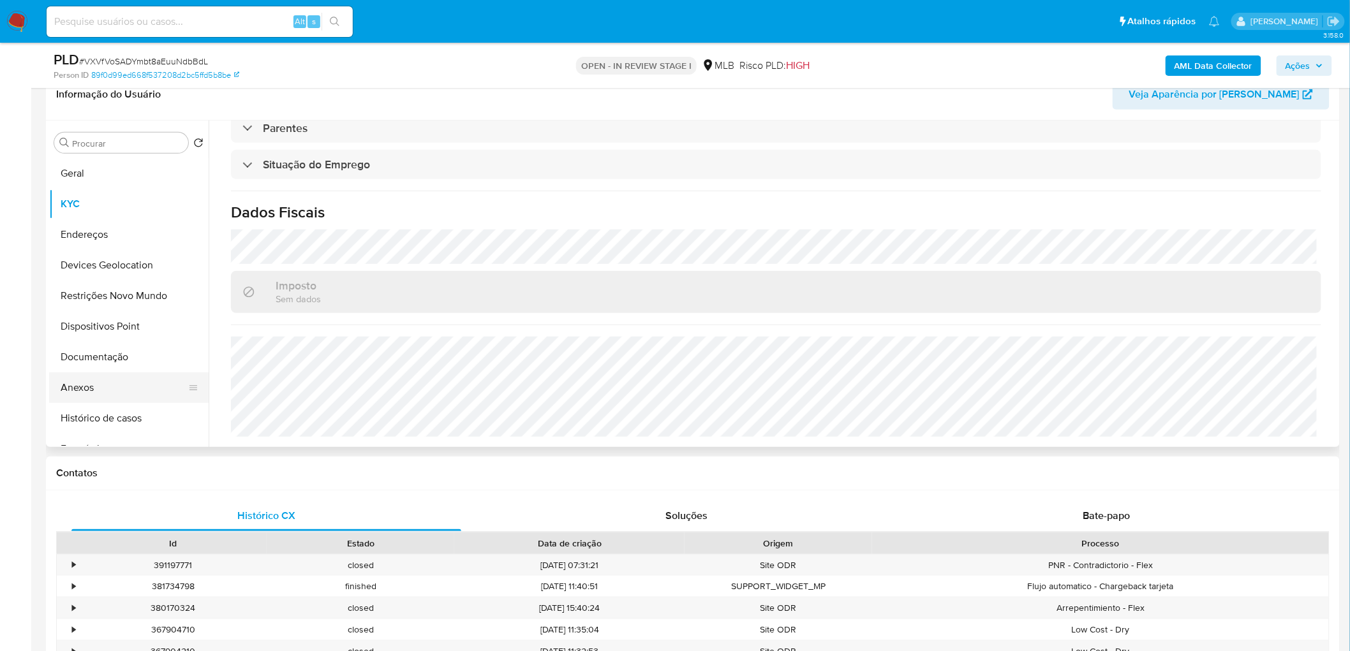
click at [105, 394] on button "Anexos" at bounding box center [123, 388] width 149 height 31
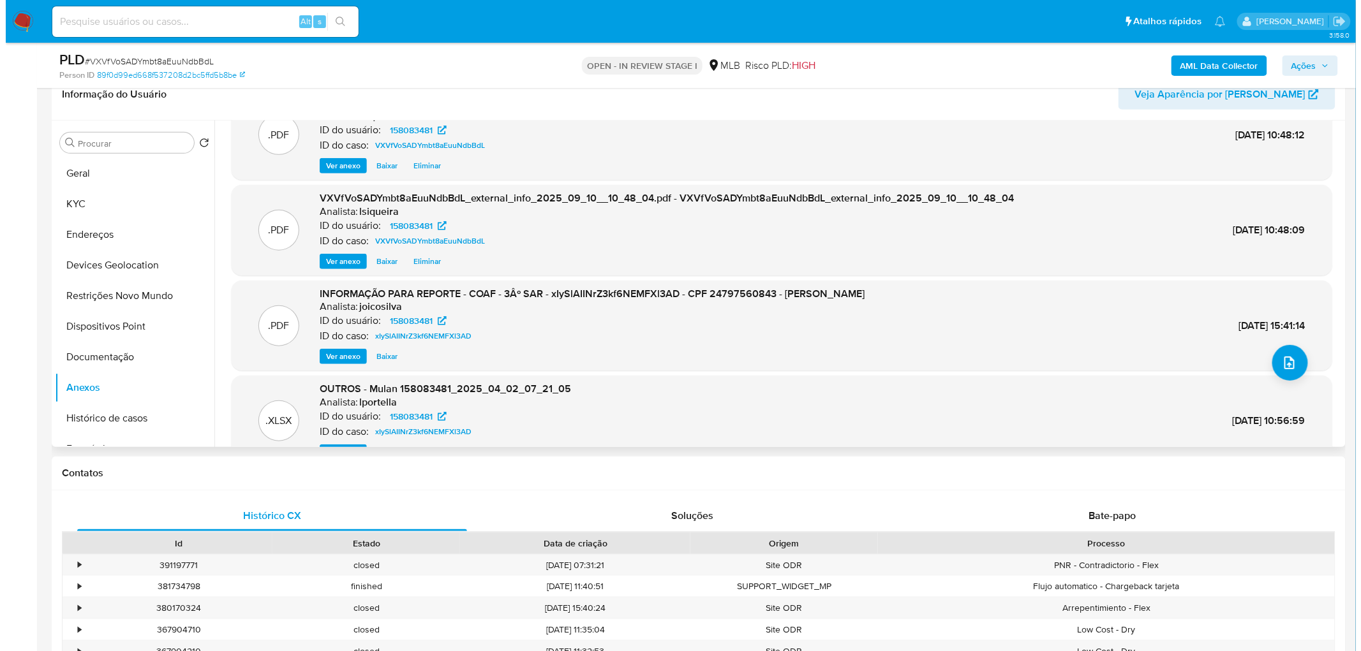
scroll to position [71, 0]
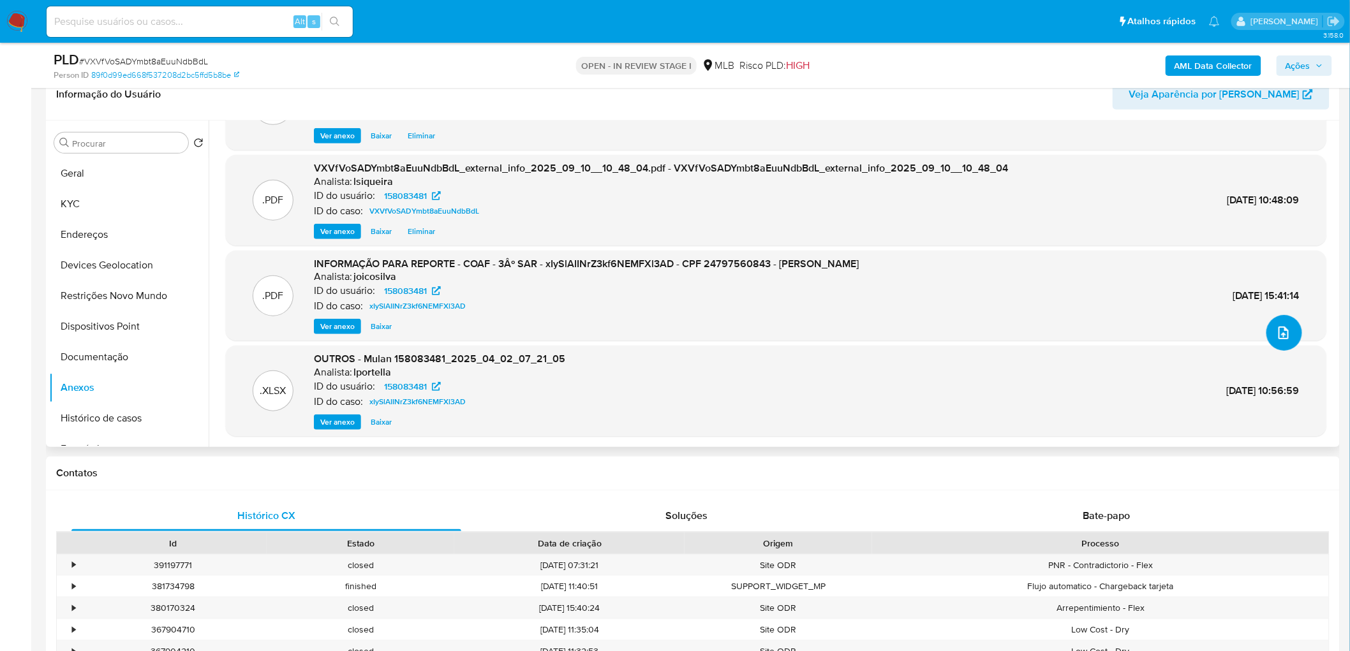
click at [896, 329] on icon "upload-file" at bounding box center [1283, 332] width 15 height 15
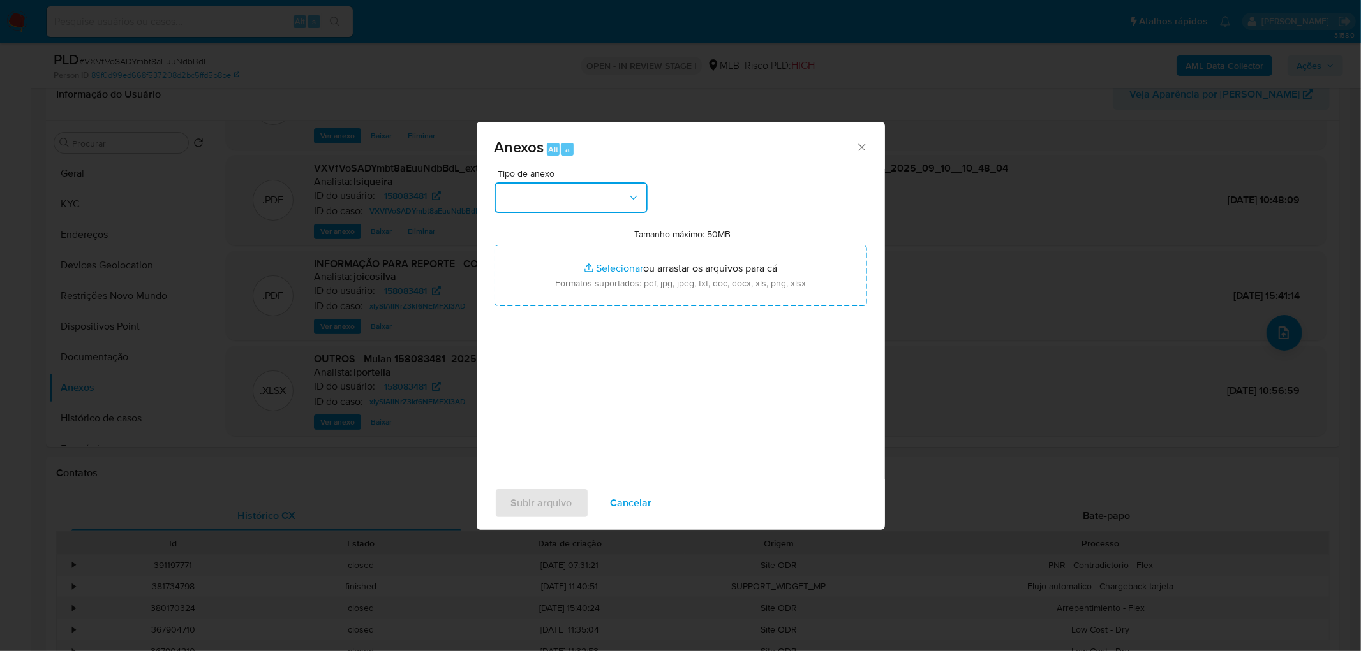
click at [616, 200] on button "button" at bounding box center [570, 197] width 153 height 31
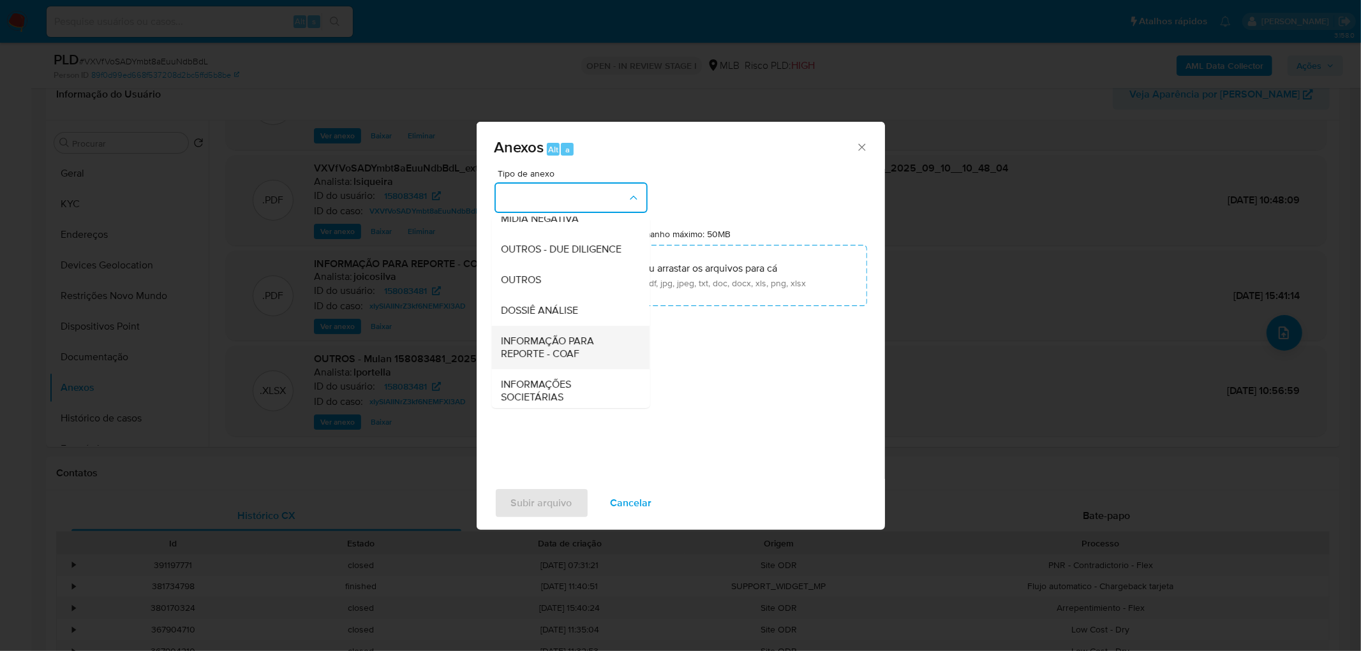
scroll to position [196, 0]
click at [530, 278] on span "OUTROS" at bounding box center [521, 275] width 40 height 13
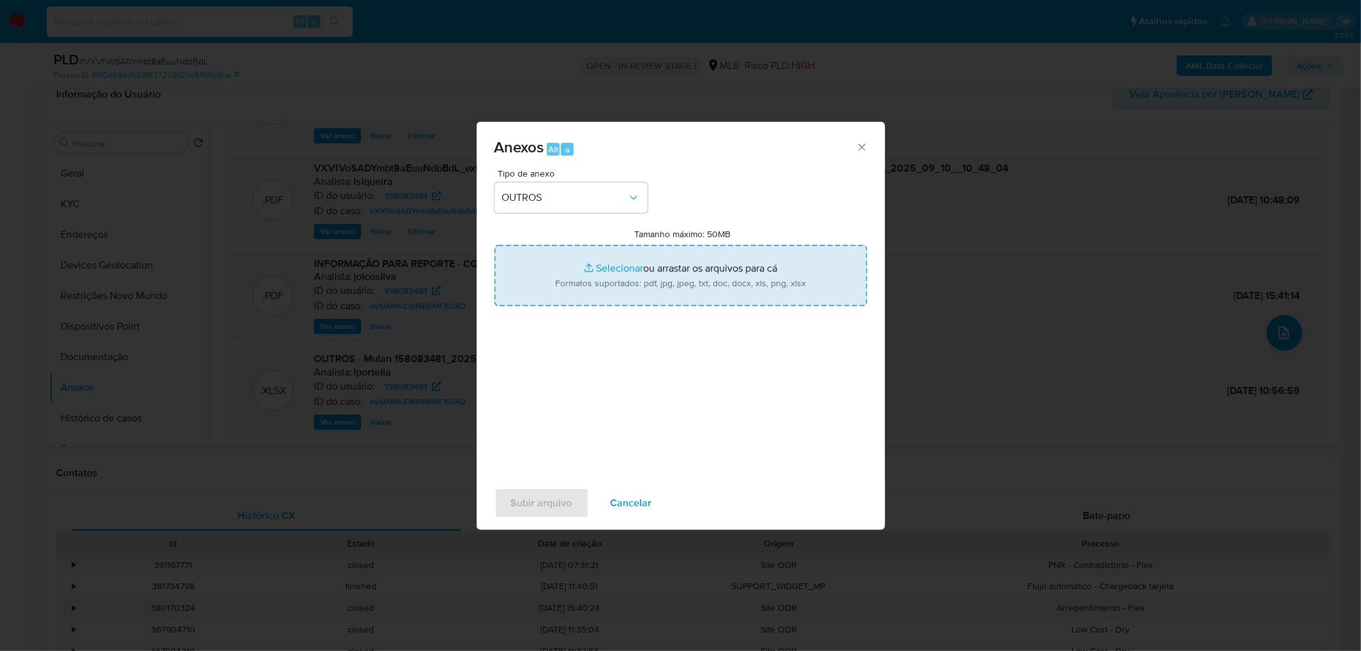
click at [649, 281] on input "Tamanho máximo: 50MB Selecionar arquivos" at bounding box center [680, 275] width 373 height 61
type input "C:\fakepath\Mulan 158083481_2025_09_09_17_43_29.xlsx"
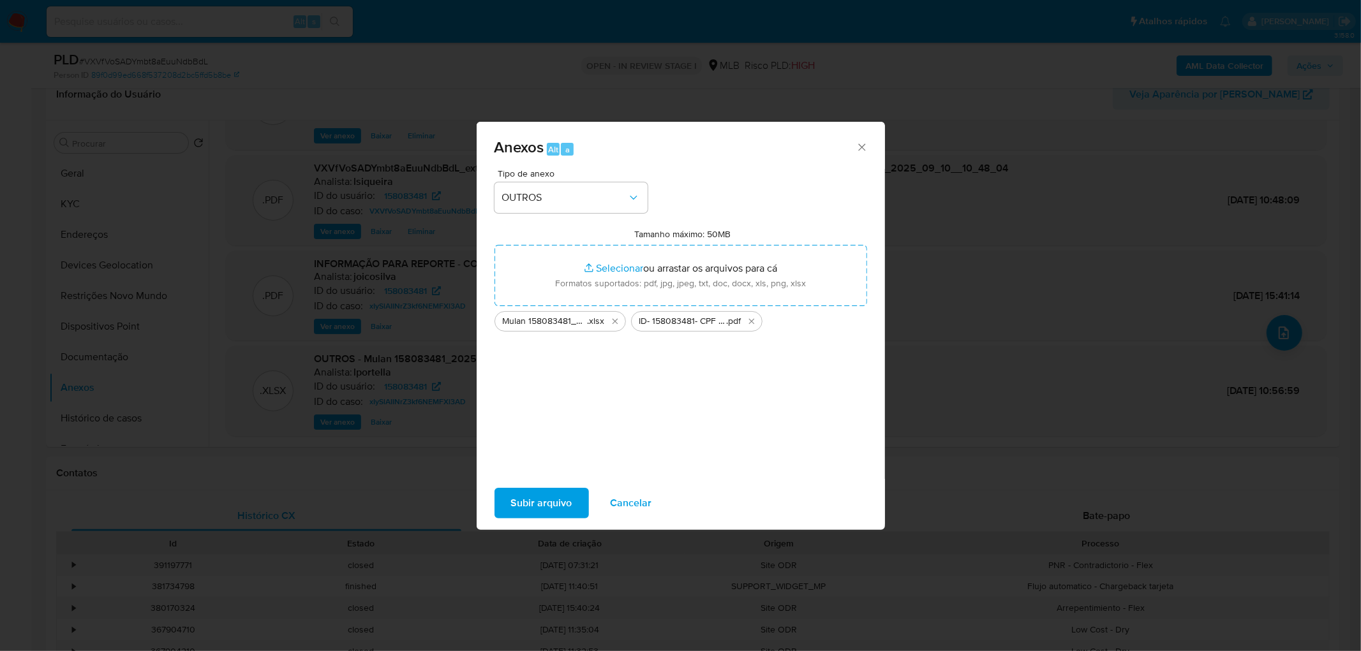
click at [542, 396] on span "Subir arquivo" at bounding box center [541, 503] width 61 height 28
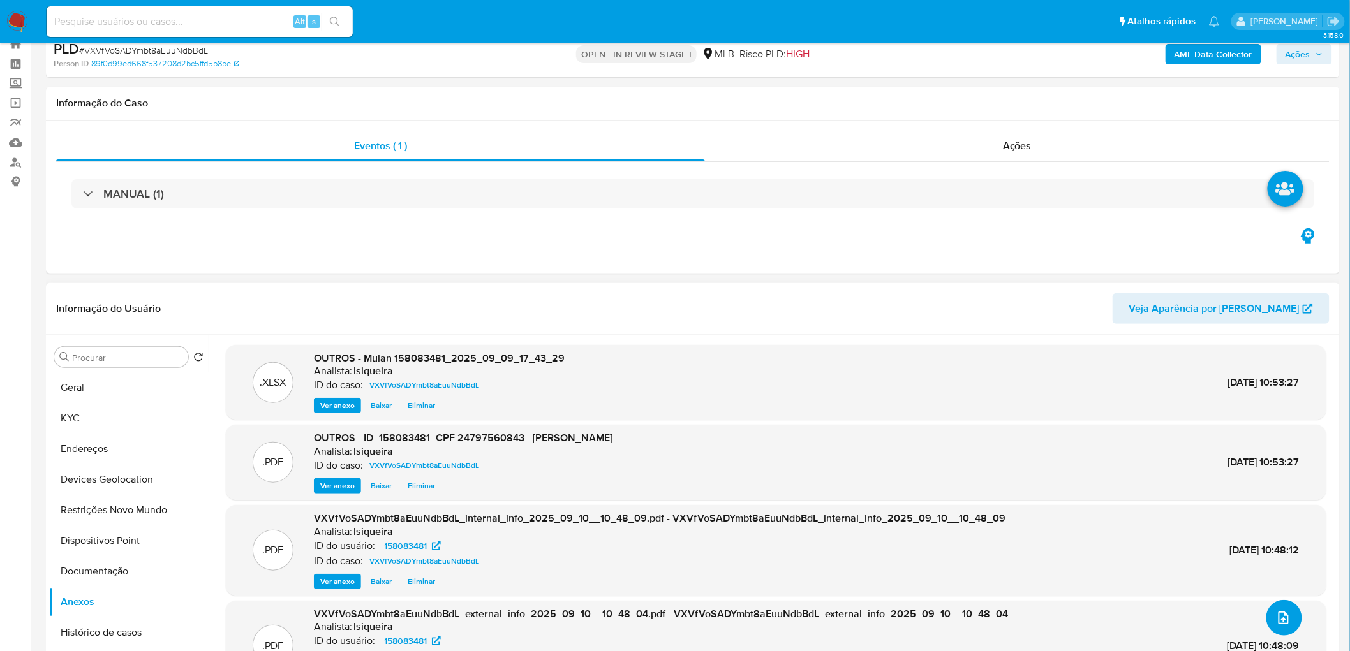
scroll to position [0, 0]
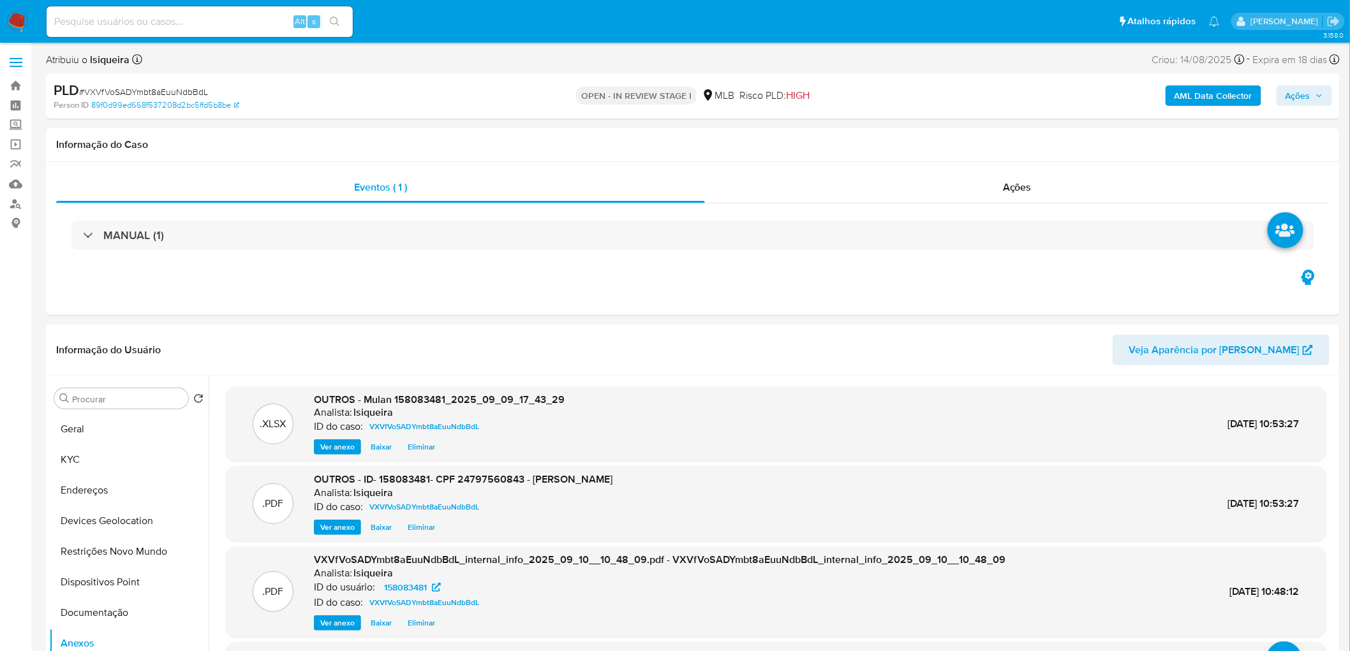
click at [896, 89] on span "Ações" at bounding box center [1298, 95] width 25 height 20
click at [896, 149] on div "Resolução do caso Alt r" at bounding box center [949, 136] width 117 height 33
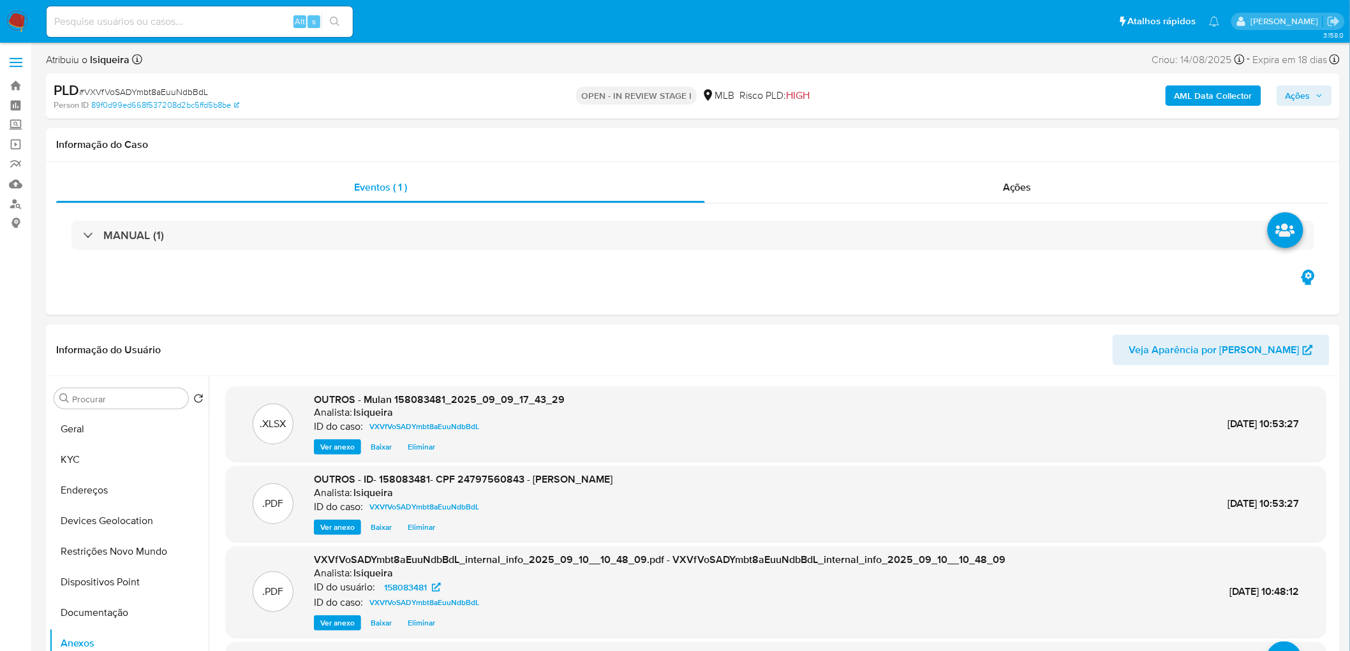
click at [896, 87] on span "Ações" at bounding box center [1298, 95] width 25 height 20
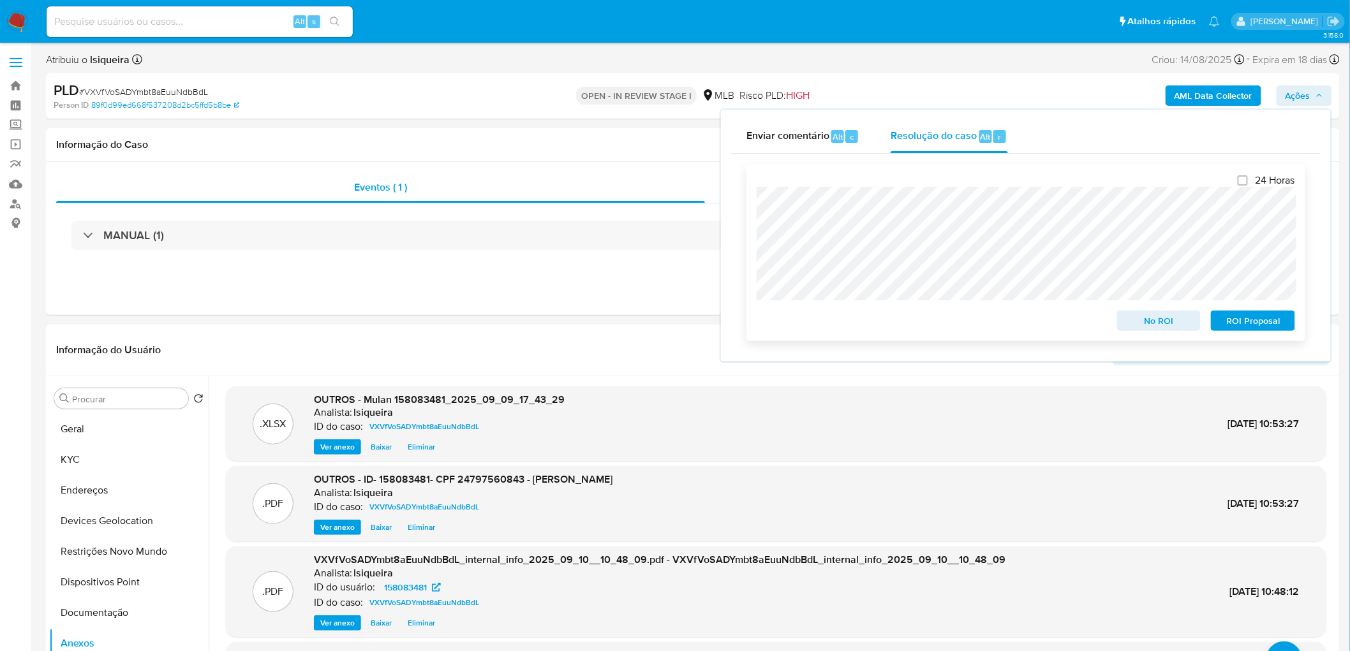
click at [896, 317] on span "No ROI" at bounding box center [1159, 321] width 66 height 18
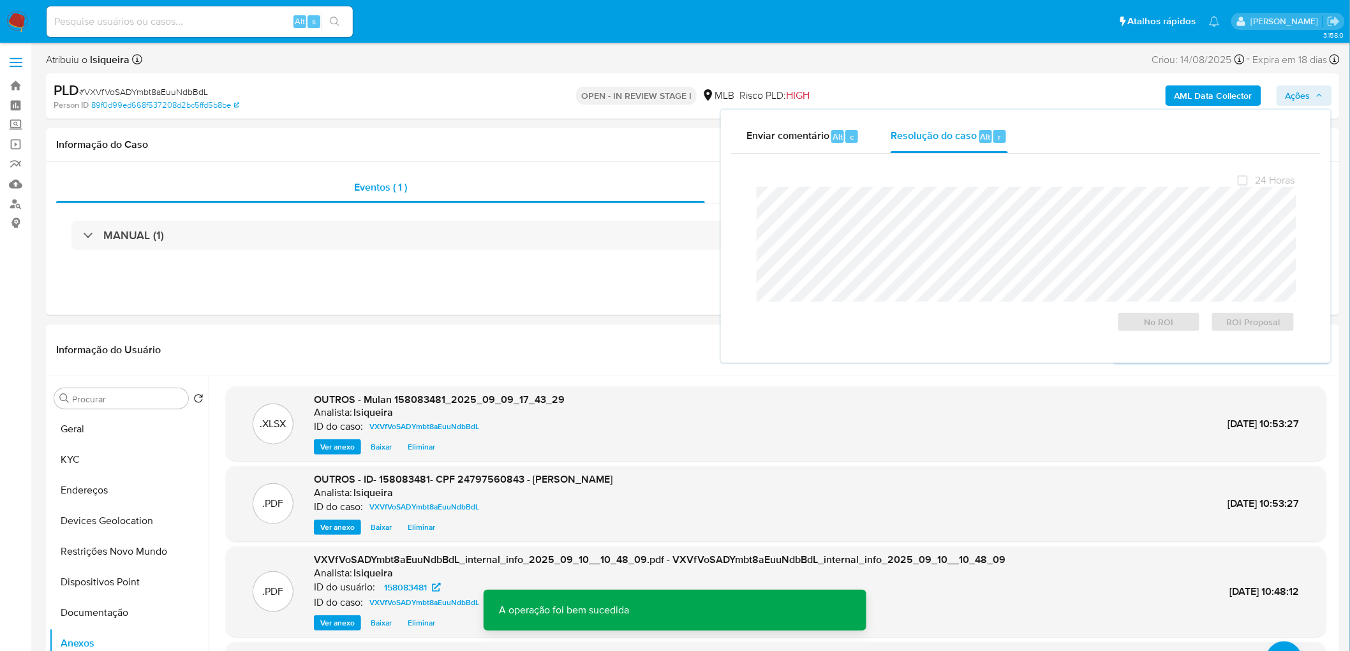
click at [182, 94] on span "# VXVfVoSADYmbt8aEuuNdbBdL" at bounding box center [143, 91] width 129 height 13
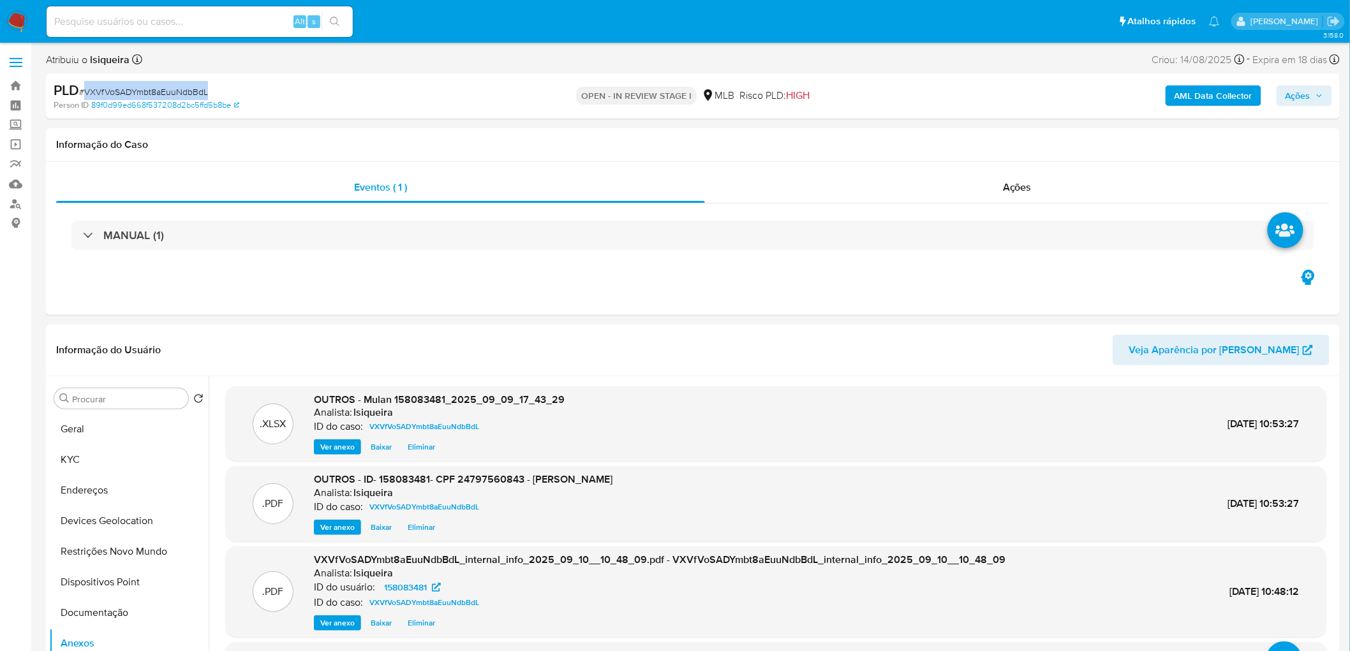
click at [182, 94] on span "# VXVfVoSADYmbt8aEuuNdbBdL" at bounding box center [143, 91] width 129 height 13
copy span "VXVfVoSADYmbt8aEuuNdbBdL"
